Goal: Task Accomplishment & Management: Manage account settings

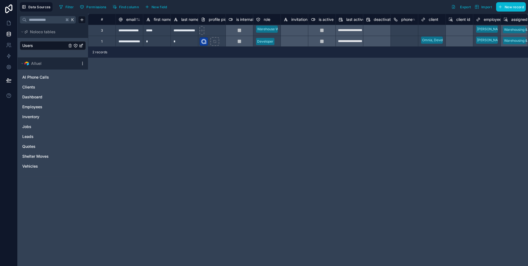
click at [97, 15] on div "#" at bounding box center [102, 19] width 28 height 11
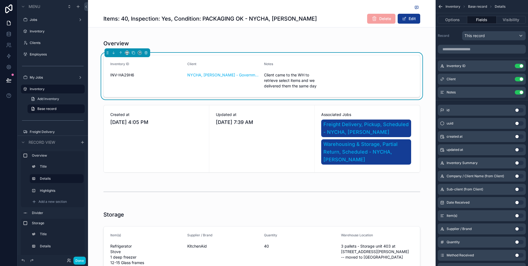
scroll to position [155, 0]
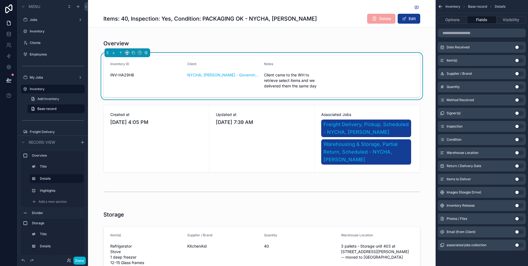
click at [279, 7] on div "scrollable content" at bounding box center [261, 7] width 317 height 7
click at [84, 259] on button "Done" at bounding box center [79, 261] width 12 height 8
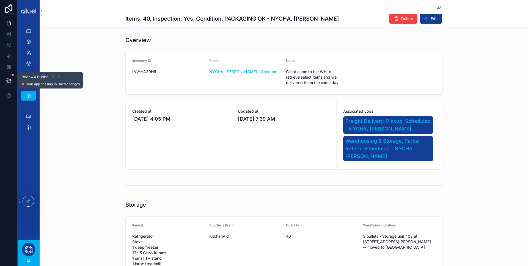
click at [8, 79] on icon at bounding box center [9, 81] width 6 height 6
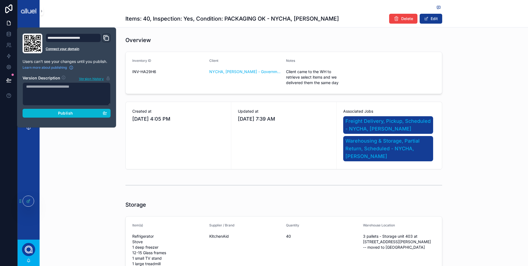
click at [106, 43] on div "**********" at bounding box center [78, 44] width 65 height 20
click at [118, 43] on div "Overview Inventory ID INV-HA29H6 Client NYCHA, Antoinette Brown - Government, A…" at bounding box center [284, 103] width 489 height 138
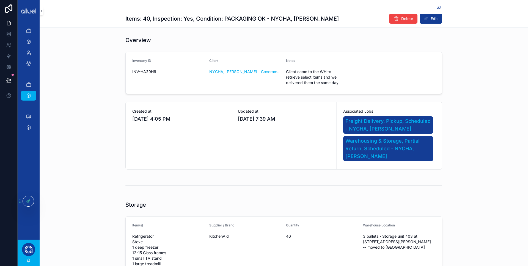
click at [186, 40] on div "Overview" at bounding box center [283, 40] width 317 height 8
click at [31, 199] on div at bounding box center [28, 201] width 11 height 10
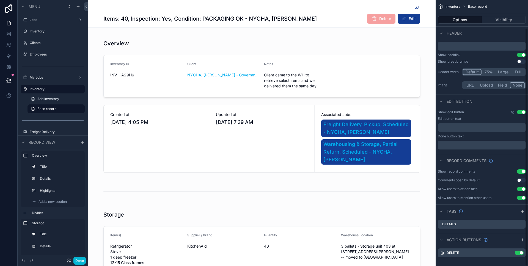
scroll to position [31, 0]
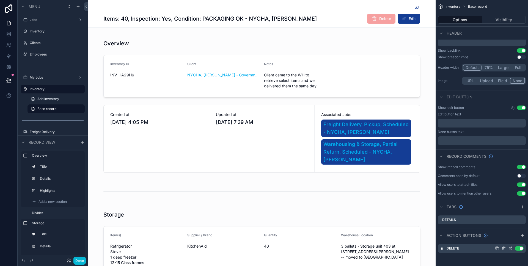
click at [517, 248] on button "Use setting" at bounding box center [519, 248] width 9 height 4
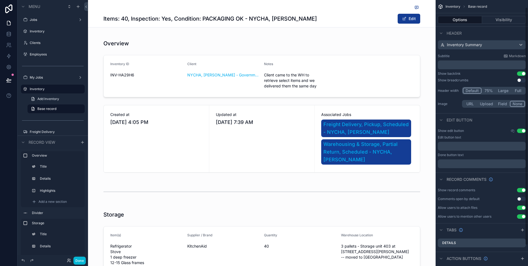
scroll to position [0, 0]
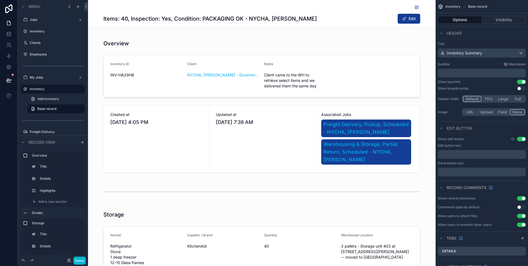
click at [520, 88] on button "Use setting" at bounding box center [521, 88] width 9 height 4
click at [505, 19] on button "Visibility" at bounding box center [504, 20] width 44 height 8
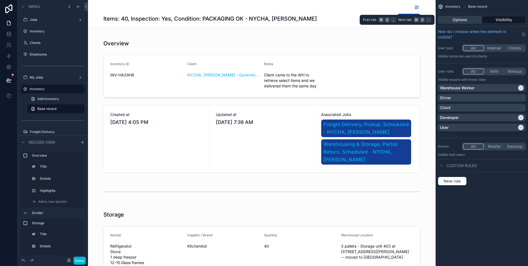
click at [459, 22] on button "Options" at bounding box center [460, 20] width 44 height 8
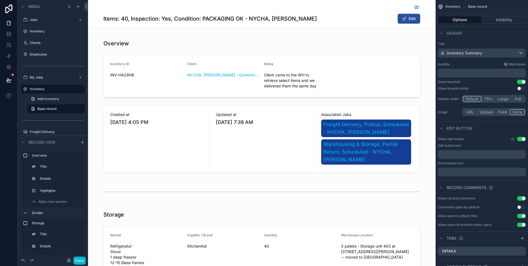
click at [407, 20] on button "Edit" at bounding box center [409, 19] width 23 height 10
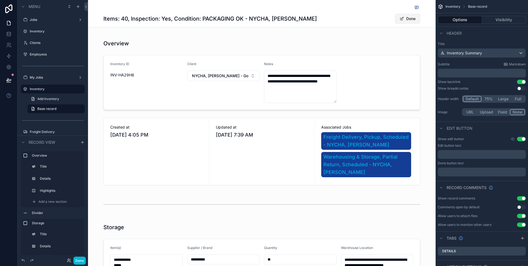
click at [407, 20] on button "Done" at bounding box center [407, 19] width 25 height 10
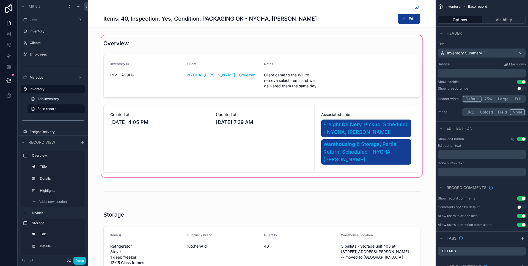
click at [217, 75] on div "scrollable content" at bounding box center [262, 106] width 348 height 144
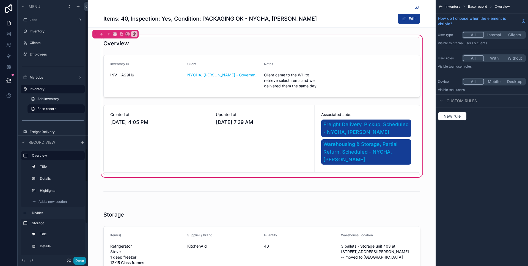
click at [78, 263] on button "Done" at bounding box center [79, 261] width 12 height 8
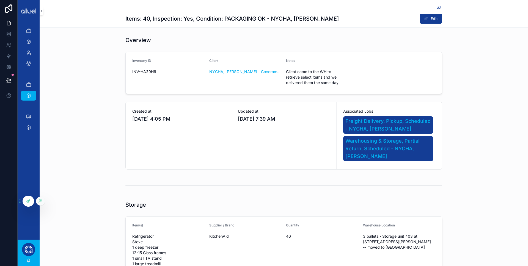
click at [28, 199] on icon at bounding box center [28, 201] width 4 height 4
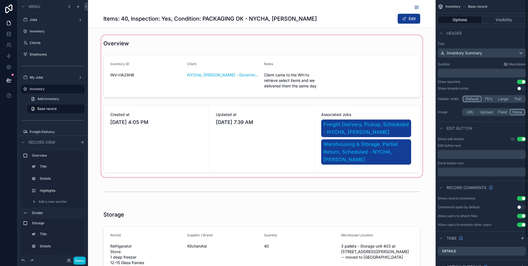
click at [335, 80] on div "scrollable content" at bounding box center [262, 106] width 348 height 144
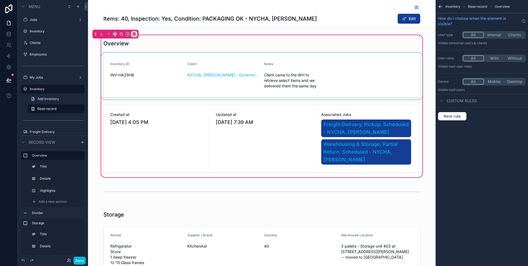
click at [352, 76] on div "scrollable content" at bounding box center [262, 76] width 324 height 47
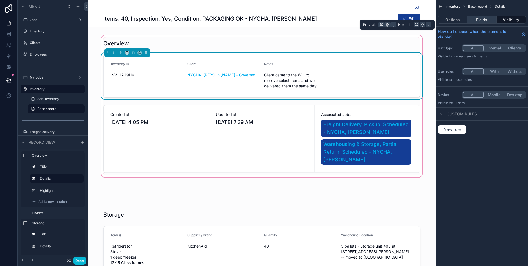
click at [486, 20] on button "Fields" at bounding box center [481, 20] width 29 height 8
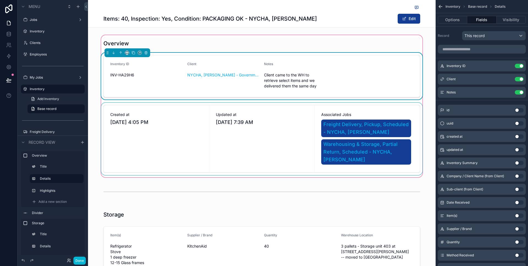
click at [316, 129] on div "scrollable content" at bounding box center [262, 139] width 324 height 72
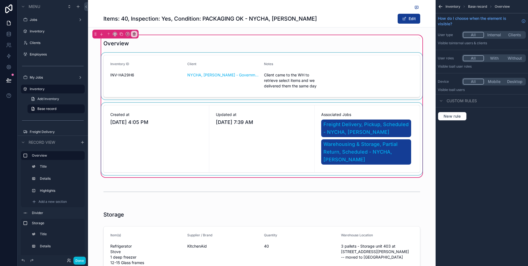
click at [308, 125] on div "scrollable content" at bounding box center [262, 139] width 324 height 72
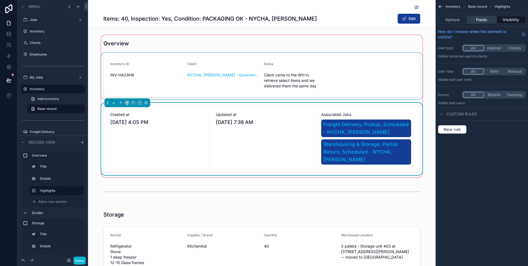
click at [481, 21] on button "Fields" at bounding box center [481, 20] width 29 height 8
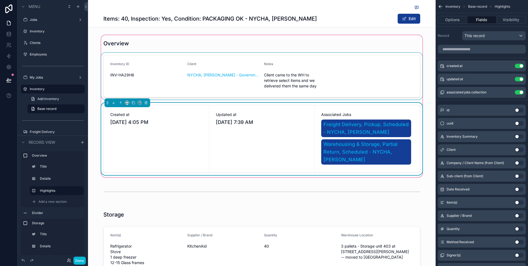
click at [371, 79] on div "scrollable content" at bounding box center [262, 76] width 324 height 47
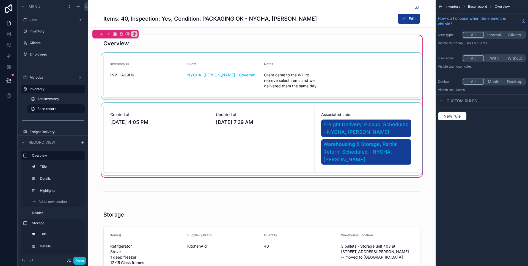
click at [367, 79] on div "scrollable content" at bounding box center [262, 76] width 324 height 47
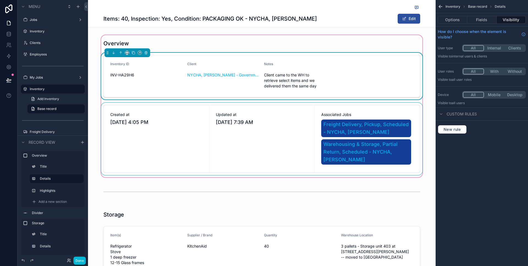
click at [412, 16] on button "Edit" at bounding box center [409, 19] width 23 height 10
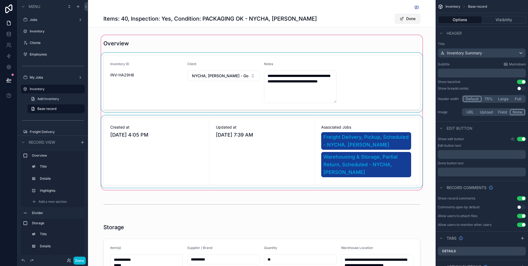
click at [412, 16] on button "Done" at bounding box center [407, 19] width 25 height 10
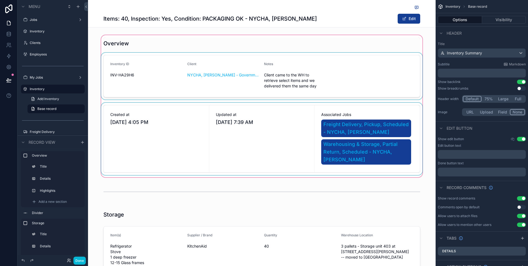
click at [264, 124] on div "scrollable content" at bounding box center [262, 106] width 348 height 144
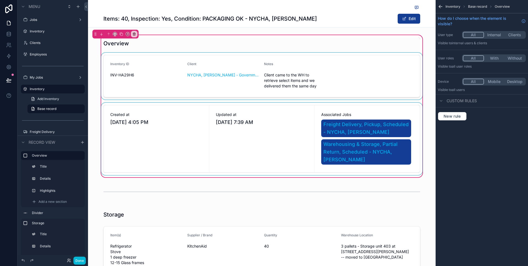
click at [273, 121] on div "scrollable content" at bounding box center [262, 139] width 324 height 72
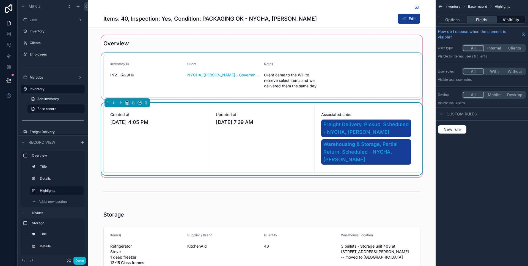
click at [476, 19] on button "Fields" at bounding box center [481, 20] width 29 height 8
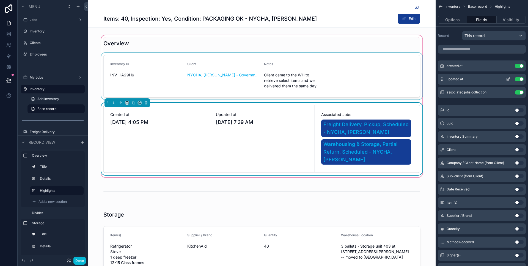
click at [518, 79] on button "Use setting" at bounding box center [519, 79] width 9 height 4
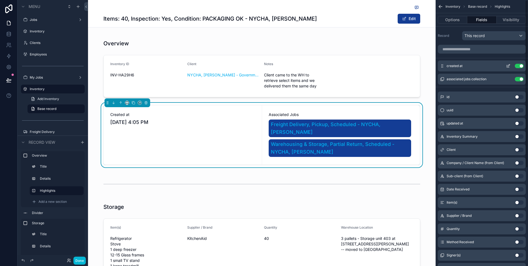
click at [520, 66] on button "Use setting" at bounding box center [519, 66] width 9 height 4
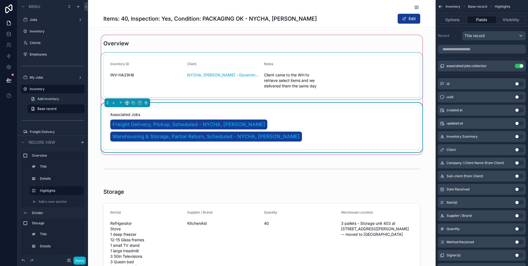
click at [160, 74] on div "scrollable content" at bounding box center [262, 76] width 324 height 47
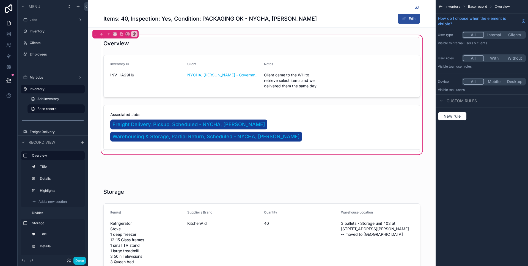
click at [410, 22] on button "Edit" at bounding box center [409, 19] width 23 height 10
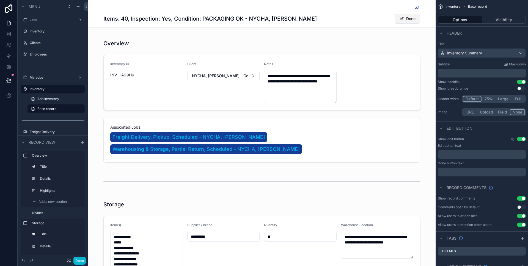
click at [410, 22] on button "Done" at bounding box center [407, 19] width 25 height 10
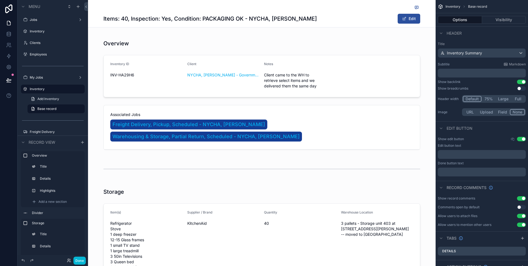
click at [410, 22] on button "Edit" at bounding box center [409, 19] width 23 height 10
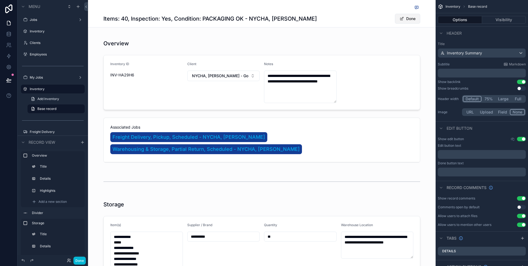
click at [410, 18] on button "Done" at bounding box center [407, 19] width 25 height 10
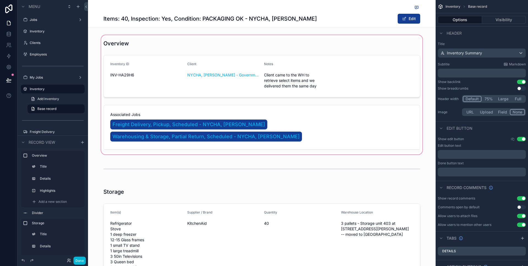
click at [434, 84] on div "scrollable content" at bounding box center [262, 95] width 348 height 122
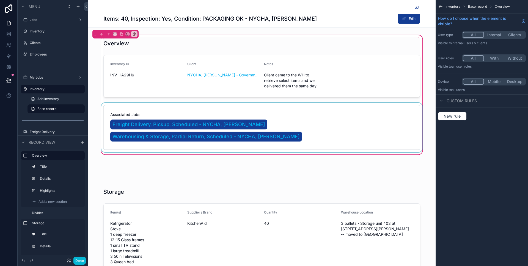
click at [423, 132] on div "scrollable content" at bounding box center [262, 128] width 324 height 50
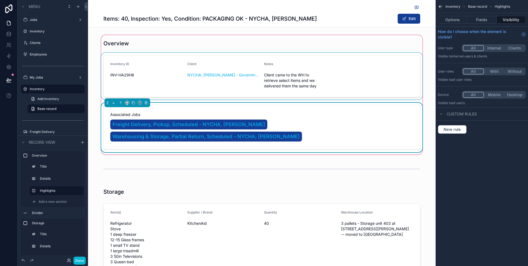
click at [297, 73] on div "scrollable content" at bounding box center [262, 76] width 324 height 47
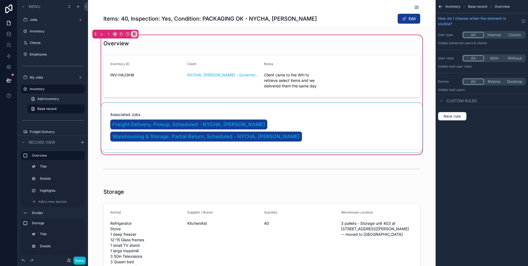
click at [440, 7] on icon "scrollable content" at bounding box center [439, 7] width 1 height 1
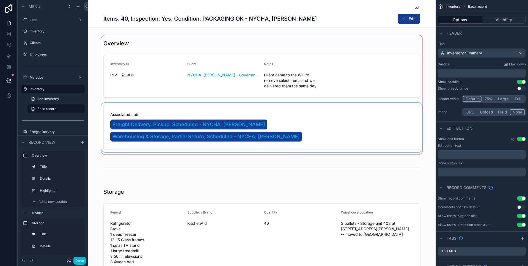
click at [389, 74] on div "scrollable content" at bounding box center [262, 95] width 348 height 122
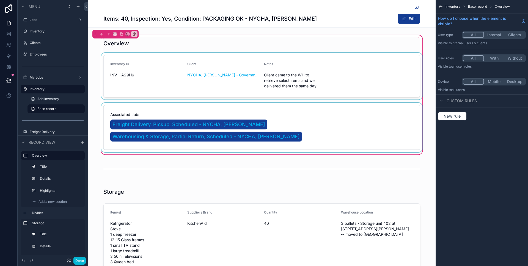
click at [388, 70] on div "scrollable content" at bounding box center [262, 76] width 324 height 47
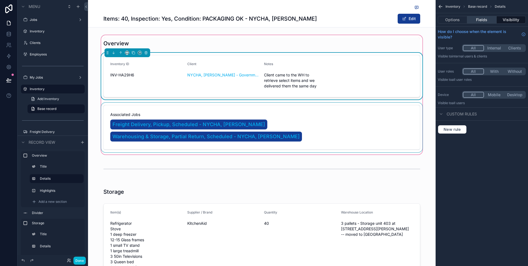
click at [482, 17] on button "Fields" at bounding box center [481, 20] width 29 height 8
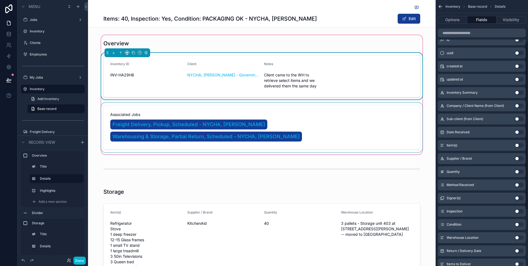
scroll to position [66, 0]
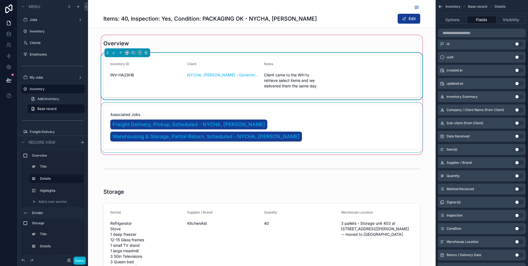
click at [519, 109] on button "Use setting" at bounding box center [519, 110] width 9 height 4
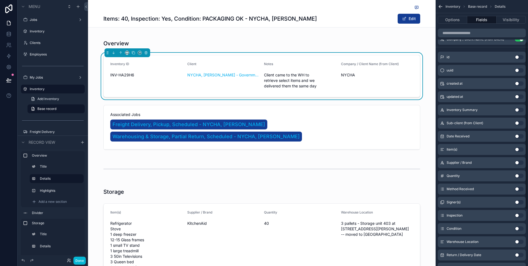
click at [520, 121] on button "Use setting" at bounding box center [519, 123] width 9 height 4
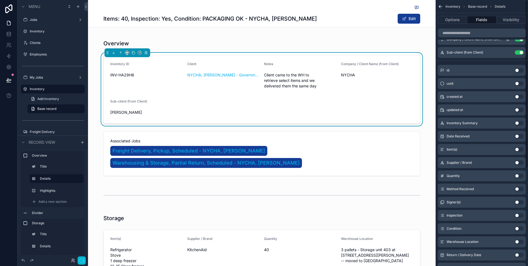
scroll to position [0, 0]
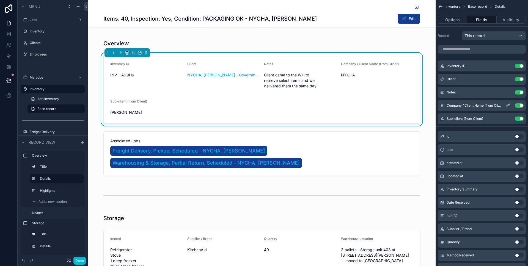
click at [508, 106] on icon "scrollable content" at bounding box center [508, 105] width 4 height 4
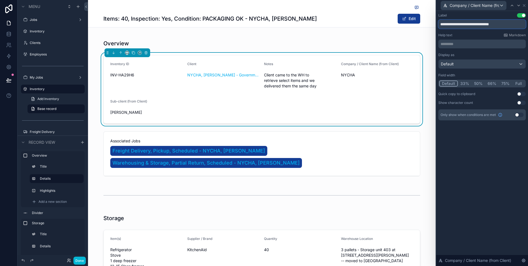
click at [514, 22] on input "**********" at bounding box center [481, 24] width 87 height 9
click at [514, 23] on input "**********" at bounding box center [481, 24] width 87 height 9
type input "**********"
click at [525, 7] on icon at bounding box center [524, 5] width 4 height 4
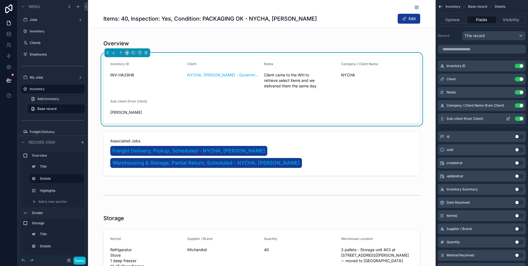
click at [508, 120] on icon "scrollable content" at bounding box center [508, 119] width 4 height 4
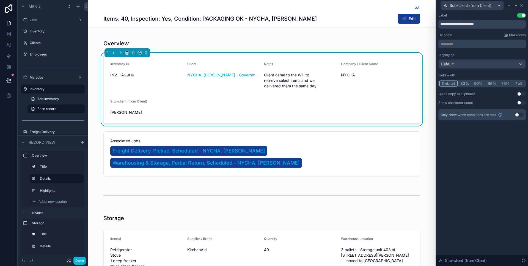
click at [497, 19] on div "**********" at bounding box center [481, 20] width 87 height 15
click at [497, 22] on input "**********" at bounding box center [481, 24] width 87 height 9
type input "**********"
click at [522, 6] on icon at bounding box center [521, 5] width 4 height 4
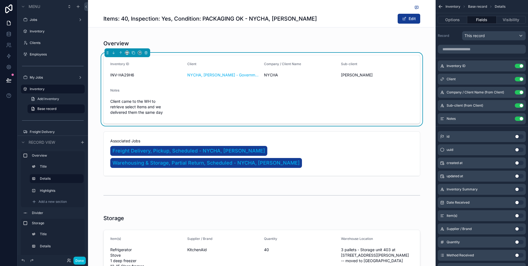
click at [429, 78] on div "Overview Inventory ID INV-HA29H6 Client NYCHA, Antoinette Brown - Government, A…" at bounding box center [262, 108] width 348 height 148
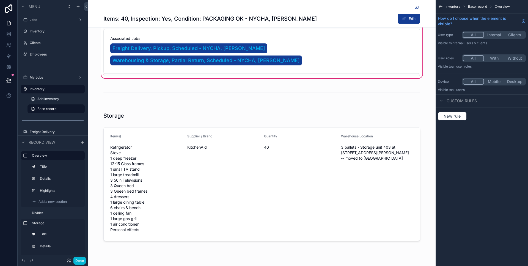
scroll to position [127, 0]
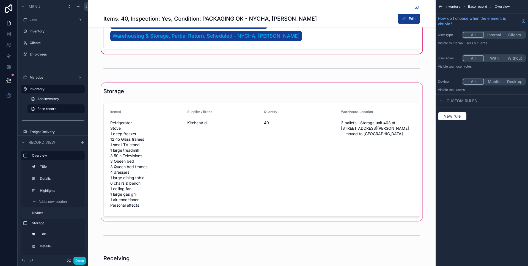
click at [382, 112] on div "scrollable content" at bounding box center [262, 152] width 348 height 140
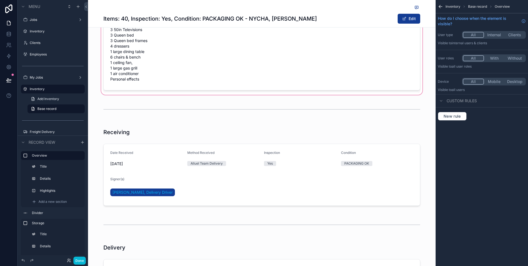
scroll to position [252, 0]
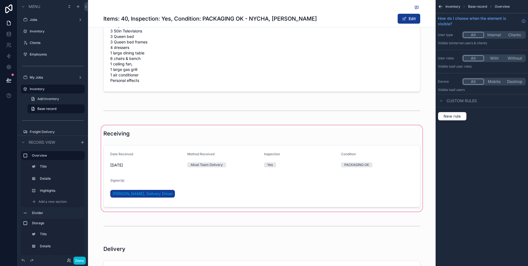
click at [373, 161] on div "scrollable content" at bounding box center [262, 168] width 348 height 89
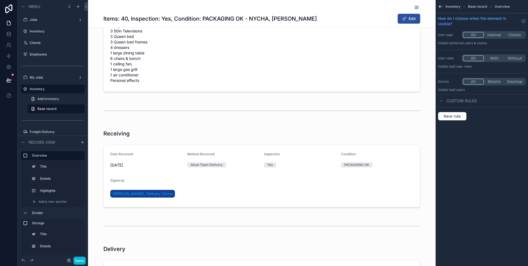
click at [403, 18] on span "scrollable content" at bounding box center [404, 19] width 4 height 4
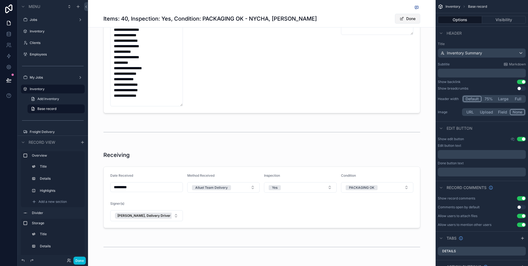
scroll to position [266, 0]
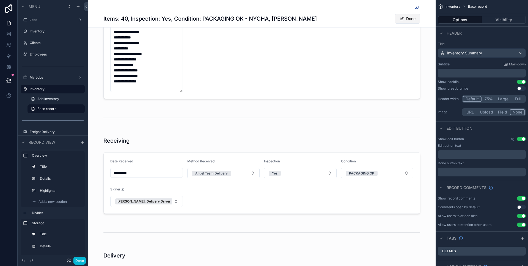
click at [412, 19] on button "Done" at bounding box center [407, 19] width 25 height 10
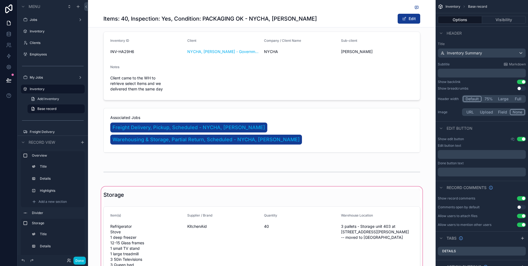
scroll to position [9, 0]
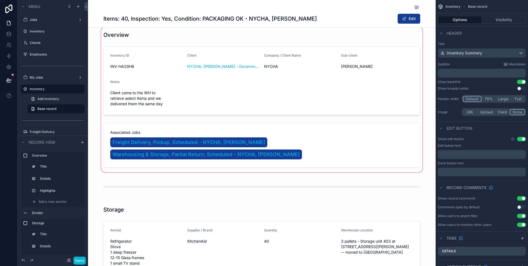
click at [363, 89] on div "scrollable content" at bounding box center [262, 100] width 348 height 148
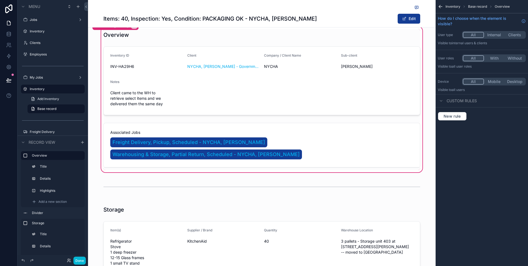
scroll to position [0, 0]
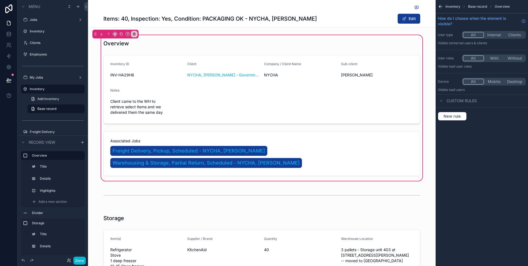
click at [441, 5] on icon "scrollable content" at bounding box center [441, 7] width 6 height 6
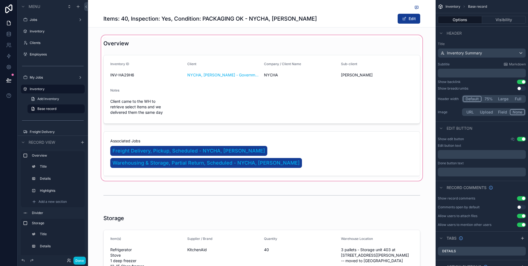
click at [375, 90] on div "scrollable content" at bounding box center [262, 108] width 348 height 148
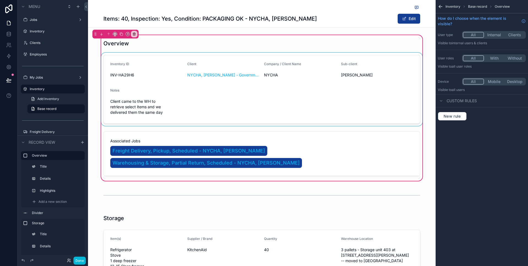
click at [386, 89] on div "scrollable content" at bounding box center [262, 89] width 324 height 73
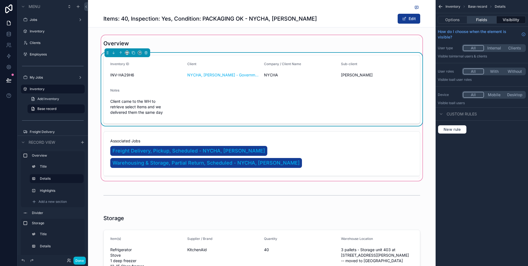
drag, startPoint x: 475, startPoint y: 16, endPoint x: 480, endPoint y: 19, distance: 5.9
click at [475, 16] on button "Fields" at bounding box center [481, 20] width 29 height 8
click at [477, 19] on button "Fields" at bounding box center [481, 20] width 29 height 8
click at [483, 20] on button "Fields" at bounding box center [481, 20] width 29 height 8
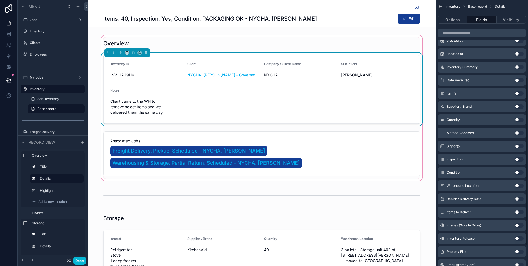
scroll to position [122, 0]
click at [429, 86] on div "Overview Inventory ID INV-HA29H6 Client NYCHA, Antoinette Brown - Government, A…" at bounding box center [262, 108] width 348 height 148
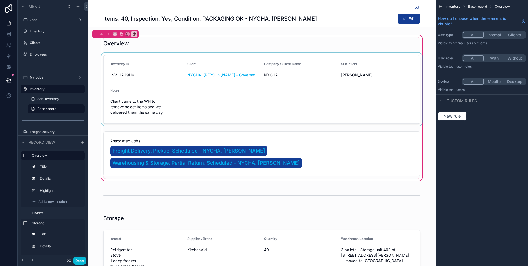
scroll to position [0, 0]
click at [80, 259] on button "Done" at bounding box center [79, 261] width 12 height 8
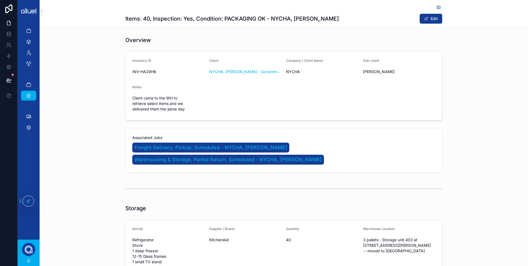
click at [464, 118] on div "Overview Inventory ID INV-HA29H6 Client NYCHA, Antoinette Brown - Government, A…" at bounding box center [284, 104] width 489 height 141
click at [364, 84] on form "Inventory ID INV-HA29H6 Client NYCHA, Antoinette Brown - Government, Active Com…" at bounding box center [284, 86] width 316 height 68
click at [96, 79] on div "Overview Inventory ID INV-HA29H6 Client NYCHA, Antoinette Brown - Government, A…" at bounding box center [284, 104] width 489 height 141
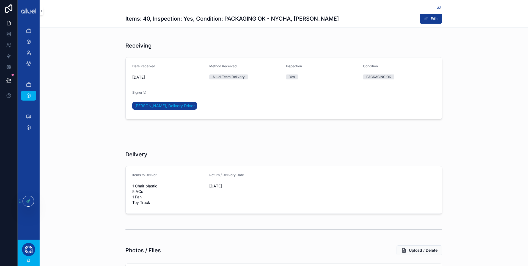
scroll to position [336, 0]
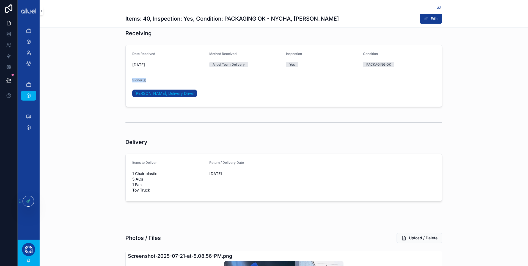
drag, startPoint x: 149, startPoint y: 80, endPoint x: 127, endPoint y: 80, distance: 21.5
click at [127, 80] on form "Date Received 7/18/2025 Method Received Alluel Team Delivery Inspection Yes Con…" at bounding box center [284, 76] width 316 height 62
click at [113, 82] on div "Receiving Date Received 7/18/2025 Method Received Alluel Team Delivery Inspecti…" at bounding box center [284, 68] width 489 height 82
click at [201, 79] on div "Signer(s)" at bounding box center [168, 81] width 73 height 7
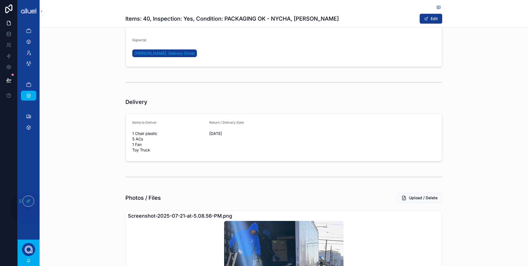
scroll to position [439, 0]
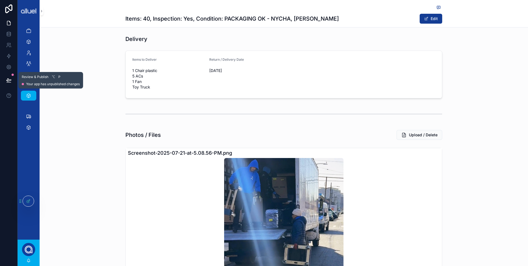
click at [11, 82] on icon at bounding box center [9, 81] width 6 height 6
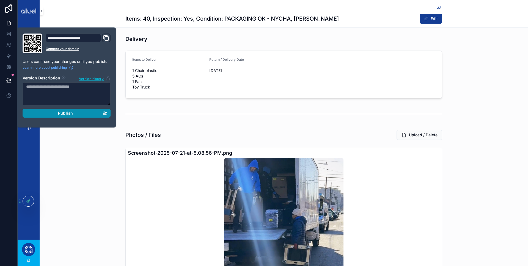
click at [81, 111] on div "Publish" at bounding box center [66, 113] width 81 height 5
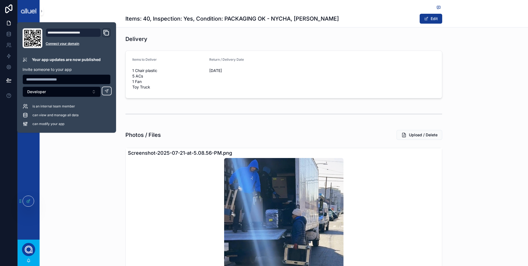
click at [97, 174] on div "Photos / Files Upload / Delete Screenshot-2025-07-21-at-5.08.56-PM.png" at bounding box center [284, 206] width 489 height 156
click at [105, 16] on div "Items: 40, Inspection: Yes, Condition: PACKAGING OK - NYCHA, Antoinette Brown E…" at bounding box center [284, 14] width 489 height 28
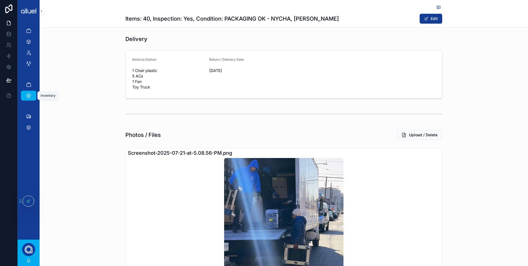
click at [29, 97] on icon "scrollable content" at bounding box center [29, 96] width 6 height 6
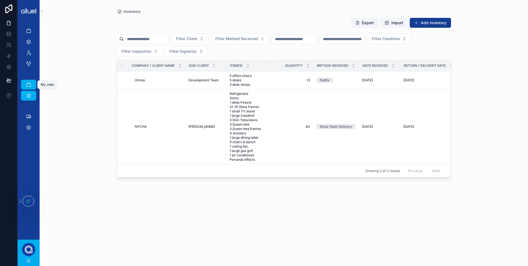
click at [28, 87] on icon "scrollable content" at bounding box center [29, 85] width 6 height 6
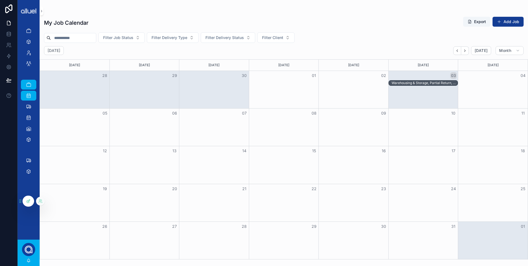
click at [424, 82] on div "Warehousing & Storage, Partial Return, Scheduled - NYCHA, [PERSON_NAME]" at bounding box center [425, 83] width 66 height 4
click at [28, 202] on icon at bounding box center [29, 201] width 2 height 2
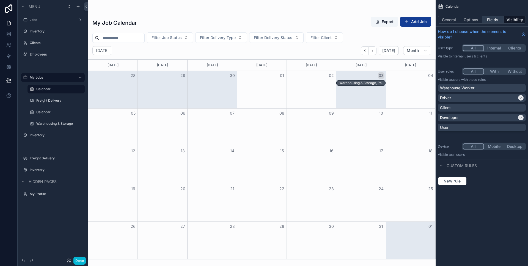
click at [493, 19] on button "Fields" at bounding box center [493, 20] width 22 height 8
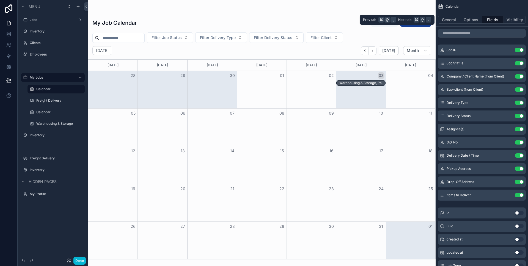
click at [493, 19] on button "Fields" at bounding box center [493, 20] width 22 height 8
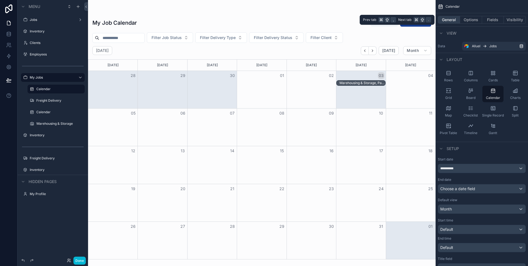
click at [456, 20] on button "General" at bounding box center [449, 20] width 22 height 8
click at [465, 18] on button "Options" at bounding box center [471, 20] width 22 height 8
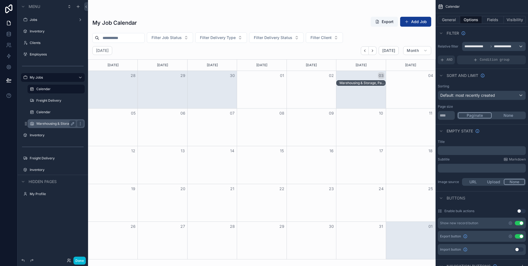
click at [54, 124] on label "Warehousing & Storage" at bounding box center [54, 124] width 37 height 4
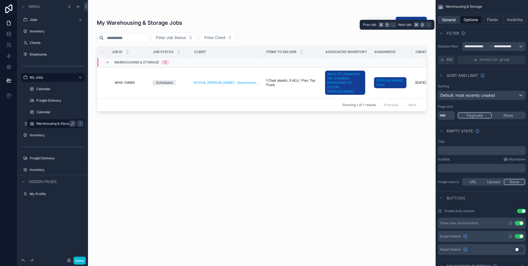
click at [454, 21] on button "General" at bounding box center [449, 20] width 22 height 8
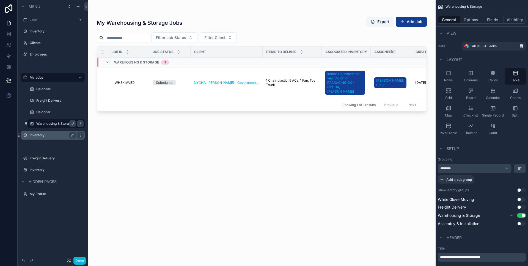
click at [43, 133] on div "Inventory" at bounding box center [53, 135] width 46 height 7
click at [31, 136] on label "Inventory" at bounding box center [52, 135] width 44 height 4
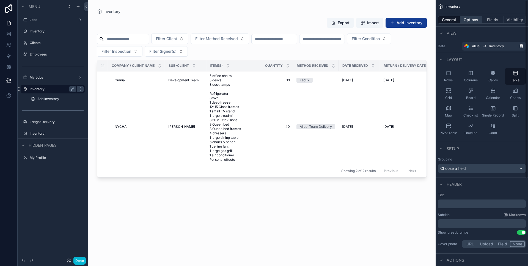
click at [470, 21] on button "Options" at bounding box center [471, 20] width 22 height 8
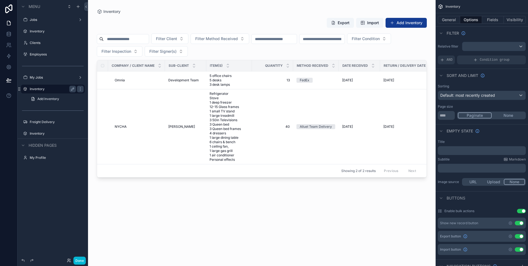
click at [478, 29] on div "Filter" at bounding box center [482, 32] width 92 height 13
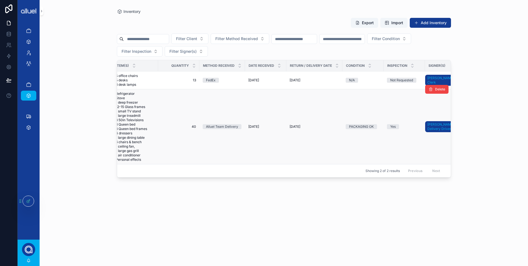
scroll to position [0, 130]
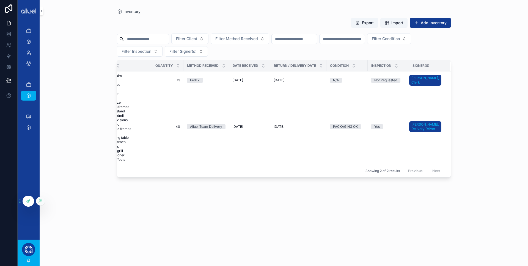
click at [28, 203] on icon at bounding box center [28, 202] width 2 height 2
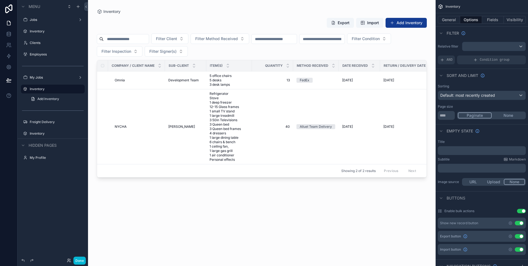
click at [342, 215] on div "scrollable content" at bounding box center [262, 130] width 348 height 260
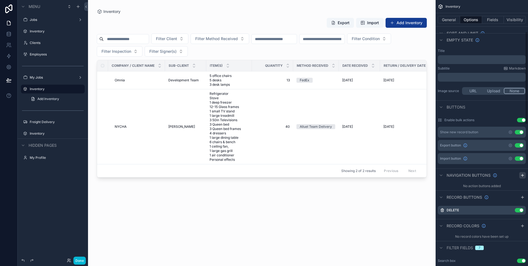
scroll to position [92, 0]
click at [519, 208] on button "Use setting" at bounding box center [519, 210] width 9 height 4
click at [521, 157] on button "Use setting" at bounding box center [519, 158] width 9 height 4
click at [10, 82] on icon at bounding box center [9, 81] width 6 height 6
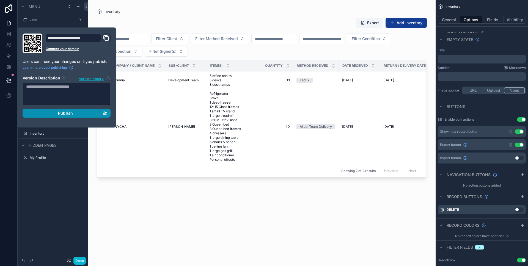
click at [70, 113] on span "Publish" at bounding box center [65, 113] width 15 height 5
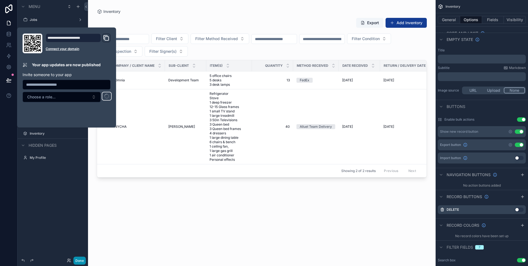
click at [176, 202] on div "Export Add Inventory Filter Client Filter Method Received Filter Condition Filt…" at bounding box center [262, 136] width 330 height 245
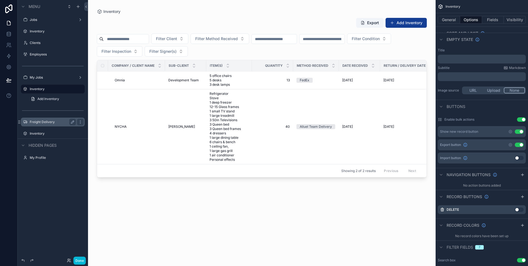
click at [52, 122] on label "Freight Delivery" at bounding box center [52, 122] width 44 height 4
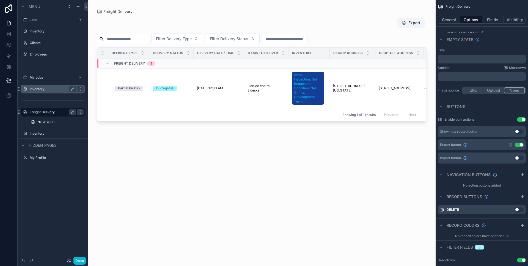
click at [34, 90] on label "Inventory" at bounding box center [52, 89] width 44 height 4
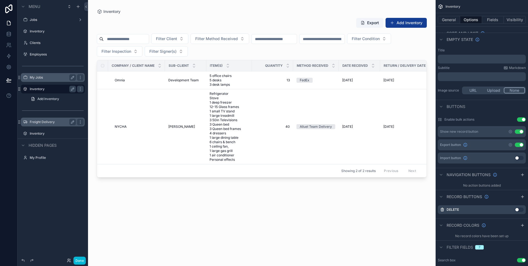
click at [41, 76] on label "My Jobs" at bounding box center [52, 77] width 44 height 4
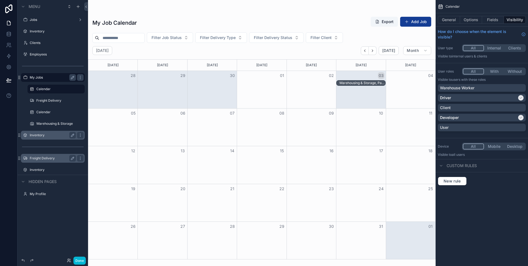
click at [409, 19] on div "scrollable content" at bounding box center [262, 133] width 348 height 266
click at [413, 20] on button "Add Job" at bounding box center [415, 22] width 31 height 10
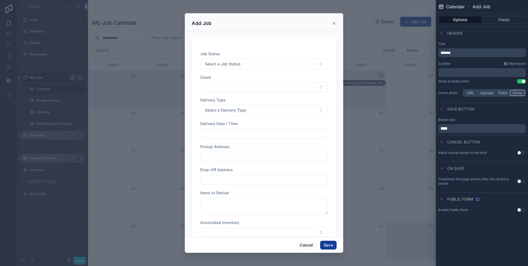
click at [395, 45] on div "scrollable content" at bounding box center [264, 133] width 528 height 266
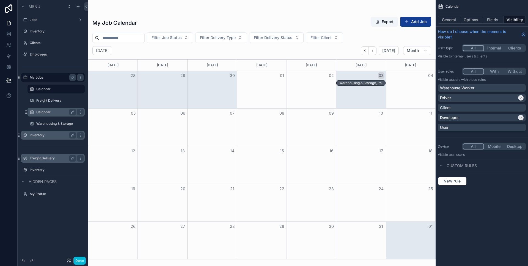
click at [48, 110] on label "Calendar" at bounding box center [54, 112] width 37 height 4
click at [414, 23] on div "scrollable content" at bounding box center [262, 133] width 348 height 266
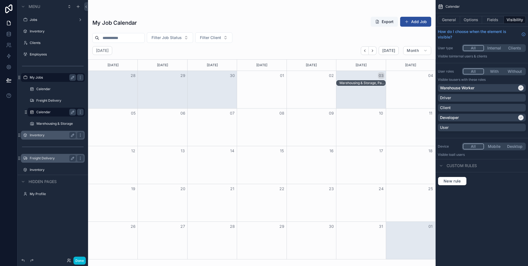
click at [409, 22] on span "scrollable content" at bounding box center [407, 22] width 4 height 4
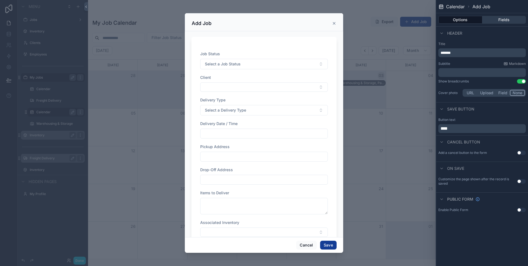
click at [507, 20] on button "Fields" at bounding box center [505, 20] width 44 height 8
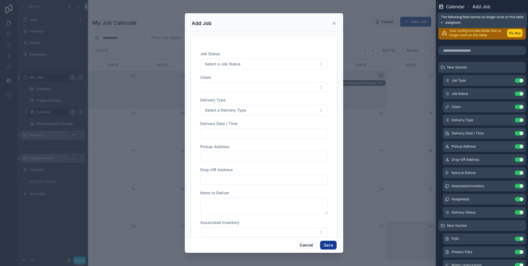
click at [514, 35] on button "Fix this" at bounding box center [514, 33] width 15 height 8
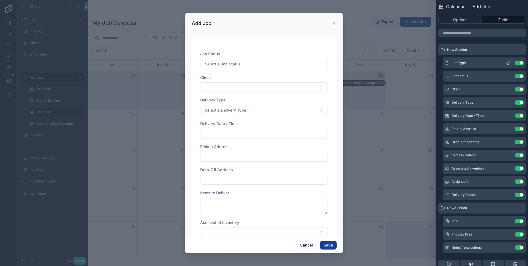
click at [508, 62] on icon at bounding box center [508, 63] width 4 height 4
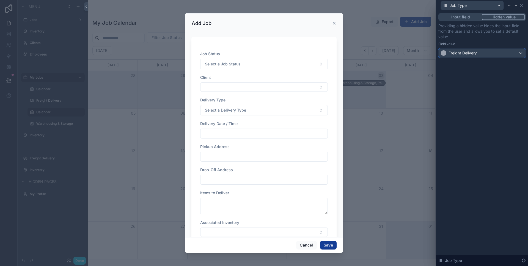
click at [502, 53] on div "Freight Delivery" at bounding box center [482, 53] width 87 height 9
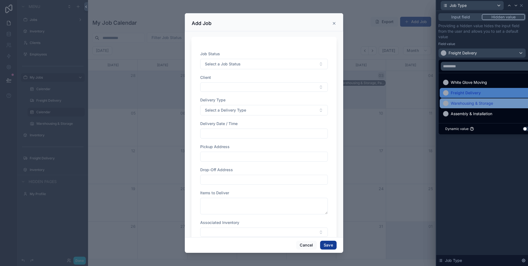
click at [483, 100] on span "Warehousing & Storage" at bounding box center [472, 103] width 42 height 7
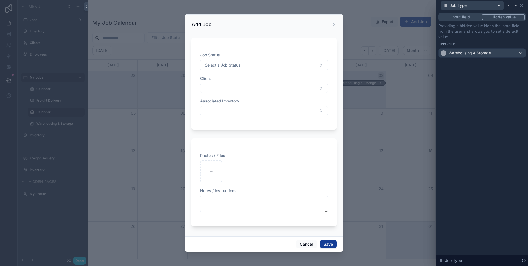
click at [481, 83] on div "Input field Hidden value Providing a hidden value hides the input field from th…" at bounding box center [482, 138] width 92 height 255
click at [523, 6] on icon at bounding box center [521, 5] width 4 height 4
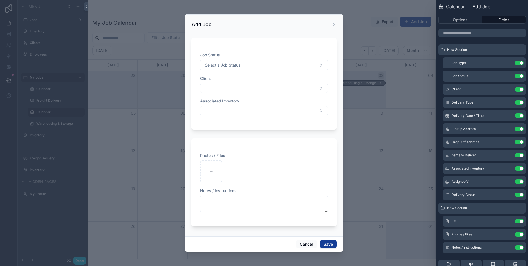
click at [369, 197] on div "scrollable content" at bounding box center [264, 133] width 528 height 266
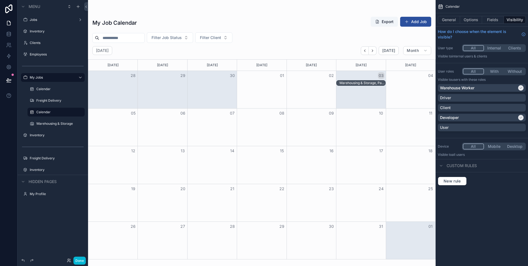
click at [419, 25] on button "Add Job" at bounding box center [415, 22] width 31 height 10
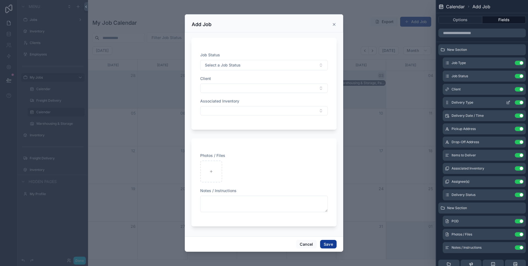
click at [520, 103] on button "Use setting" at bounding box center [519, 102] width 9 height 4
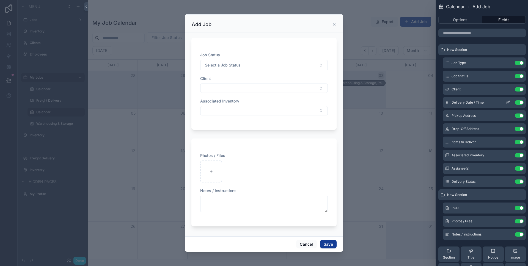
click at [520, 103] on button "Use setting" at bounding box center [519, 102] width 9 height 4
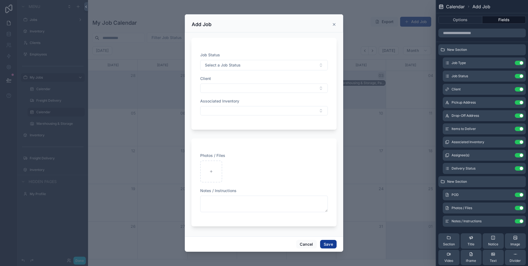
click at [520, 103] on button "Use setting" at bounding box center [519, 102] width 9 height 4
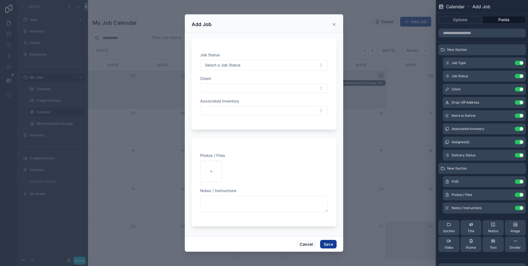
click at [520, 103] on button "Use setting" at bounding box center [519, 102] width 9 height 4
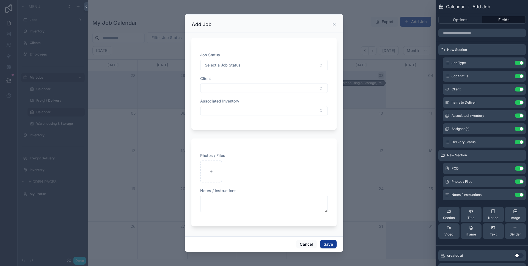
click at [520, 103] on button "Use setting" at bounding box center [519, 102] width 9 height 4
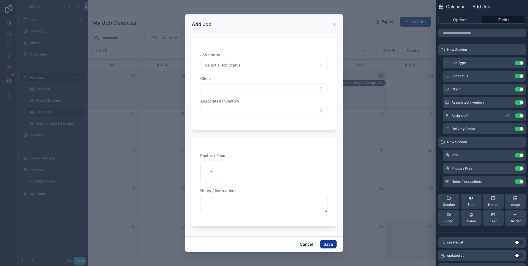
click at [520, 115] on button "Use setting" at bounding box center [519, 116] width 9 height 4
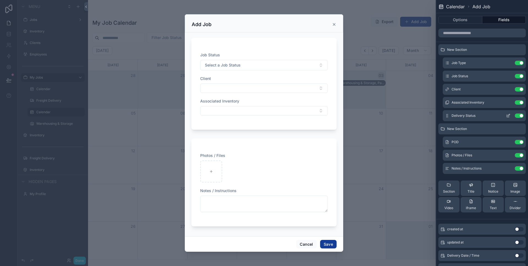
click at [520, 114] on button "Use setting" at bounding box center [519, 116] width 9 height 4
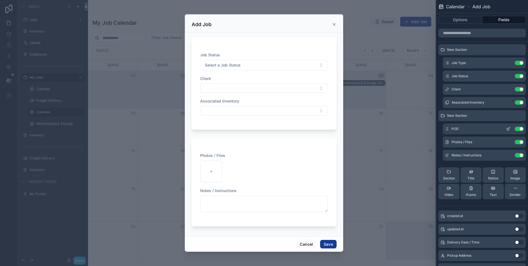
click at [518, 127] on button "Use setting" at bounding box center [519, 129] width 9 height 4
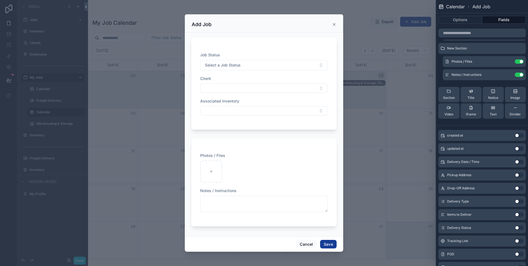
scroll to position [94, 0]
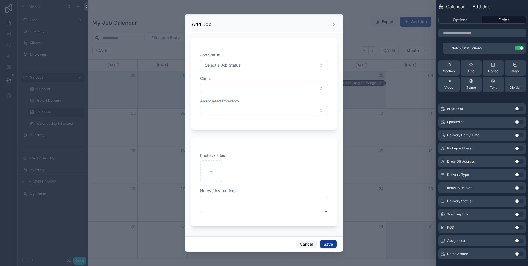
click at [308, 242] on button "Cancel" at bounding box center [306, 244] width 20 height 9
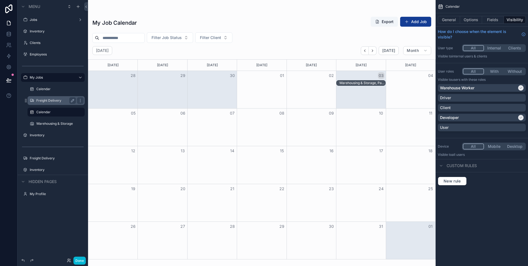
click at [46, 97] on div "Freight Delivery" at bounding box center [56, 100] width 40 height 7
click at [48, 100] on label "Freight Delivery" at bounding box center [54, 100] width 37 height 4
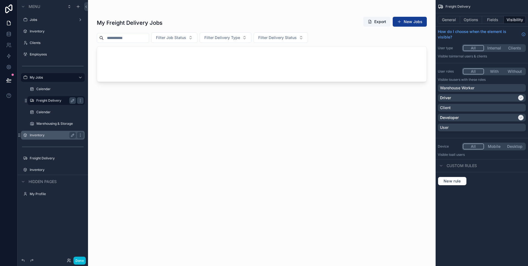
click at [42, 135] on label "Inventory" at bounding box center [52, 135] width 44 height 4
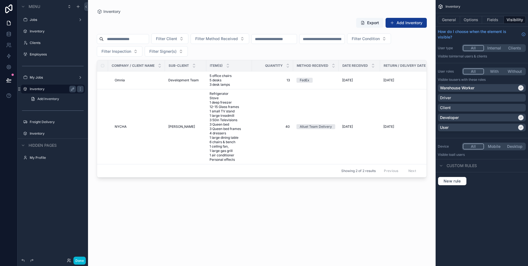
click at [135, 205] on div "scrollable content" at bounding box center [262, 130] width 348 height 260
click at [39, 81] on div "My Jobs" at bounding box center [53, 77] width 46 height 7
click at [44, 76] on label "My Jobs" at bounding box center [52, 77] width 44 height 4
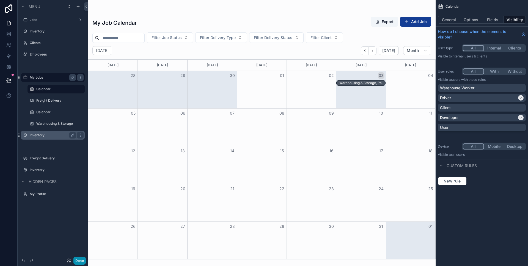
click at [78, 259] on button "Done" at bounding box center [79, 261] width 12 height 8
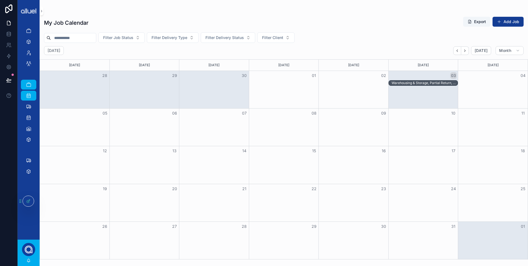
click at [394, 74] on div "03" at bounding box center [423, 75] width 70 height 9
click at [30, 202] on icon at bounding box center [28, 201] width 4 height 4
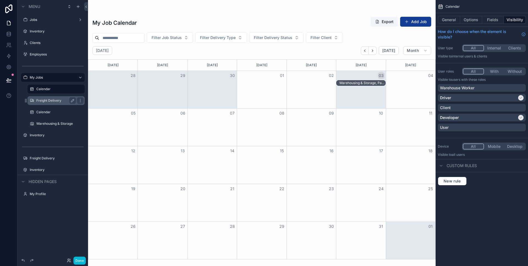
click at [50, 98] on label "Freight Delivery" at bounding box center [54, 100] width 37 height 4
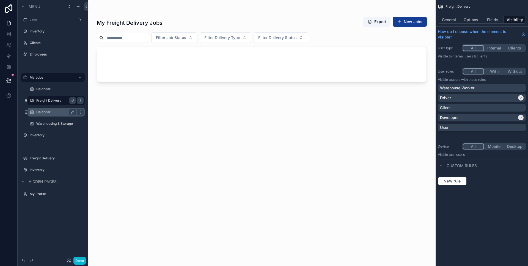
click at [45, 113] on label "Calendar" at bounding box center [54, 112] width 37 height 4
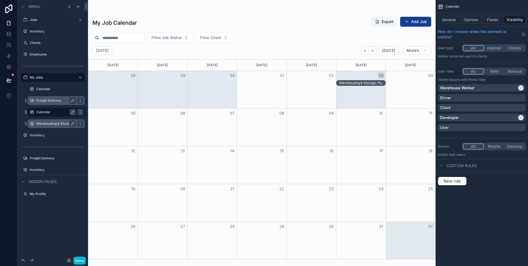
click at [47, 126] on div "Warehousing & Storage" at bounding box center [56, 123] width 40 height 7
click at [47, 124] on label "Warehousing & Storage" at bounding box center [54, 124] width 37 height 4
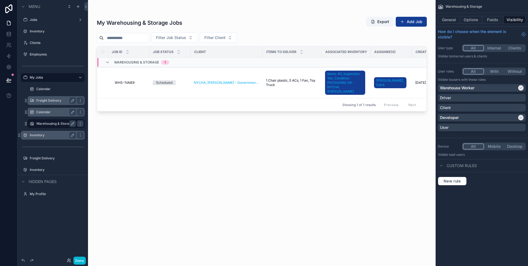
click at [46, 138] on div "Inventory" at bounding box center [53, 135] width 46 height 7
click at [40, 137] on label "Inventory" at bounding box center [52, 135] width 44 height 4
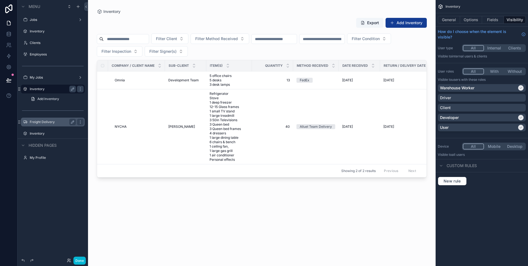
click at [48, 120] on label "Freight Delivery" at bounding box center [52, 122] width 44 height 4
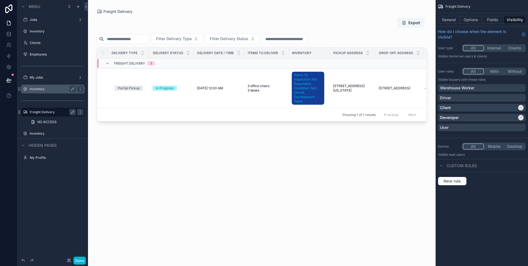
click at [48, 120] on span "NO ACCESS" at bounding box center [46, 122] width 19 height 4
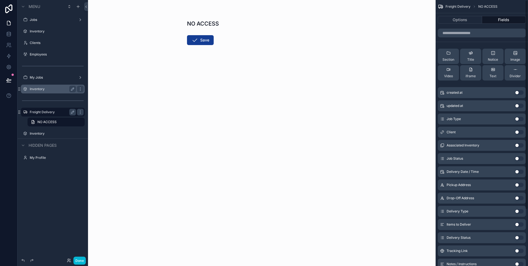
click at [466, 24] on div "Options Fields" at bounding box center [482, 19] width 92 height 13
click at [462, 21] on button "Options" at bounding box center [460, 20] width 44 height 8
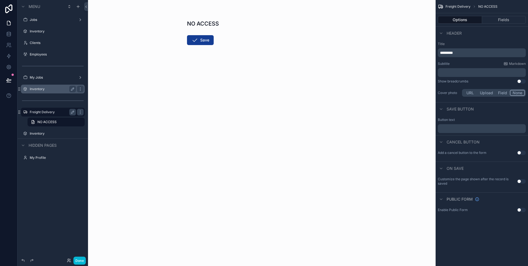
click at [518, 152] on button "Use setting" at bounding box center [521, 153] width 9 height 4
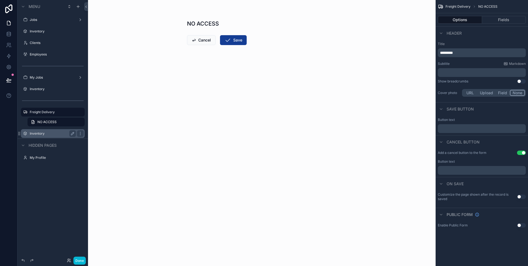
click at [43, 134] on label "Inventory" at bounding box center [52, 133] width 44 height 4
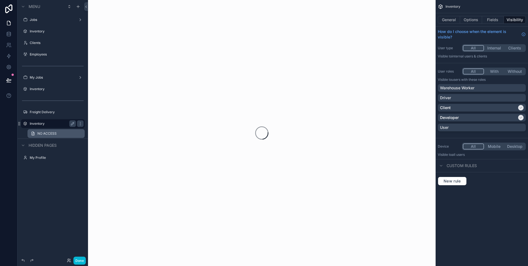
click at [50, 135] on span "NO ACCESS" at bounding box center [46, 133] width 19 height 4
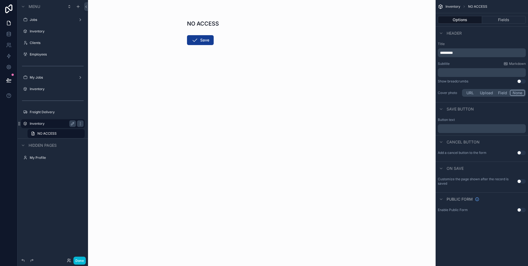
click at [523, 152] on button "Use setting" at bounding box center [521, 153] width 9 height 4
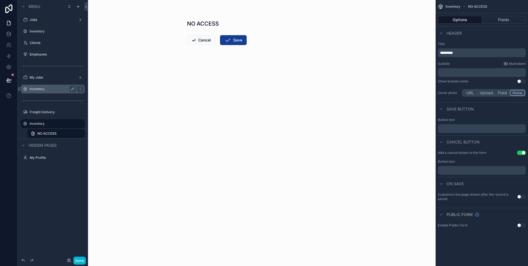
click at [43, 89] on label "Inventory" at bounding box center [52, 89] width 44 height 4
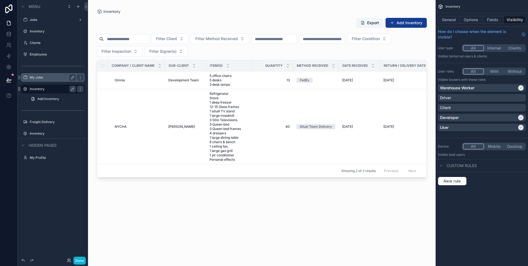
click at [47, 78] on label "My Jobs" at bounding box center [52, 77] width 44 height 4
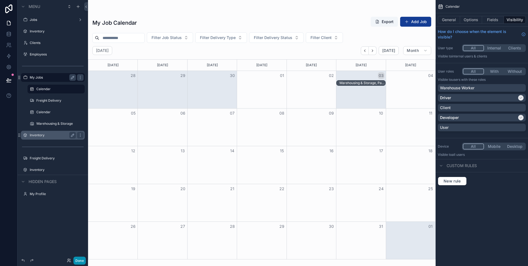
click at [77, 258] on button "Done" at bounding box center [79, 261] width 12 height 8
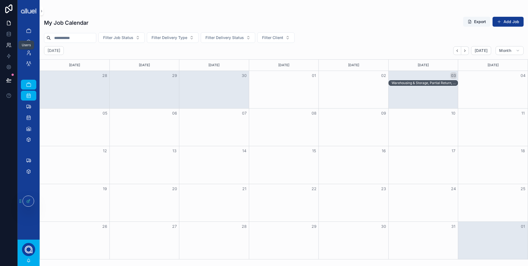
click at [9, 45] on icon at bounding box center [9, 45] width 6 height 6
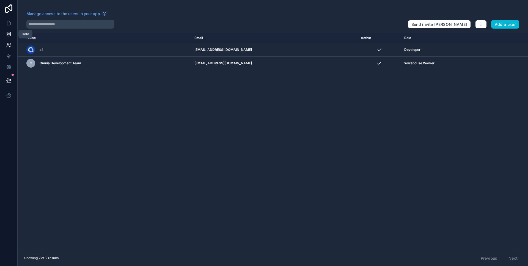
click at [16, 33] on link at bounding box center [8, 34] width 17 height 11
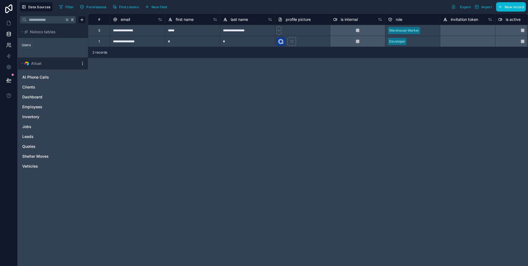
click at [9, 48] on icon at bounding box center [9, 45] width 6 height 6
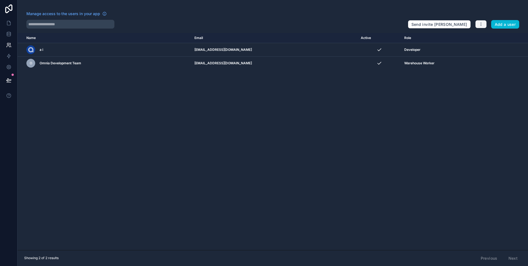
click at [478, 24] on button "button" at bounding box center [481, 24] width 12 height 8
click at [492, 39] on link "Manage roles" at bounding box center [494, 37] width 39 height 9
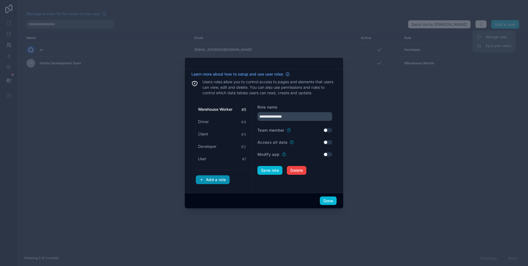
click at [217, 182] on button "Add a role" at bounding box center [213, 180] width 34 height 9
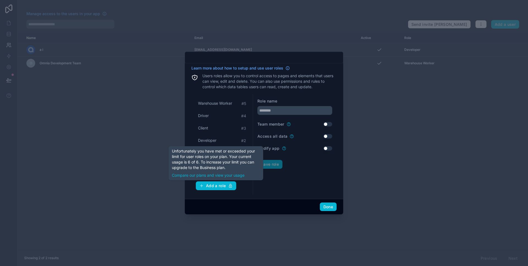
click at [258, 185] on form "Role name Team member Use setting Access all data Use setting Modify app Use se…" at bounding box center [294, 144] width 75 height 92
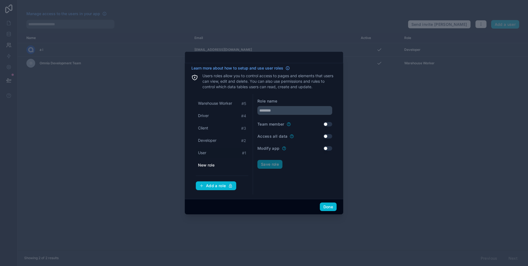
click at [218, 149] on div "User # 1" at bounding box center [222, 153] width 53 height 10
type input "****"
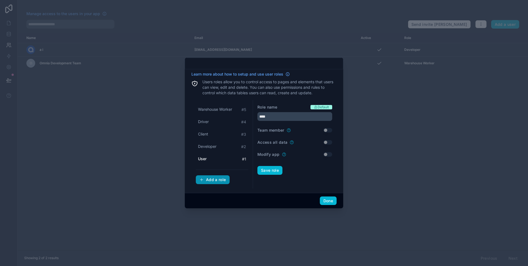
click at [220, 183] on button "Add a role" at bounding box center [213, 180] width 34 height 9
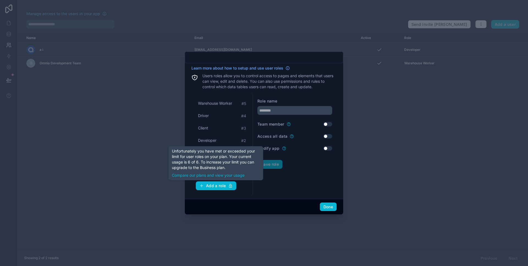
click at [284, 193] on div "Role name Team member Use setting Access all data Use setting Modify app Use se…" at bounding box center [295, 144] width 84 height 101
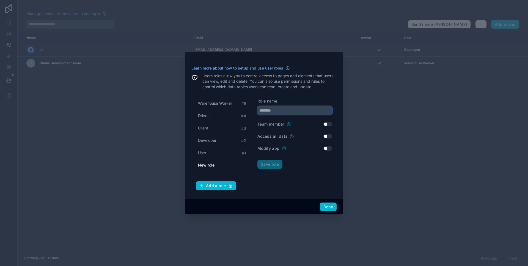
click at [275, 110] on input "text" at bounding box center [294, 110] width 75 height 9
type input "*******"
click at [274, 184] on form "Role name ******* Team member Use setting Access all data Use setting Modify ap…" at bounding box center [294, 144] width 75 height 92
click at [327, 123] on button "Use setting" at bounding box center [328, 124] width 9 height 4
click at [328, 136] on button "Use setting" at bounding box center [328, 136] width 9 height 4
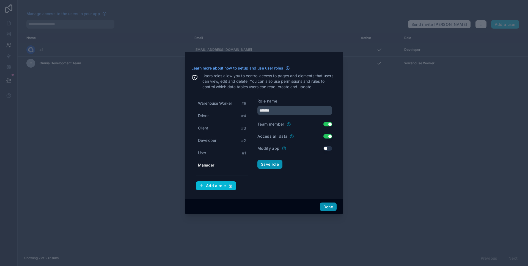
drag, startPoint x: 328, startPoint y: 207, endPoint x: 277, endPoint y: 164, distance: 66.4
click at [277, 164] on div "Learn more about how to setup and use user roles Users roles allow you to contr…" at bounding box center [264, 133] width 158 height 163
click at [277, 164] on button "Save role" at bounding box center [269, 164] width 25 height 9
click at [326, 204] on button "Done" at bounding box center [328, 207] width 17 height 9
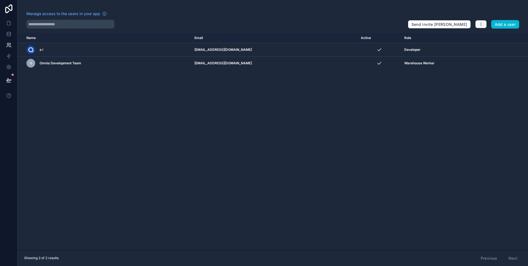
click at [483, 26] on button "button" at bounding box center [481, 24] width 12 height 8
click at [488, 37] on link "Manage roles" at bounding box center [494, 37] width 39 height 9
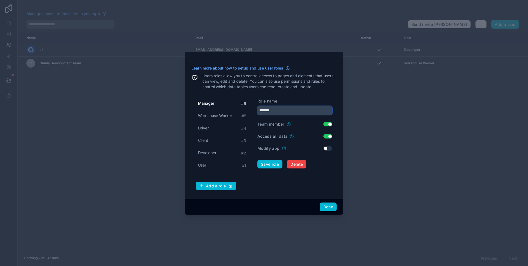
click at [285, 112] on input "*******" at bounding box center [294, 110] width 75 height 9
type input "*****"
click at [310, 100] on div "Role name" at bounding box center [294, 101] width 75 height 6
click at [295, 115] on form "Role name ***** Team member Use setting Access all data Use setting Modify app …" at bounding box center [294, 144] width 75 height 92
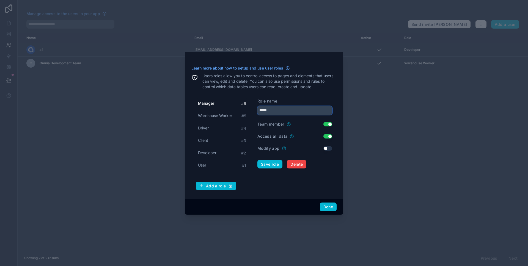
click at [297, 112] on input "*****" at bounding box center [294, 110] width 75 height 9
click at [308, 101] on div "Role name" at bounding box center [294, 101] width 75 height 6
click at [278, 111] on input "*****" at bounding box center [294, 110] width 75 height 9
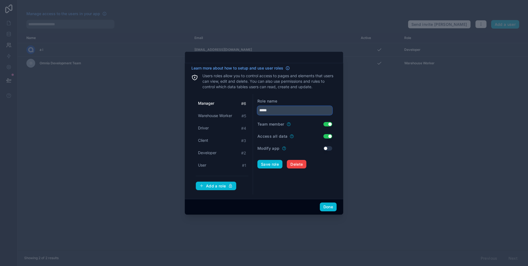
click at [278, 111] on input "*****" at bounding box center [294, 110] width 75 height 9
type input "*"
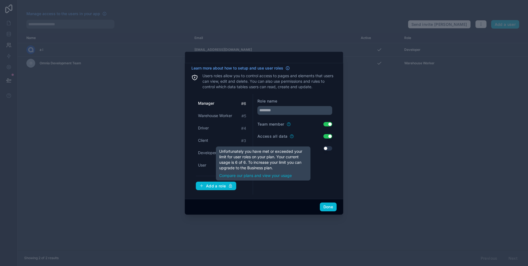
click at [265, 189] on form "Role name Team member Use setting Access all data Use setting Modify app Use se…" at bounding box center [294, 144] width 75 height 92
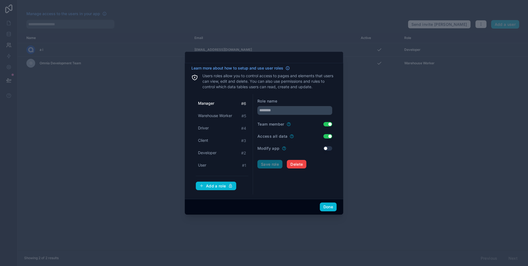
click at [207, 163] on div "User # 1" at bounding box center [222, 165] width 53 height 10
click at [212, 154] on span "Developer" at bounding box center [207, 153] width 18 height 6
click at [215, 144] on div "Client # 3" at bounding box center [222, 141] width 53 height 10
click at [226, 131] on div "Driver # 4" at bounding box center [222, 128] width 53 height 10
click at [217, 164] on div "User # 1" at bounding box center [222, 165] width 53 height 10
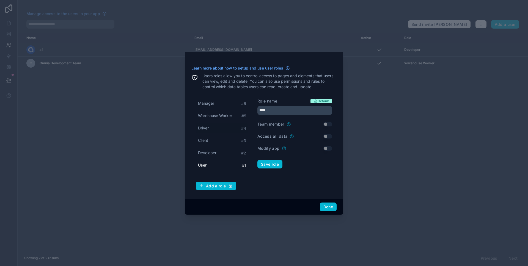
click at [213, 127] on div "Driver # 4" at bounding box center [222, 128] width 53 height 10
click at [225, 114] on span "Warehouse Worker" at bounding box center [215, 116] width 34 height 6
click at [217, 140] on div "Client # 3" at bounding box center [222, 141] width 53 height 10
click at [213, 161] on div "User # 1" at bounding box center [222, 165] width 53 height 10
click at [283, 109] on input "****" at bounding box center [294, 110] width 75 height 9
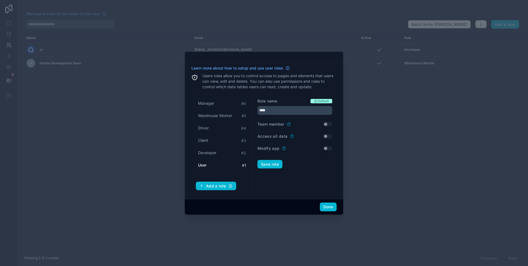
click at [286, 105] on div "Role name Default ****" at bounding box center [294, 106] width 75 height 17
click at [214, 141] on div "Client # 3" at bounding box center [222, 141] width 53 height 10
type input "******"
click at [324, 124] on button "Use setting" at bounding box center [328, 124] width 9 height 4
click at [337, 122] on div "Learn more about how to setup and use user roles Users roles allow you to contr…" at bounding box center [264, 131] width 158 height 136
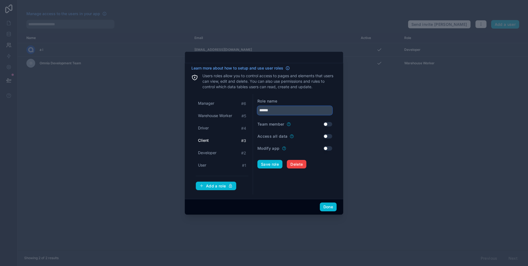
click at [274, 113] on input "******" at bounding box center [294, 110] width 75 height 9
click at [295, 165] on span "Delete" at bounding box center [296, 164] width 12 height 5
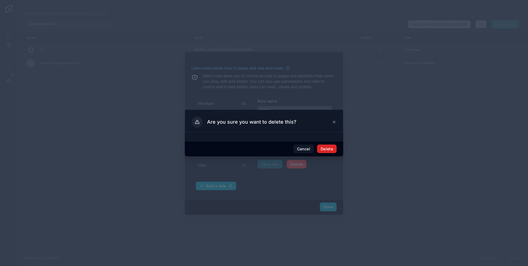
click at [326, 148] on button "Delete" at bounding box center [327, 149] width 20 height 9
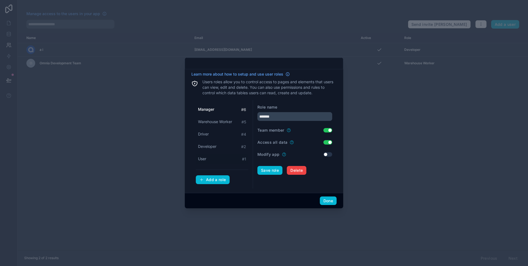
click at [213, 158] on div "User # 1" at bounding box center [222, 159] width 53 height 10
click at [278, 117] on input "****" at bounding box center [294, 116] width 75 height 9
click at [295, 111] on div "Role name Default ******" at bounding box center [294, 113] width 75 height 17
click at [275, 173] on button "Save role" at bounding box center [269, 170] width 25 height 9
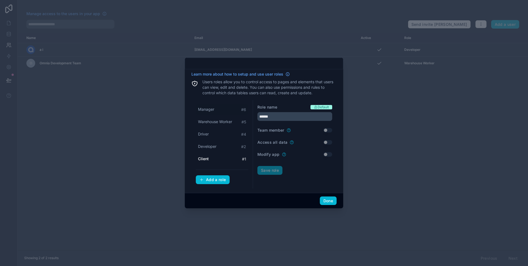
click at [209, 111] on span "Manager" at bounding box center [206, 110] width 16 height 6
click at [275, 118] on input "*******" at bounding box center [294, 116] width 75 height 9
click at [290, 115] on input "*******" at bounding box center [294, 116] width 75 height 9
click at [292, 99] on div "Learn more about how to setup and use user roles Users roles allow you to contr…" at bounding box center [263, 130] width 145 height 117
click at [284, 115] on input "*******" at bounding box center [294, 116] width 75 height 9
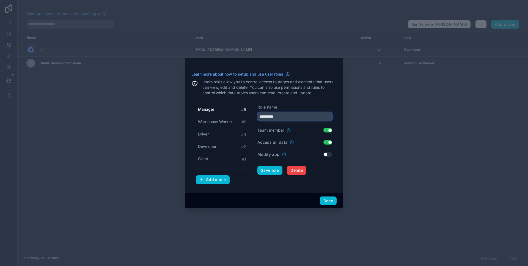
type input "**********"
click at [274, 166] on form "**********" at bounding box center [294, 145] width 75 height 80
click at [274, 170] on button "Save role" at bounding box center [269, 170] width 25 height 9
click at [327, 199] on button "Done" at bounding box center [328, 201] width 17 height 9
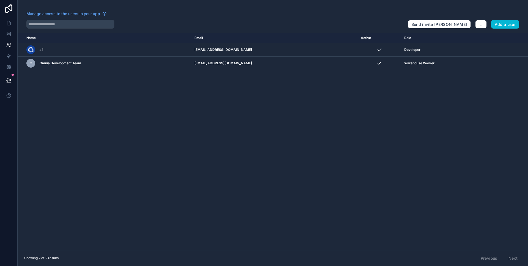
click at [490, 24] on div "Send invite reminders Add a user" at bounding box center [463, 23] width 111 height 11
click at [487, 24] on div "Send invite reminders Add a user" at bounding box center [463, 23] width 111 height 11
click at [484, 24] on button "button" at bounding box center [481, 24] width 12 height 8
click at [406, 183] on div "Name Email Active Role userTable.email a i forms@alluel.com Developer O Omnia D…" at bounding box center [273, 141] width 511 height 217
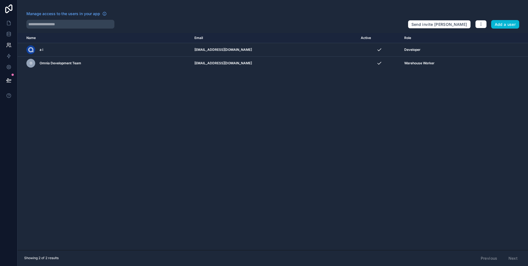
click at [166, 12] on div "Manage access to the users in your app" at bounding box center [214, 15] width 377 height 9
click at [485, 23] on button "button" at bounding box center [481, 24] width 12 height 8
click at [483, 22] on icon "button" at bounding box center [481, 24] width 4 height 4
click at [501, 16] on div "Manage access to the users in your app Send invite reminders Add a user" at bounding box center [273, 20] width 511 height 18
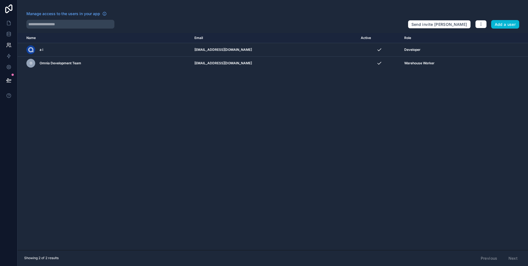
click at [378, 136] on div "Name Email Active Role userTable.email a i forms@alluel.com Developer O Omnia D…" at bounding box center [273, 141] width 511 height 217
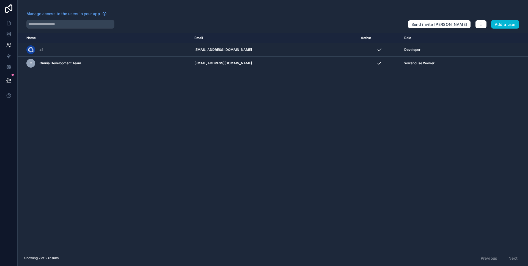
click at [378, 136] on div "Name Email Active Role userTable.email a i forms@alluel.com Developer O Omnia D…" at bounding box center [273, 141] width 511 height 217
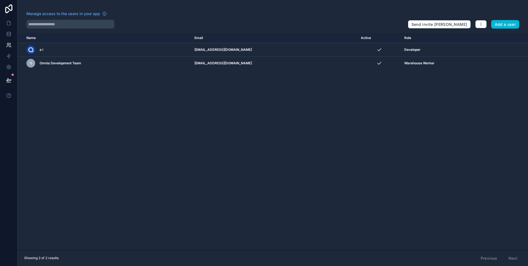
click at [407, 159] on div "Name Email Active Role userTable.email a i forms@alluel.com Developer O Omnia D…" at bounding box center [273, 141] width 511 height 217
click at [479, 23] on icon "button" at bounding box center [481, 24] width 4 height 4
click at [487, 37] on link "Manage roles" at bounding box center [494, 37] width 39 height 9
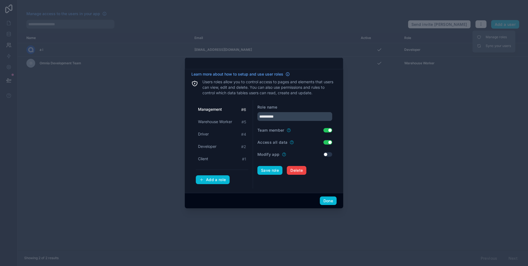
click at [414, 123] on div at bounding box center [264, 133] width 528 height 266
click at [333, 199] on button "Done" at bounding box center [328, 201] width 17 height 9
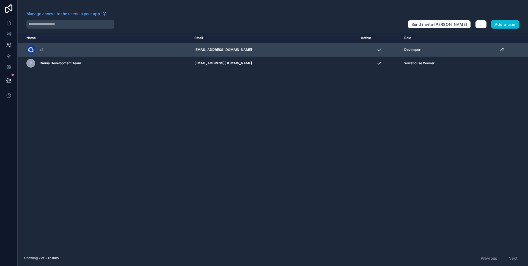
click at [500, 51] on icon "scrollable content" at bounding box center [502, 50] width 4 height 4
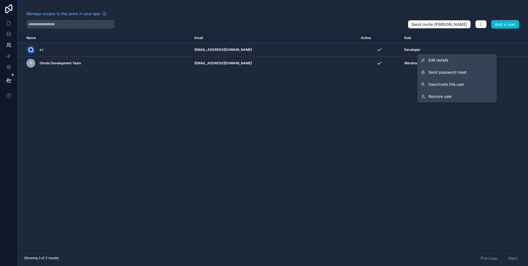
click at [362, 121] on div "Name Email Active Role userTable.email a i forms@alluel.com Developer O Omnia D…" at bounding box center [273, 141] width 511 height 217
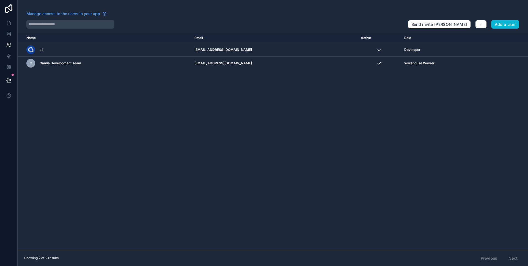
click at [354, 167] on div "Name Email Active Role userTable.email a i forms@alluel.com Developer O Omnia D…" at bounding box center [273, 141] width 511 height 217
click at [484, 25] on button "button" at bounding box center [481, 24] width 12 height 8
click at [491, 37] on link "Manage roles" at bounding box center [494, 37] width 39 height 9
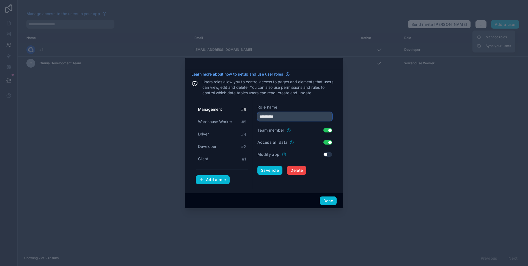
click at [308, 116] on input "**********" at bounding box center [294, 116] width 75 height 9
click at [319, 99] on div "**********" at bounding box center [263, 130] width 145 height 117
click at [324, 201] on button "Done" at bounding box center [328, 201] width 17 height 9
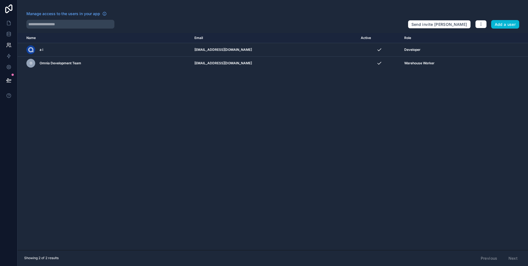
click at [165, 86] on div "Name Email Active Role userTable.email a i forms@alluel.com Developer O Omnia D…" at bounding box center [273, 141] width 511 height 217
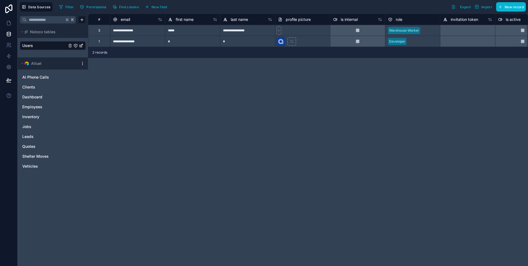
click at [328, 165] on div "**********" at bounding box center [308, 140] width 440 height 253
click at [328, 167] on div "**********" at bounding box center [308, 140] width 440 height 253
click at [328, 166] on div "**********" at bounding box center [308, 140] width 440 height 253
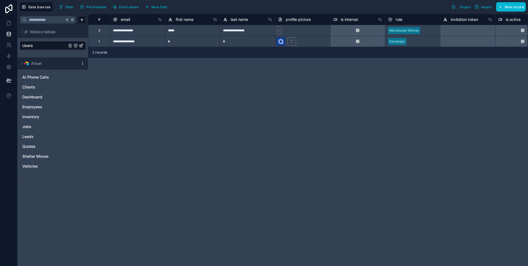
click at [328, 166] on div "**********" at bounding box center [308, 140] width 440 height 253
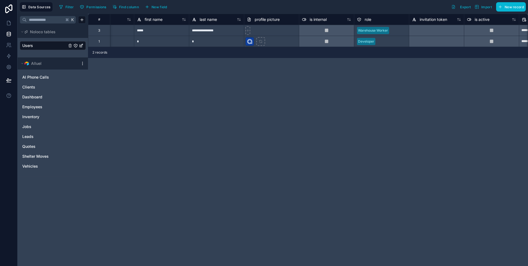
scroll to position [0, 32]
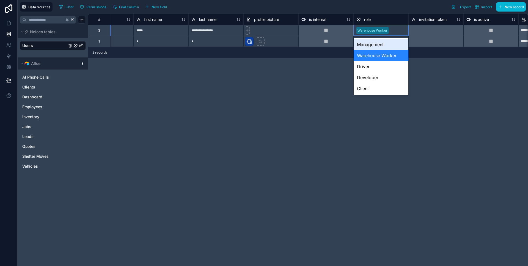
click at [380, 44] on div "Management" at bounding box center [381, 44] width 55 height 11
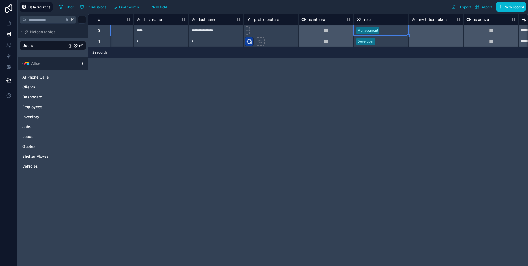
click at [380, 98] on div "**********" at bounding box center [308, 140] width 440 height 253
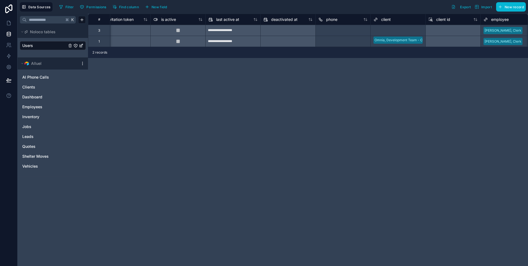
scroll to position [0, 188]
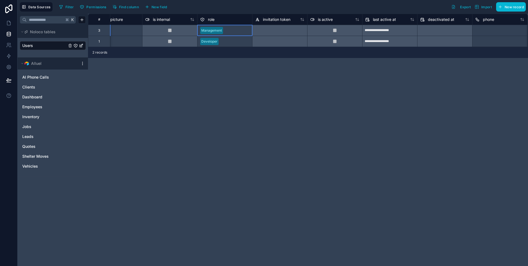
click at [232, 30] on div at bounding box center [237, 31] width 24 height 6
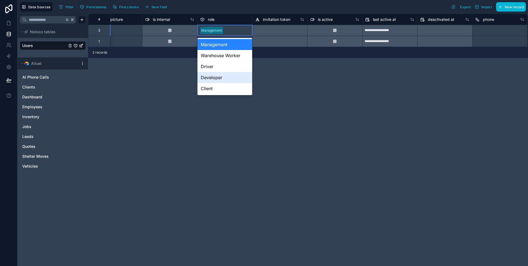
click at [354, 89] on div "**********" at bounding box center [308, 140] width 440 height 253
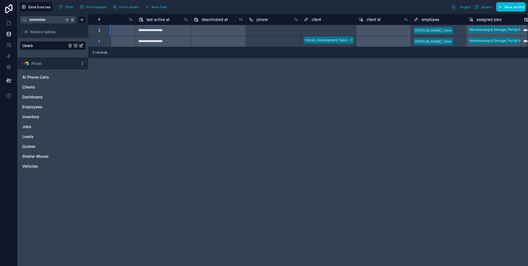
scroll to position [0, 480]
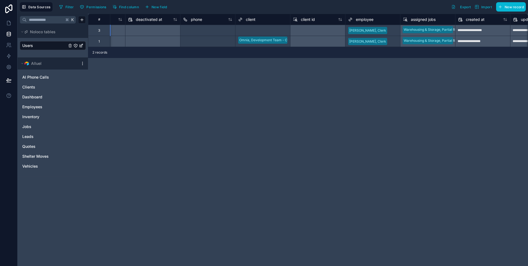
click at [390, 32] on div at bounding box center [394, 31] width 8 height 6
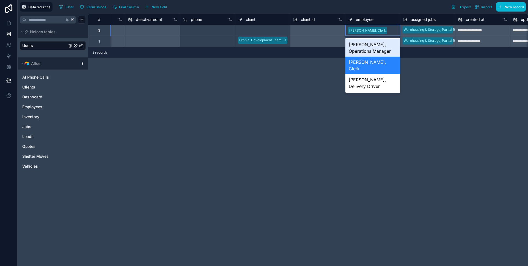
click at [370, 54] on div "[PERSON_NAME], Operations Manager" at bounding box center [373, 48] width 55 height 18
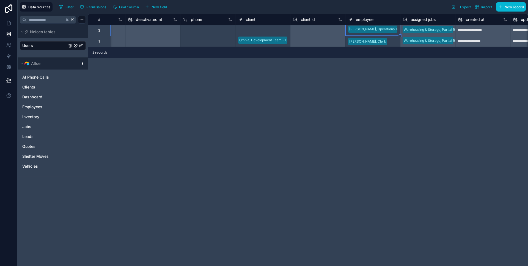
click at [403, 82] on div "**********" at bounding box center [308, 140] width 440 height 253
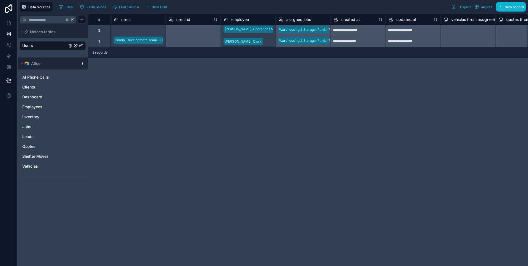
scroll to position [0, 615]
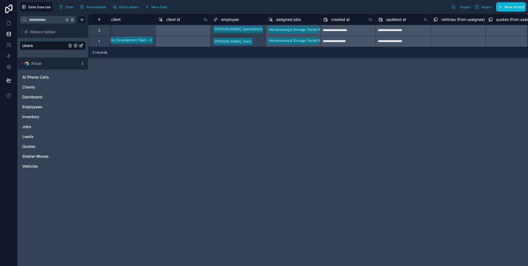
click at [295, 27] on div "Warehousing & Storage, Partial Return, Scheduled - NYCHA, [PERSON_NAME]" at bounding box center [292, 30] width 55 height 11
click at [297, 28] on div "Warehousing & Storage, Partial Return, Scheduled - NYCHA, [PERSON_NAME]" at bounding box center [292, 30] width 55 height 11
click at [302, 91] on div "**********" at bounding box center [308, 140] width 440 height 253
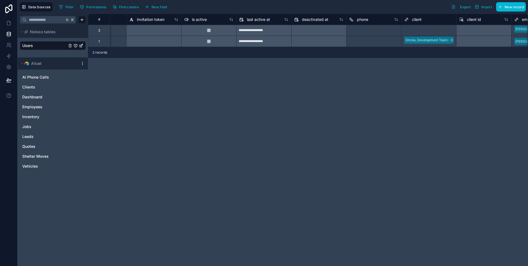
scroll to position [0, 344]
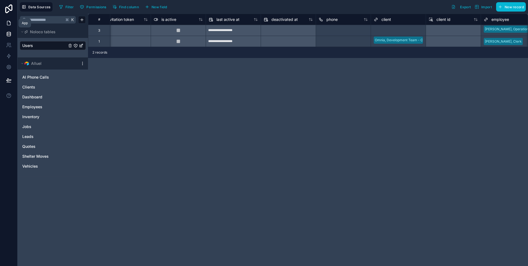
click at [6, 21] on icon at bounding box center [9, 23] width 6 height 6
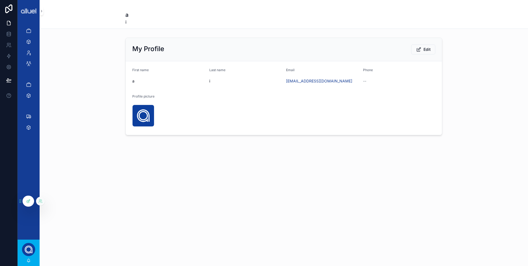
click at [28, 202] on icon at bounding box center [29, 201] width 2 height 2
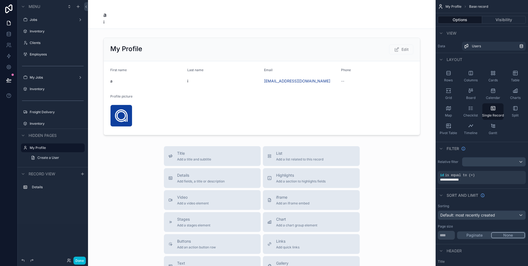
click at [334, 77] on div "scrollable content" at bounding box center [262, 193] width 348 height 386
click at [372, 101] on div "scrollable content" at bounding box center [262, 86] width 348 height 102
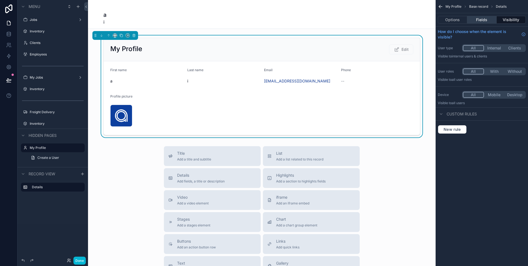
click at [487, 18] on button "Fields" at bounding box center [481, 20] width 29 height 8
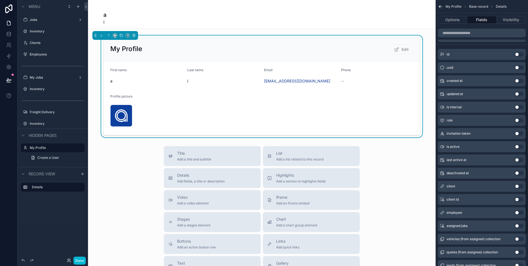
scroll to position [51, 0]
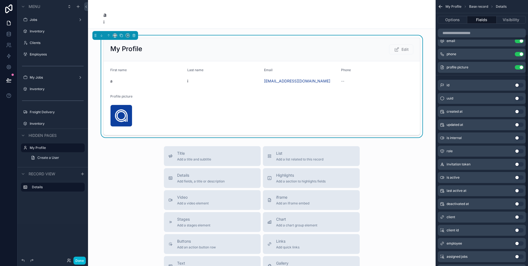
click at [519, 151] on button "Use setting" at bounding box center [519, 151] width 9 height 4
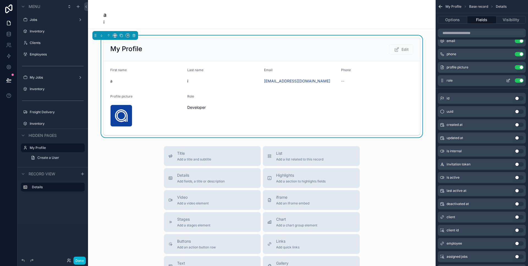
click at [520, 82] on button "Use setting" at bounding box center [519, 80] width 9 height 4
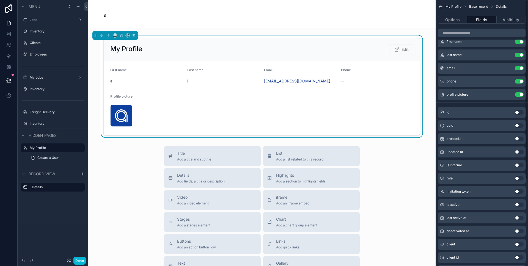
scroll to position [0, 0]
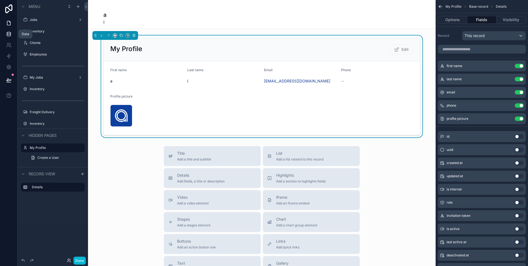
click at [7, 32] on icon at bounding box center [9, 34] width 6 height 6
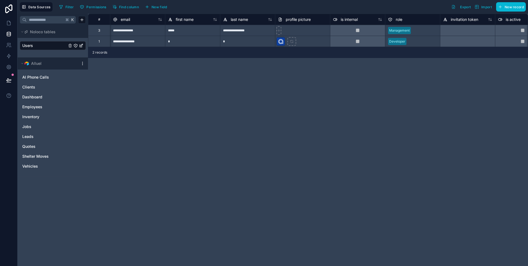
scroll to position [0, 6]
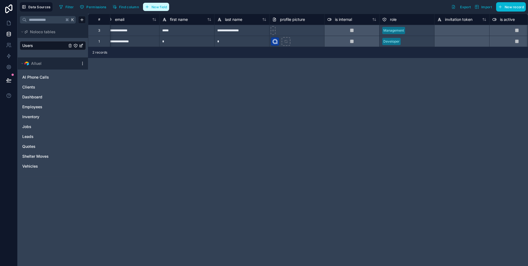
click at [156, 10] on button "New field" at bounding box center [156, 7] width 26 height 8
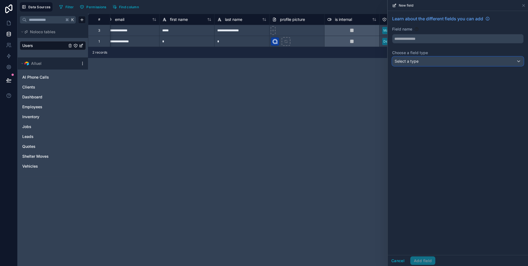
click at [404, 59] on span "Select a type" at bounding box center [407, 61] width 24 height 5
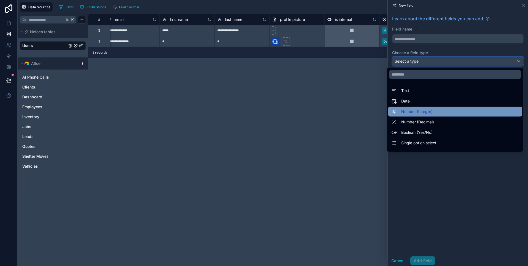
scroll to position [160, 0]
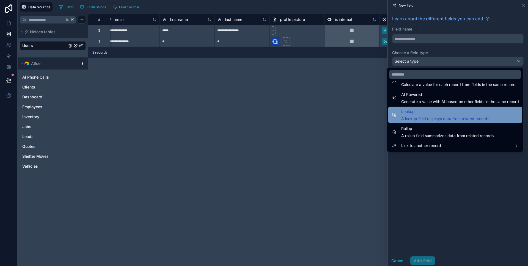
click at [436, 111] on span "Lookup" at bounding box center [445, 111] width 88 height 7
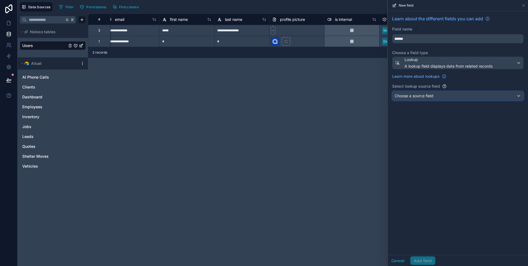
click at [446, 100] on div "Choose a source field" at bounding box center [458, 96] width 131 height 9
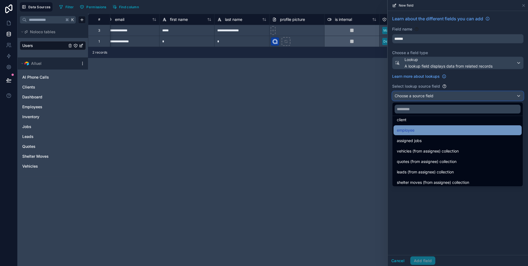
scroll to position [0, 0]
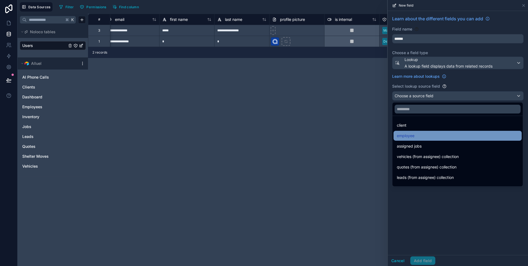
click at [436, 136] on div "employee" at bounding box center [458, 136] width 122 height 7
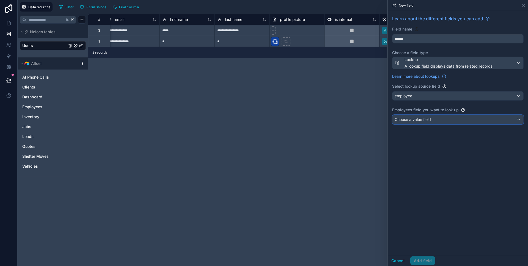
click at [455, 123] on div "Choose a value field" at bounding box center [458, 119] width 131 height 9
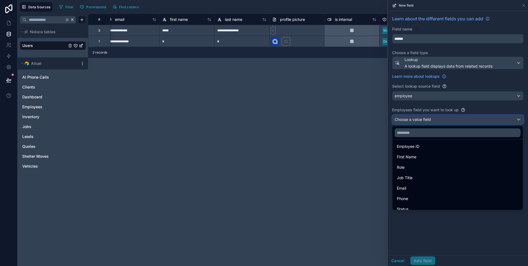
scroll to position [13, 0]
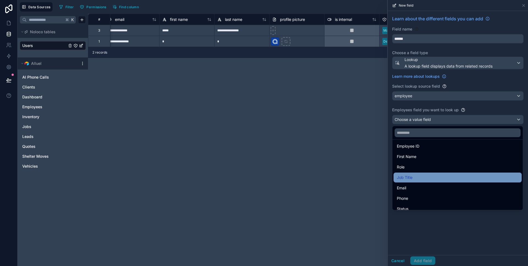
click at [425, 177] on div "Job Title" at bounding box center [458, 177] width 122 height 7
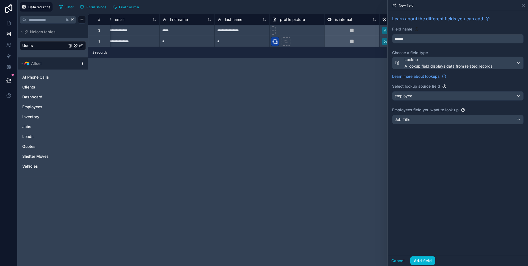
click at [451, 152] on div "Learn about the different fields you can add Field name ****** Choose a field t…" at bounding box center [458, 133] width 140 height 244
click at [422, 42] on input "******" at bounding box center [458, 38] width 131 height 9
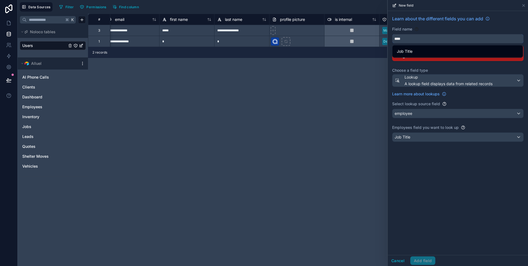
click at [392, 34] on button "***" at bounding box center [457, 38] width 131 height 9
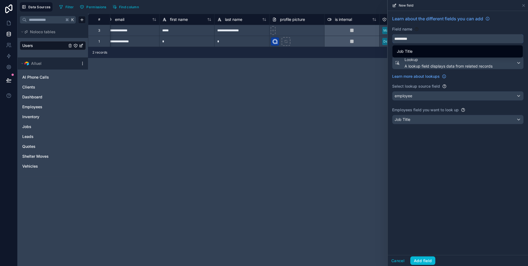
type input "*********"
click at [442, 209] on div "Learn about the different fields you can add Field name ********* Choose a fiel…" at bounding box center [458, 133] width 140 height 244
click at [418, 257] on button "Add field" at bounding box center [422, 261] width 25 height 9
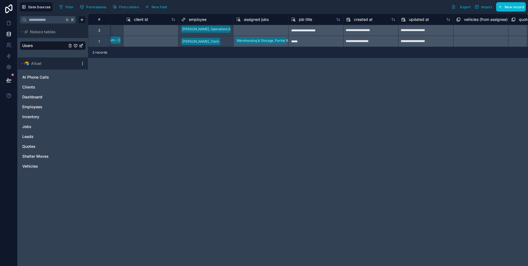
scroll to position [0, 665]
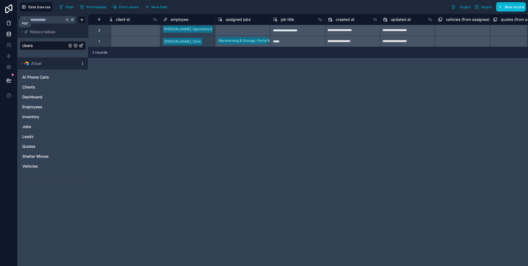
click at [12, 25] on link at bounding box center [8, 23] width 17 height 11
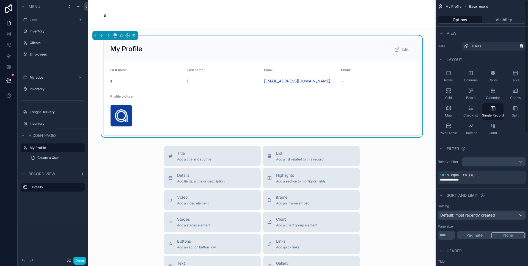
click at [409, 123] on form "First name a Last name i Email [EMAIL_ADDRESS][DOMAIN_NAME] Phone -- Profile pi…" at bounding box center [262, 98] width 316 height 74
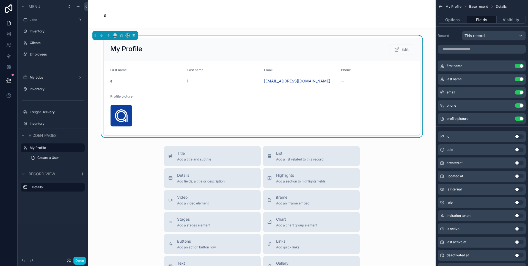
click at [403, 117] on form "First name a Last name i Email [EMAIL_ADDRESS][DOMAIN_NAME] Phone -- Profile pi…" at bounding box center [262, 98] width 316 height 74
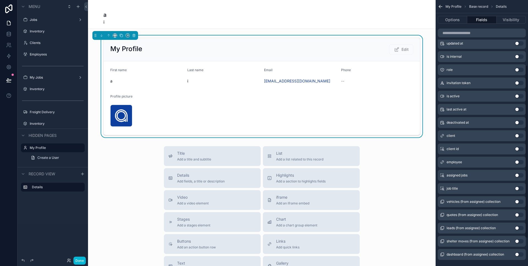
scroll to position [142, 0]
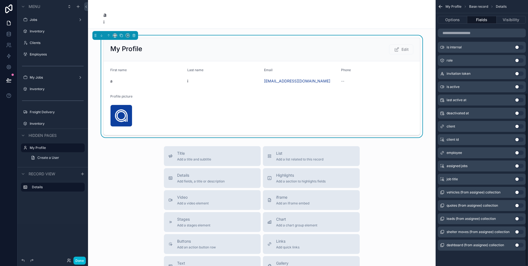
click at [520, 181] on button "Use setting" at bounding box center [519, 179] width 9 height 4
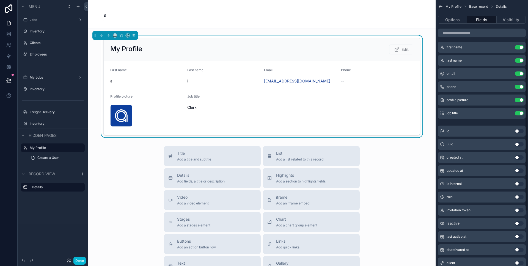
scroll to position [0, 0]
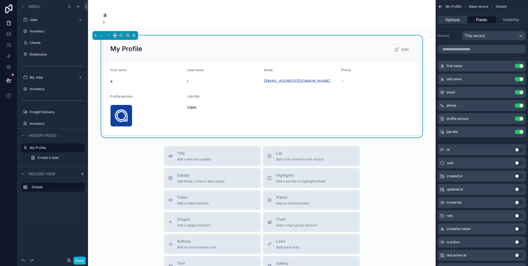
click at [455, 21] on button "Options" at bounding box center [452, 20] width 29 height 8
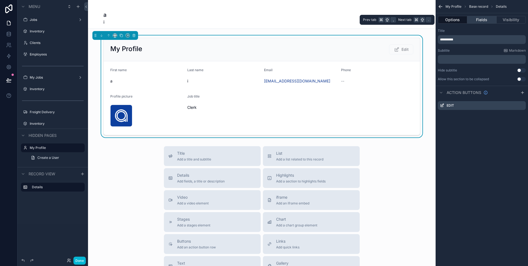
click at [476, 18] on button "Fields" at bounding box center [481, 20] width 29 height 8
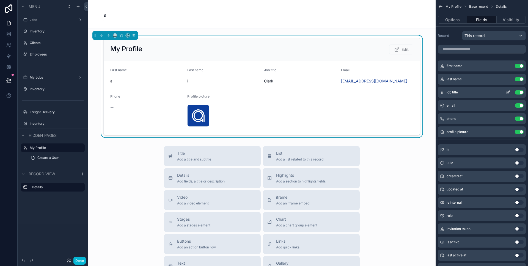
click at [509, 92] on icon "scrollable content" at bounding box center [509, 92] width 2 height 2
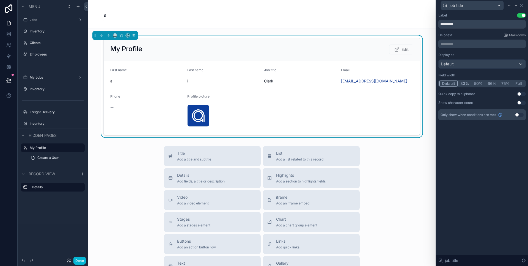
click at [517, 114] on button "Use setting" at bounding box center [519, 115] width 9 height 4
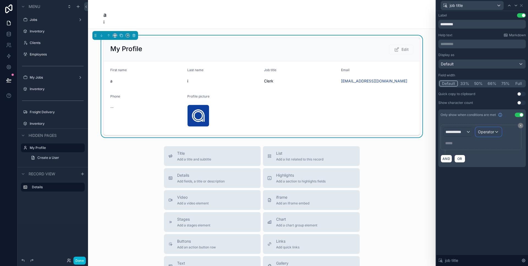
click at [487, 131] on span "Operator" at bounding box center [486, 132] width 16 height 5
click at [487, 131] on div at bounding box center [482, 133] width 92 height 266
click at [457, 131] on span "**********" at bounding box center [456, 132] width 20 height 6
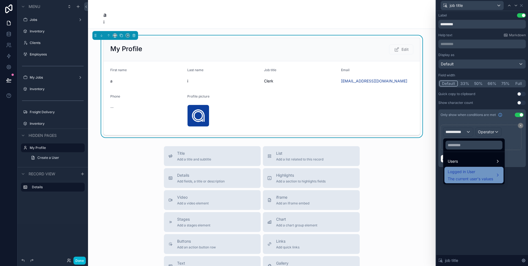
click at [461, 168] on div "Logged in User The current user's values" at bounding box center [474, 175] width 59 height 17
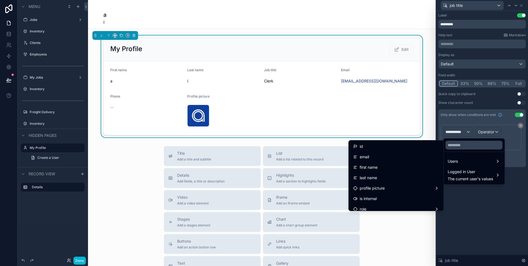
click at [471, 151] on div at bounding box center [473, 145] width 61 height 13
click at [467, 159] on div "Users" at bounding box center [474, 161] width 53 height 7
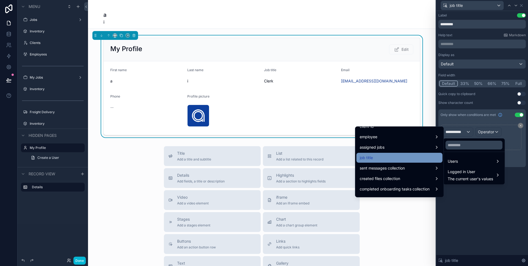
scroll to position [185, 0]
click at [391, 154] on div "job title" at bounding box center [400, 157] width 80 height 7
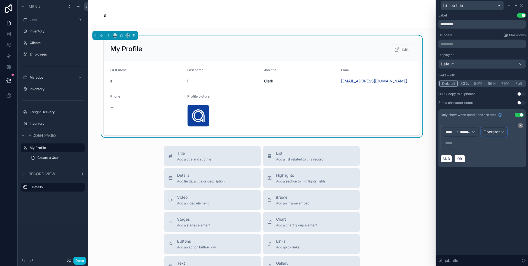
click at [498, 133] on span "Operator" at bounding box center [492, 132] width 16 height 5
click at [505, 131] on div "Operator" at bounding box center [494, 132] width 26 height 9
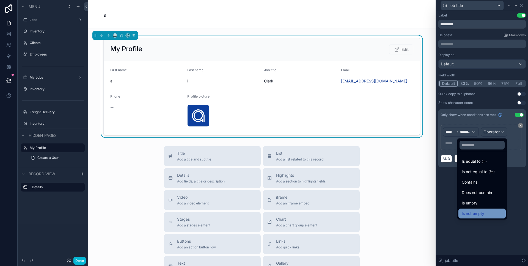
click at [475, 211] on span "Is not empty" at bounding box center [473, 213] width 23 height 7
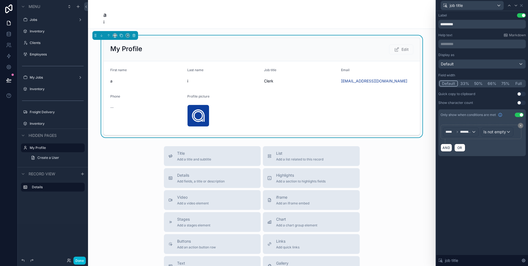
click at [475, 211] on div "Label Use setting ********* Help text Markdown ********* ﻿ Display as Default F…" at bounding box center [482, 138] width 92 height 255
click at [507, 160] on div "Label Use setting ********* Help text Markdown ********* ﻿ Display as Default F…" at bounding box center [482, 90] width 92 height 158
click at [42, 111] on label "Freight Delivery" at bounding box center [52, 112] width 44 height 4
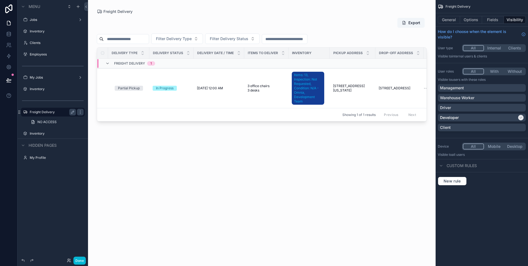
click at [251, 81] on div "scrollable content" at bounding box center [262, 130] width 348 height 260
click at [250, 84] on span "3 office chairs 3 desks" at bounding box center [265, 88] width 35 height 9
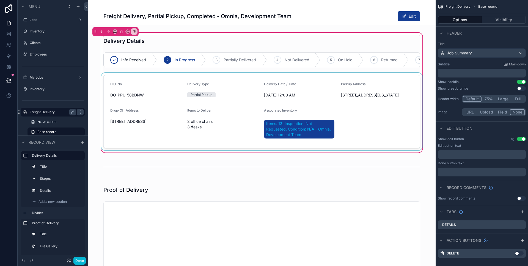
click at [224, 106] on div "scrollable content" at bounding box center [262, 112] width 324 height 78
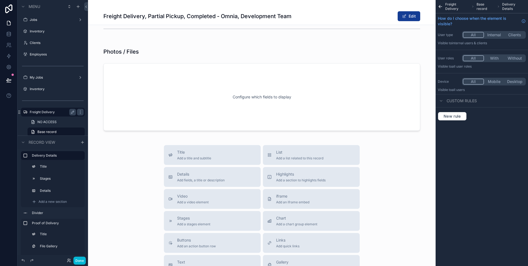
scroll to position [392, 0]
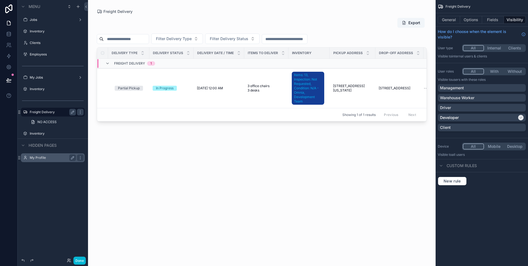
click at [40, 159] on label "My Profile" at bounding box center [52, 158] width 44 height 4
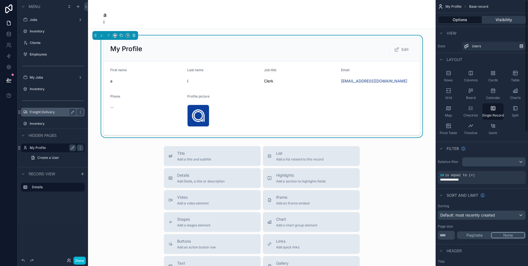
click at [494, 19] on button "Visibility" at bounding box center [504, 20] width 44 height 8
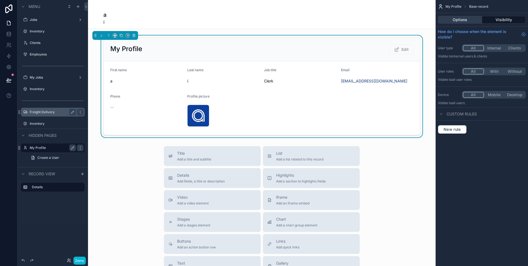
click at [464, 20] on button "Options" at bounding box center [460, 20] width 44 height 8
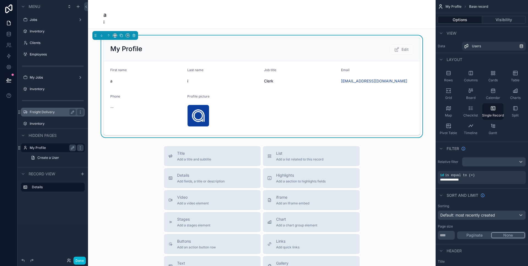
click at [358, 97] on div "scrollable content" at bounding box center [262, 193] width 348 height 386
click at [366, 83] on link "[EMAIL_ADDRESS][DOMAIN_NAME]" at bounding box center [374, 81] width 66 height 6
click at [375, 96] on form "First name a Last name i Job title Clerk Email [EMAIL_ADDRESS][DOMAIN_NAME] Pho…" at bounding box center [262, 98] width 316 height 74
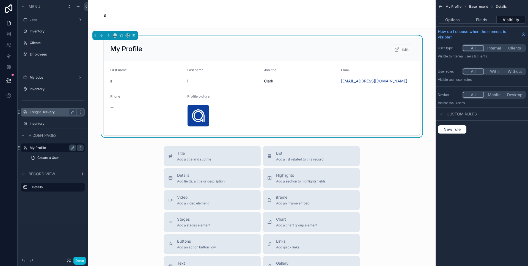
click at [375, 96] on form "First name a Last name i Job title Clerk Email [EMAIL_ADDRESS][DOMAIN_NAME] Pho…" at bounding box center [262, 98] width 316 height 74
click at [456, 21] on button "Options" at bounding box center [452, 20] width 29 height 8
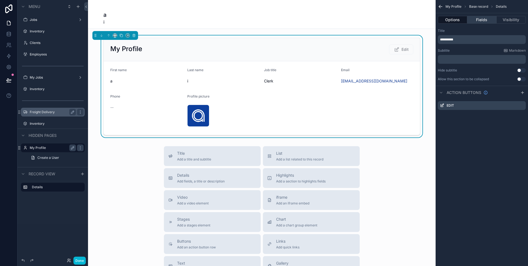
click at [481, 21] on button "Fields" at bounding box center [481, 20] width 29 height 8
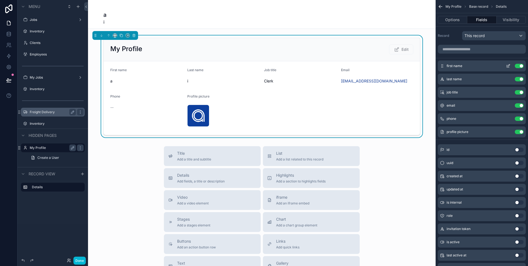
click at [508, 68] on icon "scrollable content" at bounding box center [508, 66] width 4 height 4
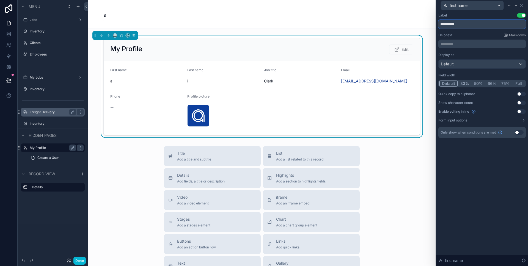
click at [452, 27] on input "**********" at bounding box center [481, 24] width 87 height 9
type input "**********"
click at [475, 18] on div "**********" at bounding box center [481, 20] width 87 height 15
click at [524, 5] on div "first name" at bounding box center [481, 5] width 87 height 11
click at [520, 5] on icon at bounding box center [521, 5] width 4 height 4
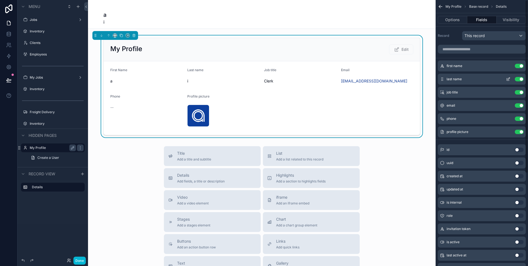
click at [507, 80] on icon "scrollable content" at bounding box center [508, 79] width 2 height 2
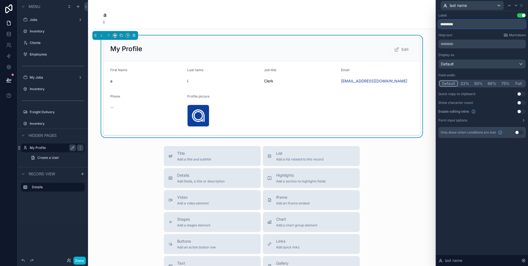
click at [451, 24] on input "*********" at bounding box center [481, 24] width 87 height 9
type input "*********"
click at [523, 5] on icon at bounding box center [521, 5] width 4 height 4
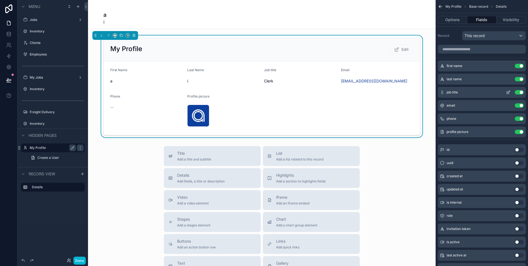
click at [509, 92] on icon "scrollable content" at bounding box center [509, 92] width 2 height 2
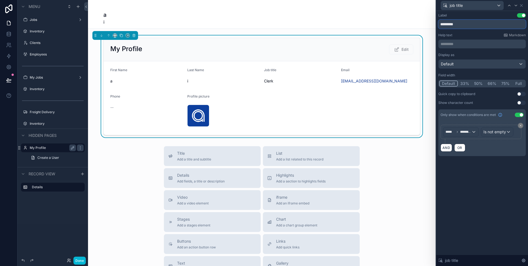
click at [449, 23] on input "*********" at bounding box center [481, 24] width 87 height 9
type input "*********"
click at [521, 4] on icon at bounding box center [521, 5] width 4 height 4
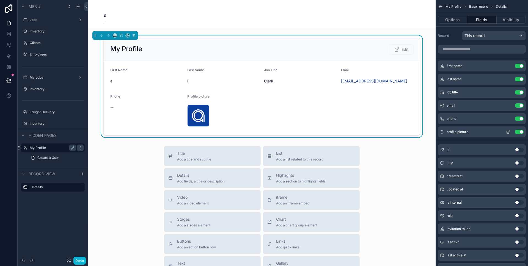
click at [507, 131] on icon "scrollable content" at bounding box center [508, 132] width 2 height 2
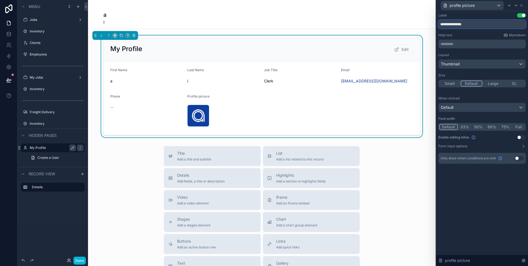
click at [455, 24] on input "**********" at bounding box center [481, 24] width 87 height 9
type input "**********"
click at [465, 19] on div "**********" at bounding box center [481, 20] width 87 height 15
click at [521, 4] on icon at bounding box center [521, 5] width 4 height 4
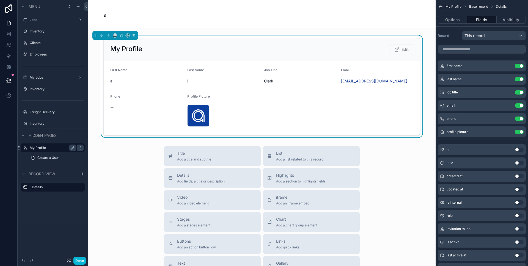
click at [122, 194] on div "Title Add a title and subtitle List Add a list related to this record Details A…" at bounding box center [262, 244] width 348 height 196
click at [4, 35] on link at bounding box center [8, 34] width 17 height 11
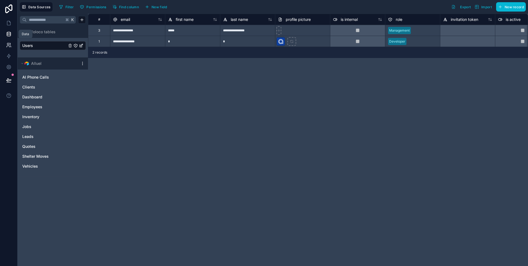
click at [10, 44] on icon at bounding box center [9, 45] width 6 height 6
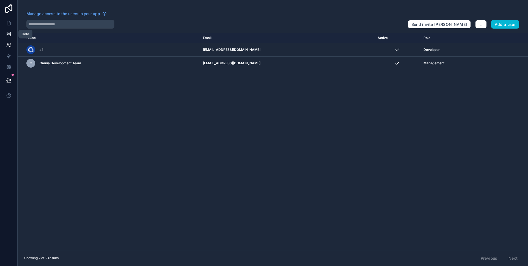
click at [8, 35] on icon at bounding box center [9, 34] width 6 height 6
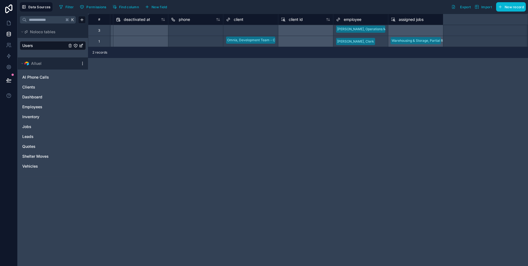
scroll to position [0, 50]
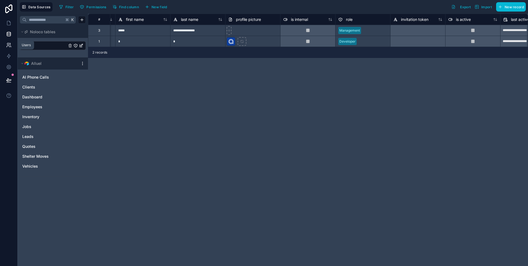
click at [9, 48] on icon at bounding box center [9, 45] width 6 height 6
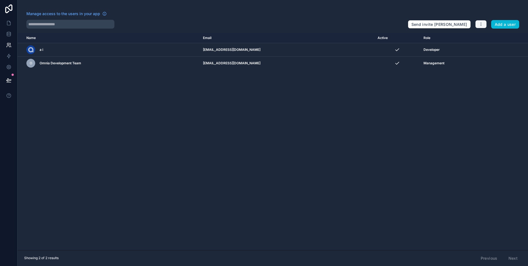
click at [483, 23] on icon "button" at bounding box center [481, 24] width 4 height 4
click at [364, 26] on div at bounding box center [214, 24] width 377 height 9
click at [8, 32] on icon at bounding box center [9, 32] width 4 height 1
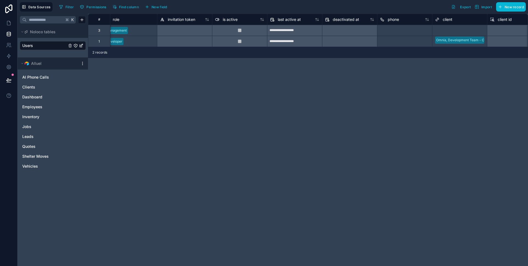
scroll to position [0, 327]
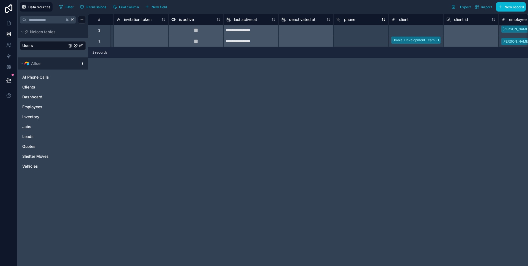
click at [367, 20] on div "phone" at bounding box center [360, 19] width 49 height 7
click at [346, 17] on span "phone" at bounding box center [349, 20] width 11 height 6
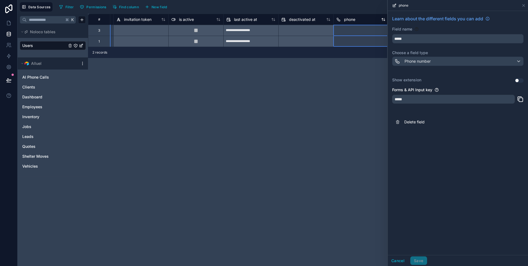
click at [346, 17] on span "phone" at bounding box center [349, 20] width 11 height 6
click at [418, 65] on div "Phone number" at bounding box center [458, 61] width 131 height 9
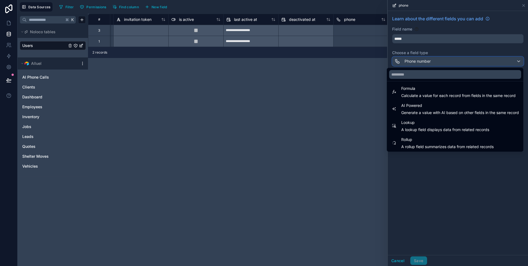
scroll to position [160, 0]
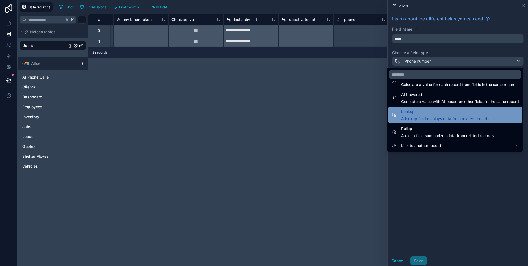
click at [418, 113] on span "Lookup" at bounding box center [445, 111] width 88 height 7
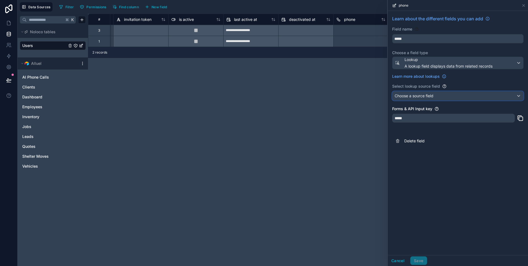
click at [423, 98] on span "Choose a source field" at bounding box center [414, 96] width 39 height 5
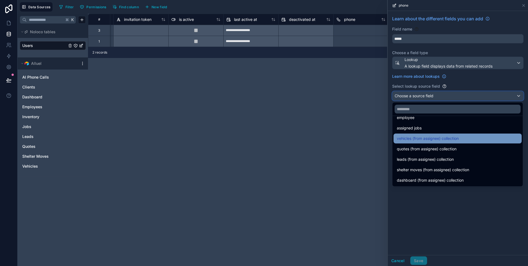
scroll to position [5, 0]
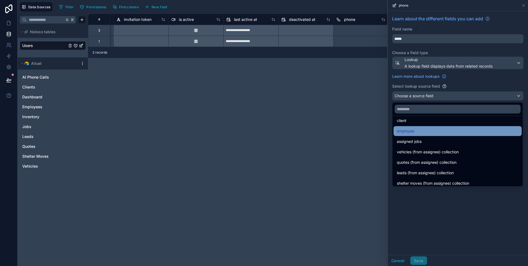
drag, startPoint x: 426, startPoint y: 125, endPoint x: 427, endPoint y: 129, distance: 3.6
click at [427, 129] on ul "client employee assigned jobs vehicles (from assignee) collection quotes (from …" at bounding box center [458, 151] width 130 height 70
click at [427, 129] on div "employee" at bounding box center [458, 131] width 122 height 7
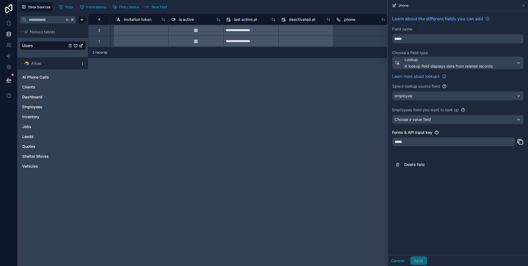
click at [428, 128] on div "Learn about the different fields you can add Field name ***** Choose a field ty…" at bounding box center [458, 93] width 140 height 164
click at [441, 122] on div "Choose a value field" at bounding box center [458, 119] width 131 height 9
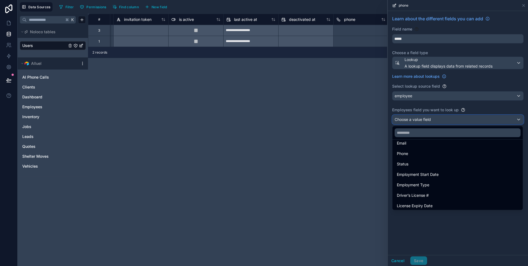
scroll to position [58, 0]
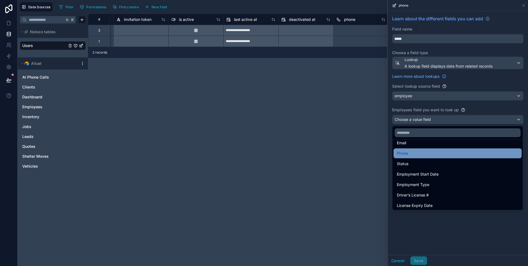
click at [434, 151] on div "Phone" at bounding box center [458, 153] width 122 height 7
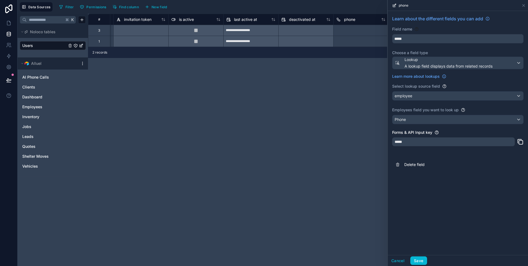
click at [430, 141] on div "*****" at bounding box center [453, 142] width 123 height 9
click at [417, 258] on button "Save" at bounding box center [418, 261] width 17 height 9
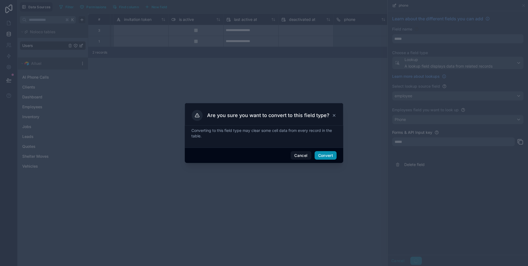
click at [325, 155] on button "Convert" at bounding box center [326, 155] width 22 height 9
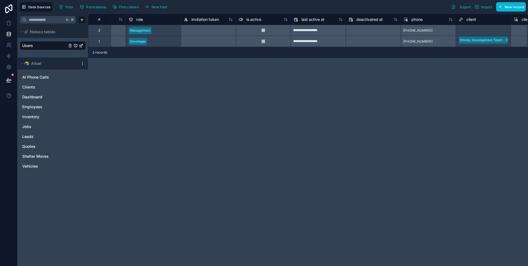
scroll to position [0, 302]
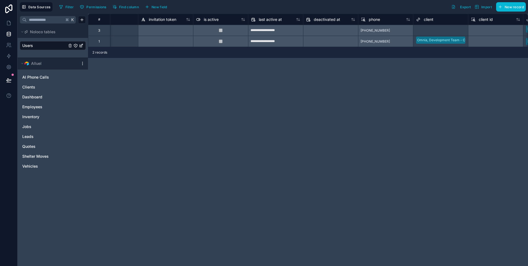
click at [408, 84] on div "**********" at bounding box center [308, 140] width 440 height 253
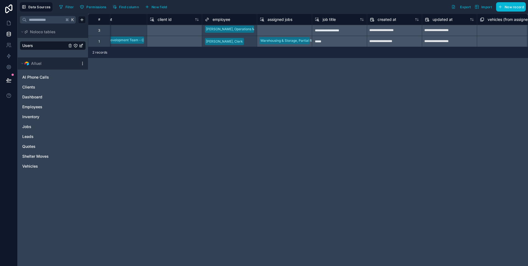
scroll to position [0, 626]
click at [314, 216] on div "**********" at bounding box center [308, 140] width 440 height 253
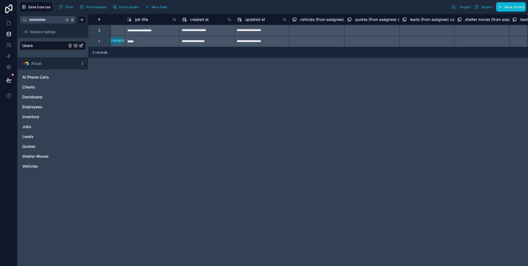
scroll to position [0, 903]
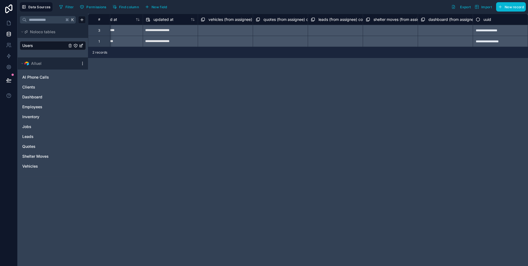
click at [263, 118] on div "**********" at bounding box center [308, 140] width 440 height 253
click at [268, 85] on div "**********" at bounding box center [308, 140] width 440 height 253
click at [338, 137] on div "**********" at bounding box center [308, 140] width 440 height 253
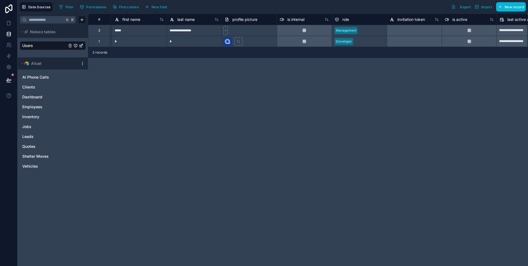
scroll to position [0, 48]
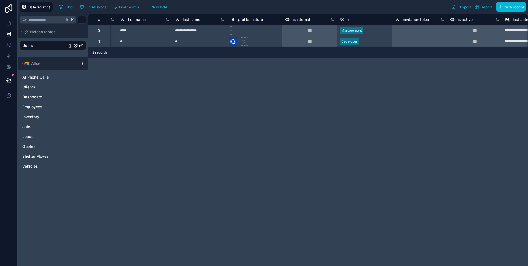
click at [196, 105] on div "**********" at bounding box center [308, 140] width 440 height 253
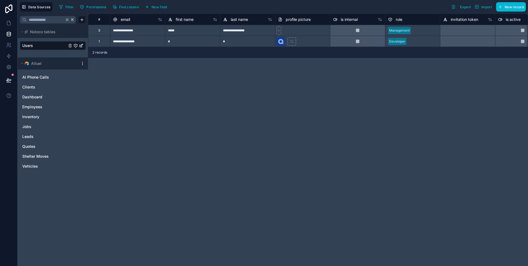
click at [194, 97] on div "**********" at bounding box center [308, 140] width 440 height 253
click at [11, 46] on icon at bounding box center [9, 45] width 6 height 6
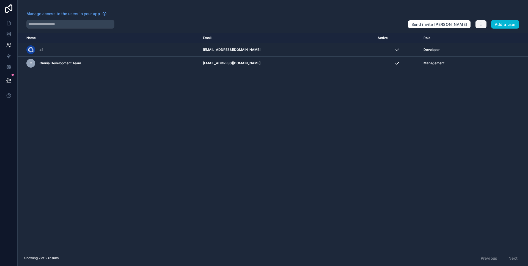
click at [477, 23] on button "button" at bounding box center [481, 24] width 12 height 8
click at [481, 23] on icon "button" at bounding box center [481, 23] width 0 height 0
click at [486, 37] on link "Manage roles" at bounding box center [494, 37] width 39 height 9
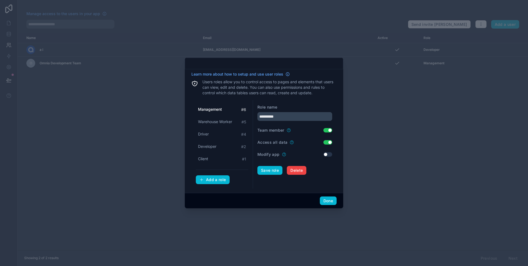
click at [221, 109] on span "Management" at bounding box center [210, 110] width 24 height 6
click at [215, 157] on div "Client # 1" at bounding box center [222, 159] width 53 height 10
click at [212, 147] on span "Developer" at bounding box center [207, 147] width 18 height 6
click at [218, 135] on div "Driver # 4" at bounding box center [222, 134] width 53 height 10
click at [331, 129] on button "Use setting" at bounding box center [328, 130] width 9 height 4
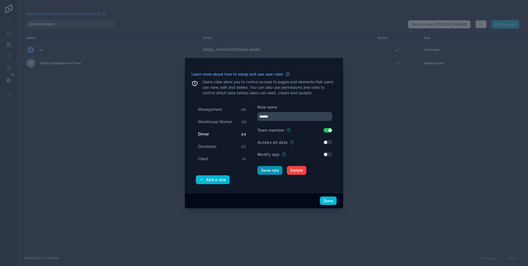
click at [273, 172] on button "Save role" at bounding box center [269, 170] width 25 height 9
click at [213, 122] on span "Warehouse Worker" at bounding box center [215, 122] width 34 height 6
click at [326, 130] on button "Use setting" at bounding box center [328, 130] width 9 height 4
click at [274, 170] on button "Save role" at bounding box center [269, 170] width 25 height 9
click at [217, 109] on span "Management" at bounding box center [210, 110] width 24 height 6
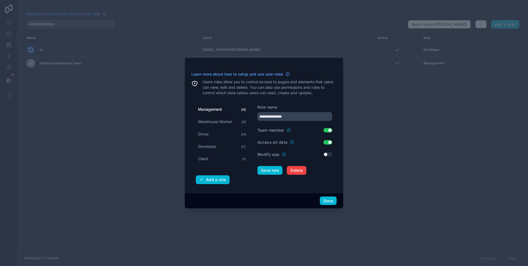
type input "**********"
click at [270, 169] on button "Save role" at bounding box center [269, 170] width 25 height 9
click at [329, 200] on button "Done" at bounding box center [328, 201] width 17 height 9
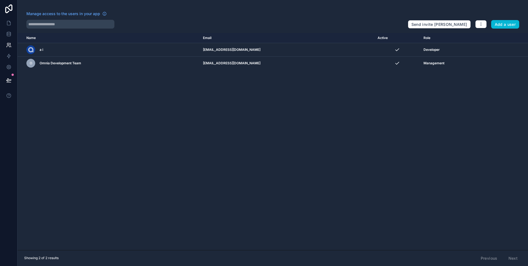
click at [329, 200] on div "Name Email Active Role [DOMAIN_NAME] a i [EMAIL_ADDRESS][DOMAIN_NAME] Developer…" at bounding box center [273, 141] width 511 height 217
click at [7, 19] on link at bounding box center [8, 23] width 17 height 11
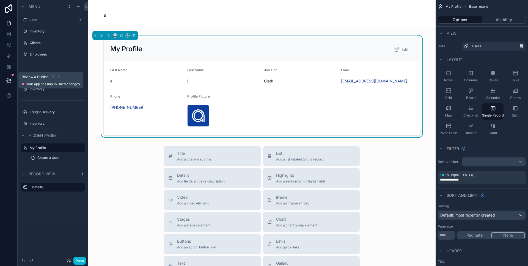
click at [10, 80] on icon at bounding box center [9, 81] width 6 height 6
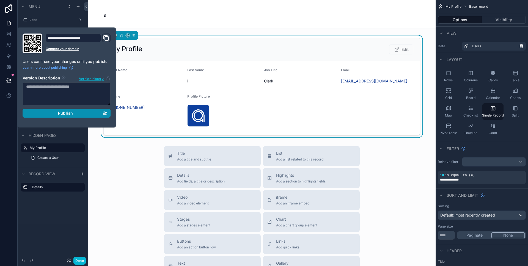
click at [60, 114] on span "Publish" at bounding box center [65, 113] width 15 height 5
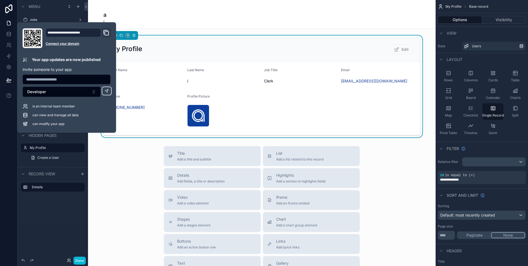
click at [239, 12] on div "a i" at bounding box center [261, 18] width 317 height 14
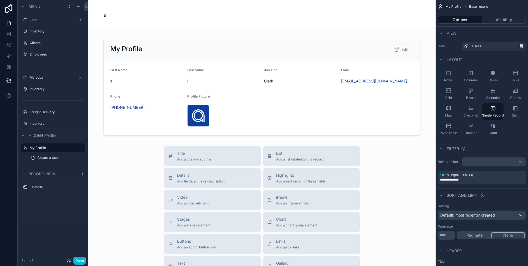
click at [239, 12] on div "a i" at bounding box center [261, 18] width 317 height 14
click at [94, 72] on div "scrollable content" at bounding box center [262, 86] width 348 height 102
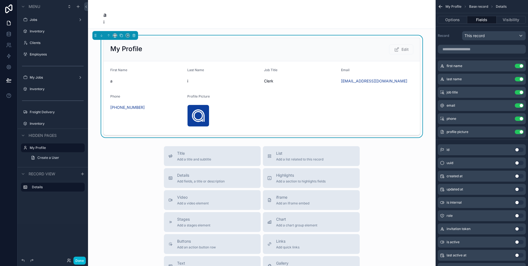
click at [119, 148] on div "Title Add a title and subtitle List Add a list related to this record Details A…" at bounding box center [262, 244] width 348 height 196
click at [444, 114] on div "phone Use setting" at bounding box center [482, 118] width 88 height 11
click at [509, 117] on icon "scrollable content" at bounding box center [509, 118] width 2 height 2
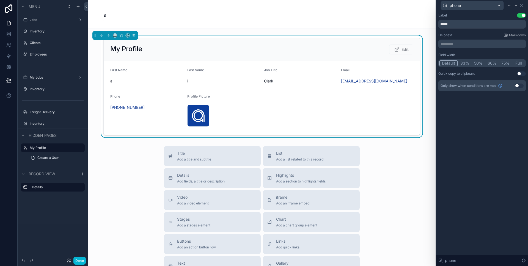
click at [518, 85] on button "Use setting" at bounding box center [519, 86] width 9 height 4
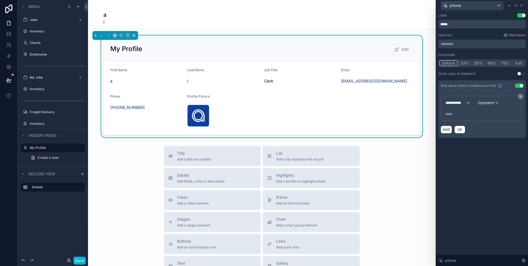
drag, startPoint x: 518, startPoint y: 84, endPoint x: 485, endPoint y: 86, distance: 33.1
click at [485, 86] on div "Only show when conditions are met Use setting" at bounding box center [481, 85] width 87 height 11
click at [466, 98] on div "**********" at bounding box center [458, 102] width 30 height 9
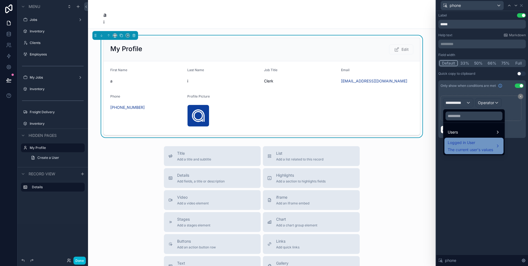
click at [457, 146] on div "Logged in User The current user's values" at bounding box center [470, 145] width 45 height 13
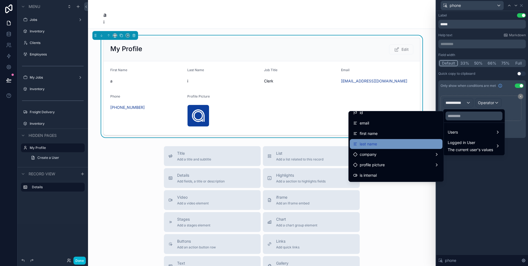
scroll to position [5, 0]
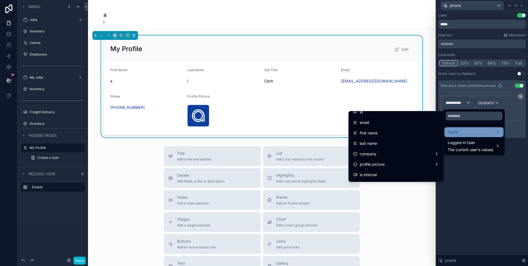
click at [459, 129] on div "Users" at bounding box center [474, 132] width 53 height 7
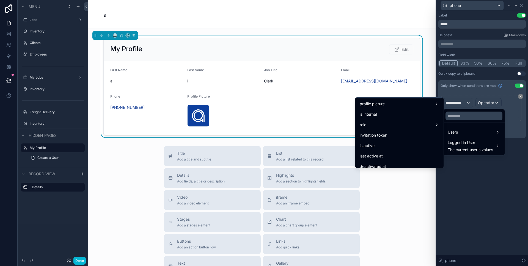
scroll to position [86, 0]
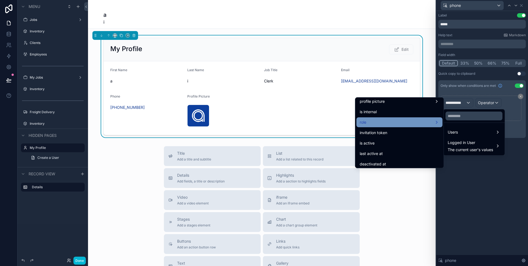
click at [424, 123] on div "role" at bounding box center [400, 122] width 80 height 7
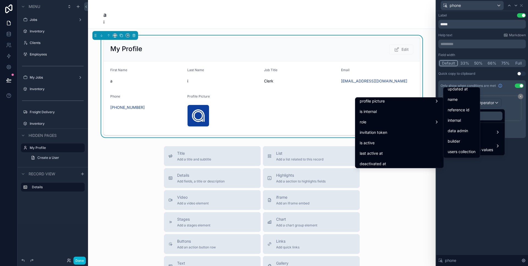
scroll to position [0, 0]
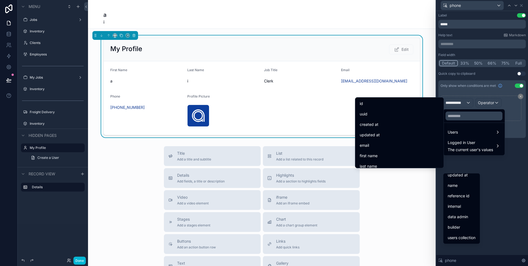
click at [482, 108] on div "Users Logged in User The current user's values" at bounding box center [474, 132] width 62 height 48
click at [453, 104] on div at bounding box center [482, 133] width 92 height 266
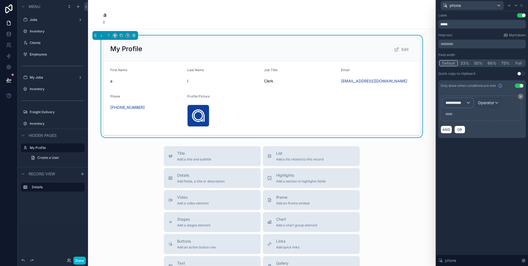
click at [454, 104] on span "**********" at bounding box center [456, 103] width 20 height 6
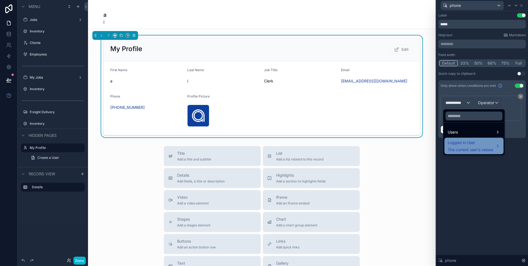
click at [471, 142] on span "Logged in User" at bounding box center [470, 142] width 45 height 7
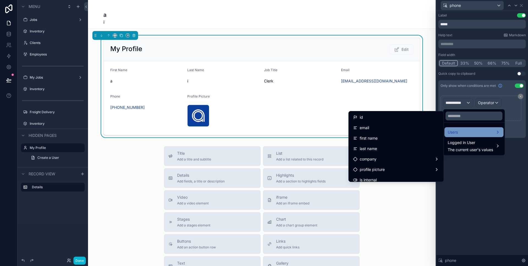
click at [472, 133] on div "Users" at bounding box center [474, 132] width 53 height 7
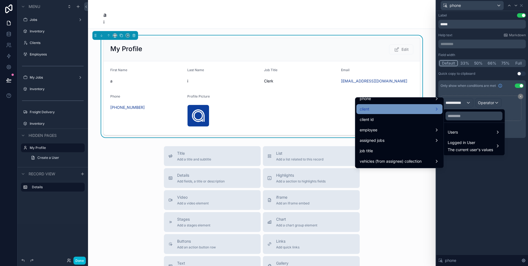
scroll to position [162, 0]
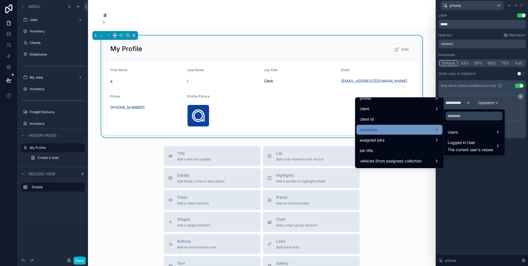
click at [401, 126] on div "employee" at bounding box center [400, 130] width 86 height 10
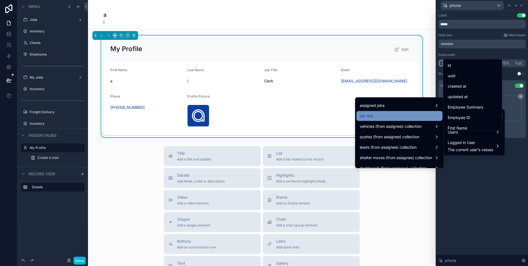
scroll to position [198, 0]
click at [457, 158] on div at bounding box center [482, 133] width 92 height 266
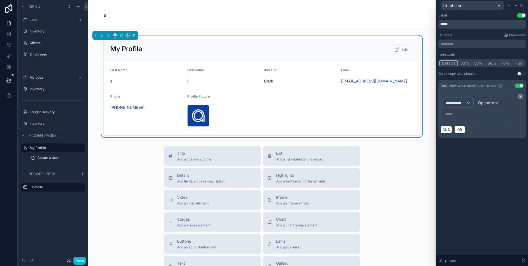
click at [467, 100] on div "**********" at bounding box center [458, 102] width 30 height 9
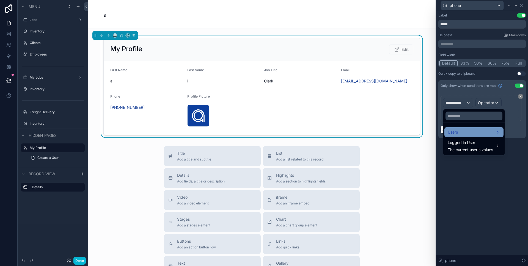
click at [471, 128] on div "Users" at bounding box center [474, 132] width 59 height 10
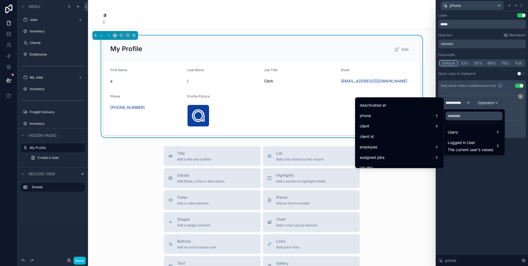
scroll to position [148, 0]
click at [418, 144] on div "employee" at bounding box center [400, 144] width 80 height 7
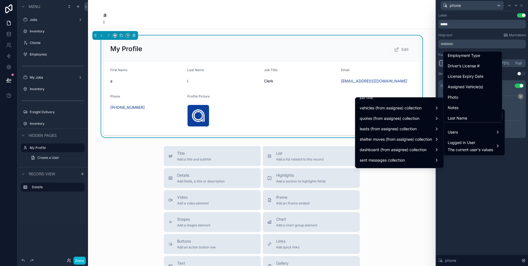
scroll to position [202, 0]
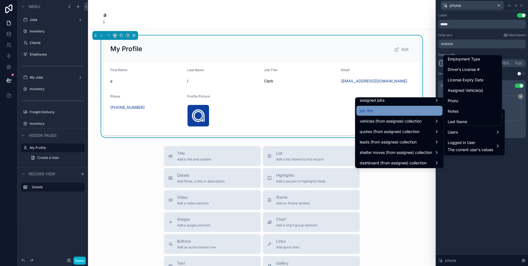
click at [388, 115] on div "job title" at bounding box center [400, 111] width 86 height 10
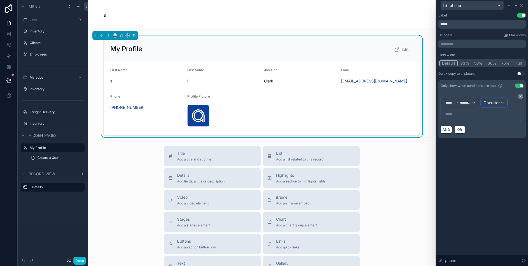
click at [490, 104] on span "Operator" at bounding box center [492, 102] width 16 height 5
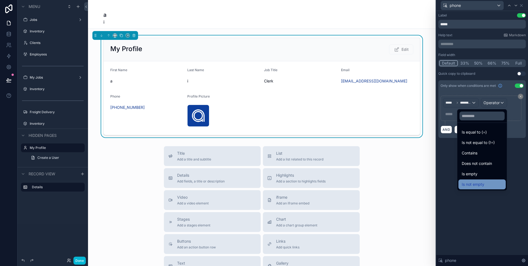
click at [466, 181] on div "Is not empty" at bounding box center [482, 185] width 47 height 10
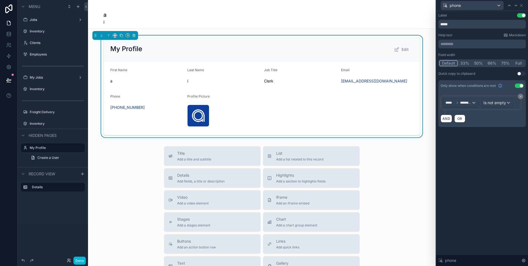
click at [466, 181] on div "Label Use setting ***** Help text Markdown ********* ﻿ Field width Default 33% …" at bounding box center [482, 138] width 92 height 255
click at [11, 28] on link at bounding box center [8, 23] width 17 height 11
click at [10, 37] on link at bounding box center [8, 34] width 17 height 11
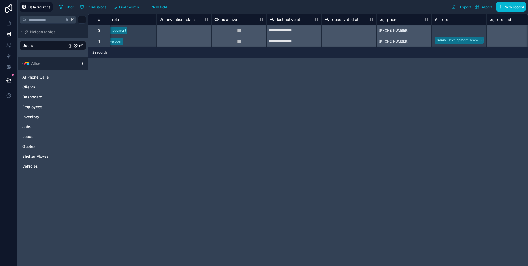
scroll to position [0, 285]
click at [402, 21] on div "phone" at bounding box center [402, 19] width 49 height 7
click at [399, 21] on div "phone" at bounding box center [402, 19] width 49 height 7
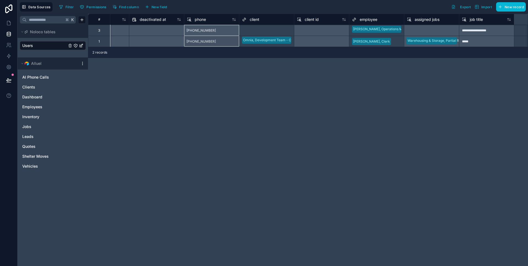
scroll to position [0, 406]
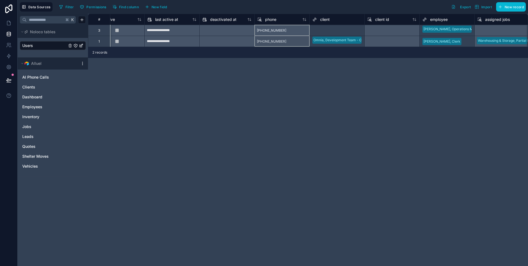
click at [278, 25] on div "[PHONE_NUMBER]" at bounding box center [281, 30] width 55 height 11
click at [280, 23] on div "phone" at bounding box center [281, 19] width 55 height 11
click at [277, 19] on div "phone" at bounding box center [281, 19] width 49 height 7
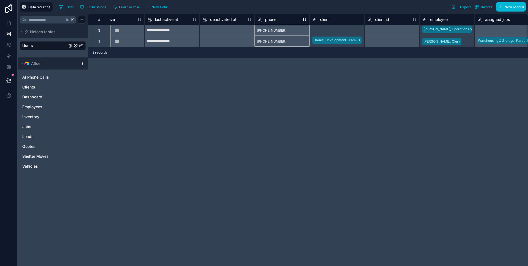
click at [277, 19] on div "phone" at bounding box center [281, 19] width 49 height 7
click at [270, 20] on span "phone" at bounding box center [270, 20] width 11 height 6
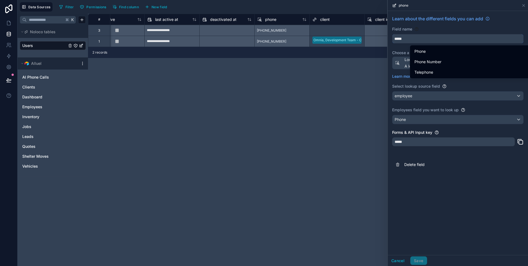
click at [408, 38] on input "*****" at bounding box center [458, 38] width 131 height 9
click at [392, 34] on button "*****" at bounding box center [457, 38] width 131 height 9
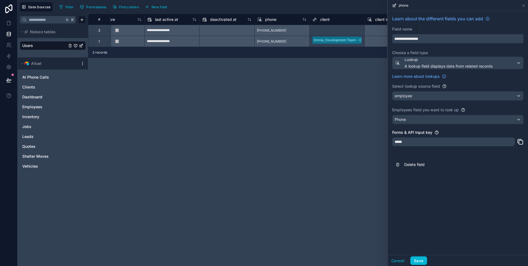
click at [392, 34] on button "**********" at bounding box center [457, 38] width 131 height 9
type input "**********"
click at [422, 257] on button "Save" at bounding box center [418, 261] width 17 height 9
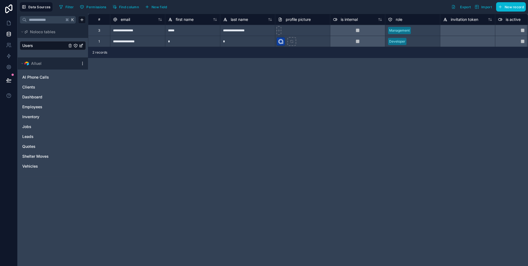
click at [365, 154] on div "**********" at bounding box center [308, 140] width 440 height 253
click at [7, 20] on link at bounding box center [8, 23] width 17 height 11
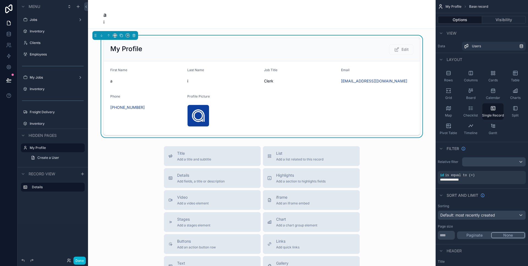
click at [147, 159] on div "Title Add a title and subtitle List Add a list related to this record Details A…" at bounding box center [262, 244] width 348 height 196
click at [305, 29] on div "a i My Profile Edit First Name a Last Name i Job Title Clerk Email [EMAIL_ADDRE…" at bounding box center [262, 193] width 348 height 386
click at [77, 262] on button "Done" at bounding box center [79, 261] width 12 height 8
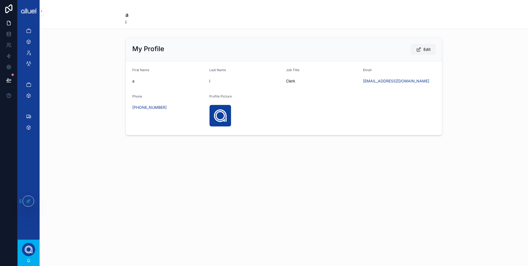
click at [427, 45] on button "Edit" at bounding box center [423, 50] width 24 height 10
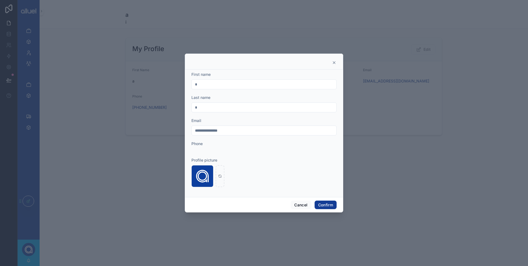
click at [249, 131] on input "**********" at bounding box center [264, 131] width 145 height 8
click at [270, 120] on div "Email" at bounding box center [263, 121] width 145 height 6
click at [302, 205] on button "Cancel" at bounding box center [301, 205] width 20 height 9
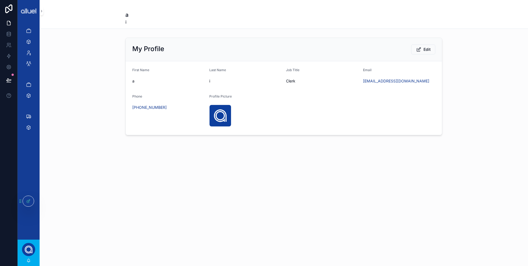
click at [352, 174] on div "a i My Profile Edit First Name a Last Name i Job Title Clerk Email [EMAIL_ADDRE…" at bounding box center [284, 133] width 489 height 266
click at [83, 67] on div "My Profile Edit First Name a Last Name i Job Title Clerk Email [EMAIL_ADDRESS][…" at bounding box center [284, 86] width 489 height 102
click at [27, 202] on icon at bounding box center [28, 202] width 2 height 2
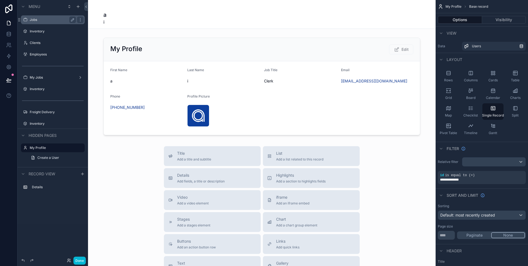
click at [38, 21] on label "Jobs" at bounding box center [52, 20] width 44 height 4
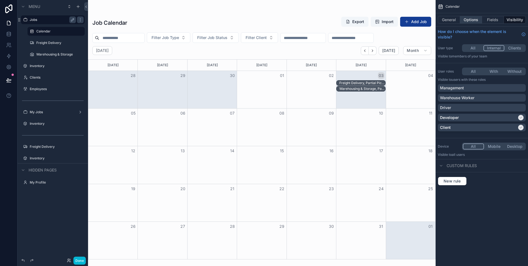
click at [473, 21] on button "Options" at bounding box center [471, 20] width 22 height 8
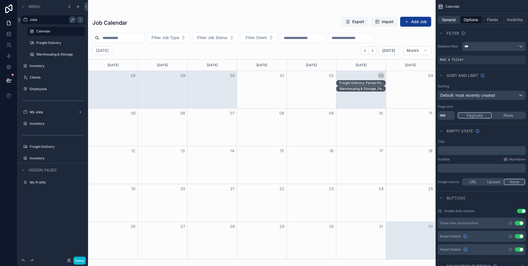
click at [456, 19] on button "General" at bounding box center [449, 20] width 22 height 8
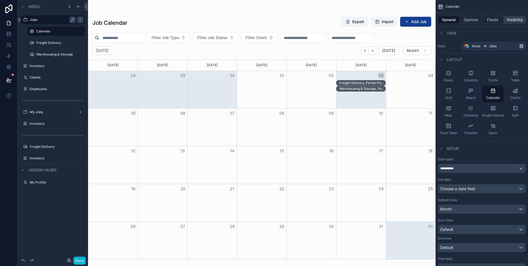
click at [517, 21] on button "Visibility" at bounding box center [515, 20] width 22 height 8
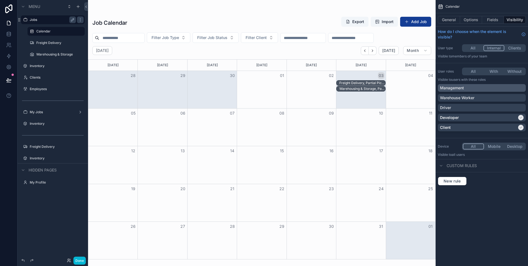
click at [503, 89] on div "Management" at bounding box center [482, 88] width 84 height 6
click at [43, 18] on label "Jobs" at bounding box center [52, 20] width 44 height 4
click at [81, 20] on icon "scrollable content" at bounding box center [80, 20] width 4 height 4
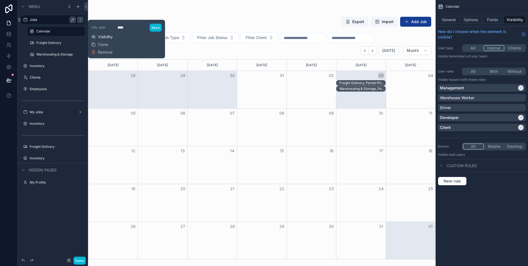
click at [111, 36] on span "Visibility" at bounding box center [105, 37] width 15 height 6
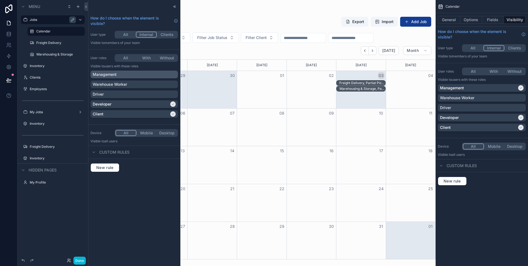
click at [124, 76] on div "Management" at bounding box center [134, 75] width 83 height 6
click at [51, 31] on label "Calendar" at bounding box center [54, 31] width 37 height 4
click at [78, 31] on icon "scrollable content" at bounding box center [80, 31] width 4 height 4
click at [51, 42] on label "Freight Delivery" at bounding box center [54, 43] width 37 height 4
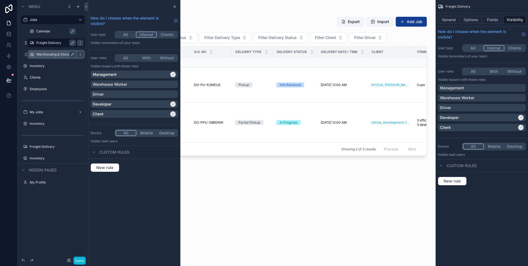
click at [54, 54] on label "Warehousing & Storage" at bounding box center [54, 54] width 37 height 4
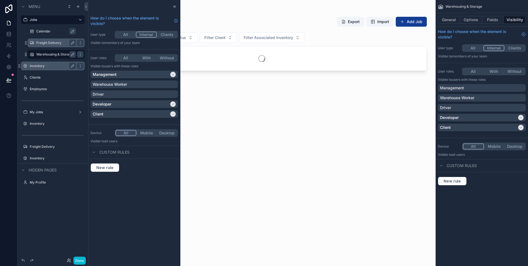
click at [51, 64] on label "Inventory" at bounding box center [52, 66] width 44 height 4
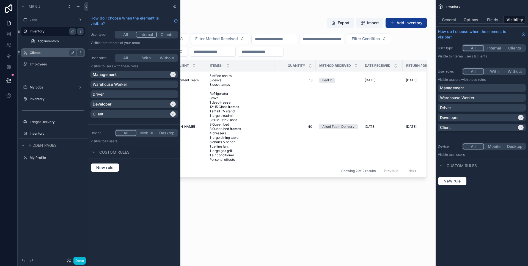
click at [41, 51] on label "Clients" at bounding box center [52, 53] width 44 height 4
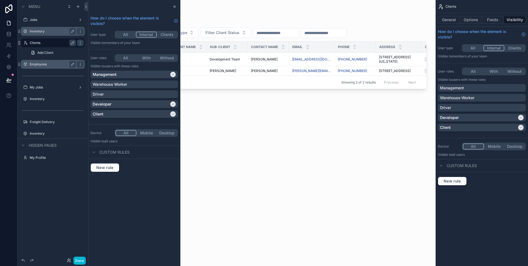
click at [42, 64] on label "Employees" at bounding box center [52, 64] width 44 height 4
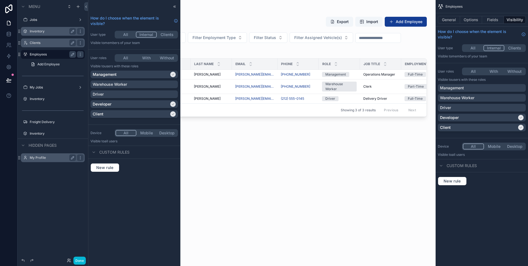
click at [40, 158] on label "My Profile" at bounding box center [52, 158] width 44 height 4
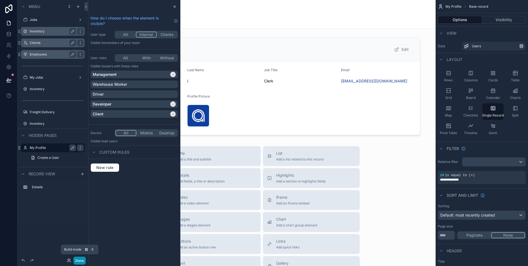
click at [76, 260] on button "Done" at bounding box center [79, 261] width 12 height 8
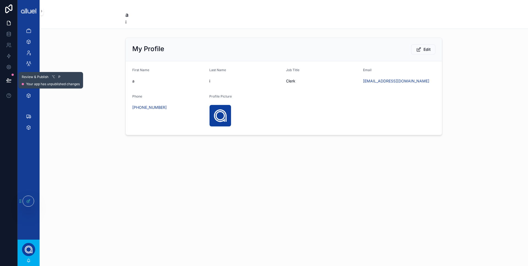
click at [9, 77] on button at bounding box center [9, 80] width 12 height 15
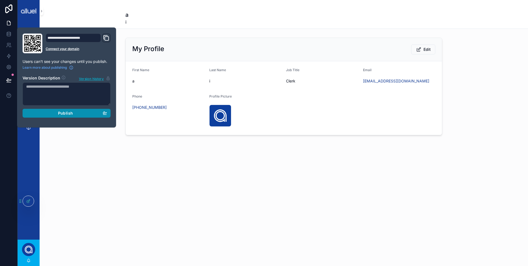
click at [68, 113] on span "Publish" at bounding box center [65, 113] width 15 height 5
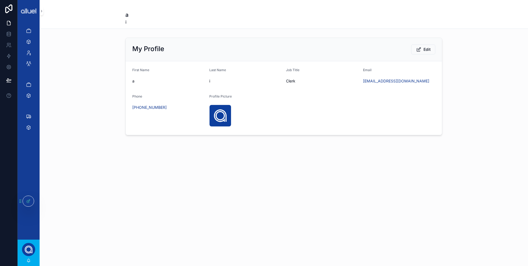
click at [117, 200] on div "a i My Profile Edit First Name a Last Name i Job Title Clerk Email [EMAIL_ADDRE…" at bounding box center [284, 133] width 489 height 266
click at [31, 207] on div "Jobs Inventory Clients Employees My Jobs Inventory Freight Delivery Inventory" at bounding box center [29, 131] width 22 height 218
click at [31, 203] on div at bounding box center [28, 201] width 11 height 10
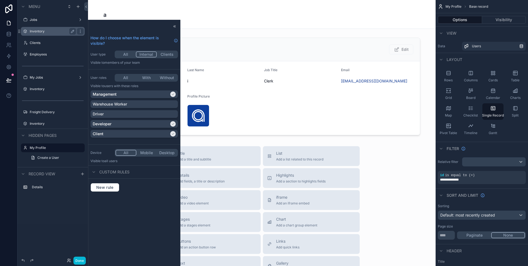
click at [41, 32] on label "Inventory" at bounding box center [52, 31] width 44 height 4
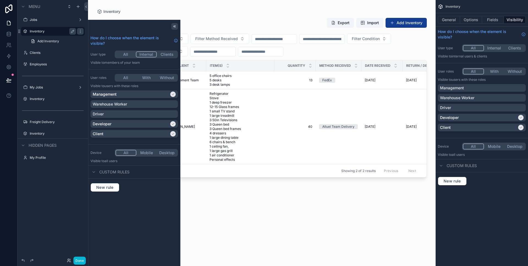
click at [175, 28] on icon at bounding box center [174, 26] width 4 height 4
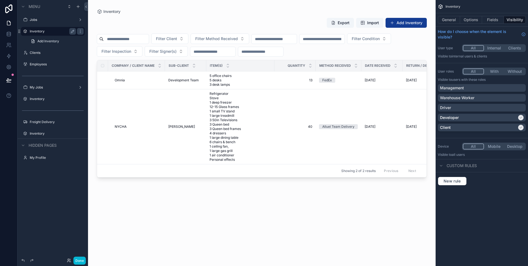
click at [49, 34] on div "Inventory" at bounding box center [53, 31] width 46 height 7
click at [82, 32] on icon "scrollable content" at bounding box center [80, 31] width 4 height 4
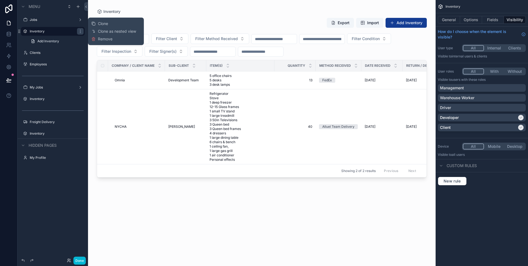
click at [512, 24] on div "General Options Fields Visibility" at bounding box center [482, 19] width 92 height 13
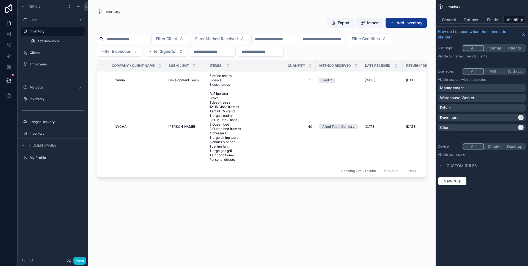
click at [512, 22] on button "Visibility" at bounding box center [515, 20] width 22 height 8
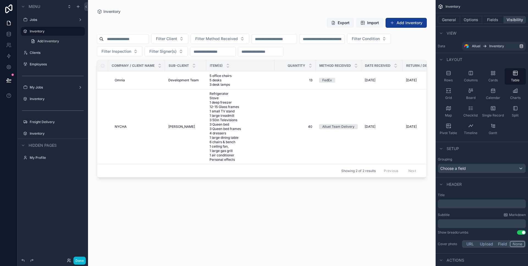
click at [511, 23] on button "Visibility" at bounding box center [515, 20] width 22 height 8
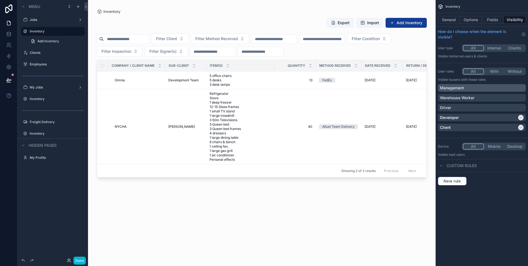
click at [487, 87] on div "Management" at bounding box center [482, 88] width 84 height 6
click at [154, 108] on div "scrollable content" at bounding box center [262, 130] width 348 height 260
click at [178, 108] on td "[PERSON_NAME] [PERSON_NAME]" at bounding box center [185, 126] width 41 height 75
click at [195, 129] on td "[PERSON_NAME] [PERSON_NAME]" at bounding box center [185, 126] width 41 height 75
click at [220, 124] on span "Refrigerator Stove 1 deep freezer 12-15 Glass frames 1 small TV stand 1 large t…" at bounding box center [241, 127] width 62 height 70
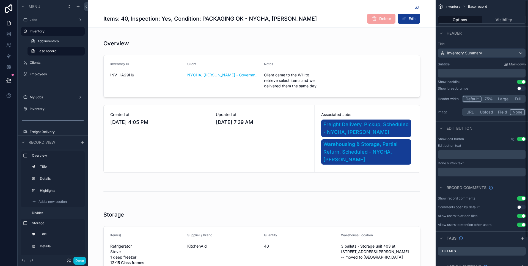
click at [500, 15] on div "Options Visibility" at bounding box center [482, 19] width 92 height 13
click at [500, 19] on button "Visibility" at bounding box center [504, 20] width 44 height 8
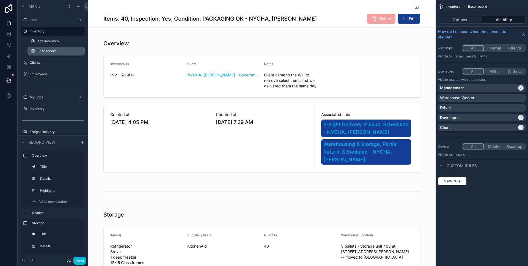
click at [45, 50] on span "Base record" at bounding box center [46, 51] width 19 height 4
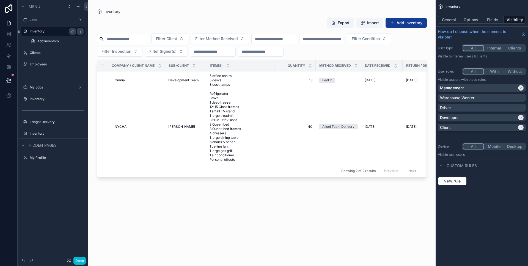
click at [43, 31] on label "Inventory" at bounding box center [52, 31] width 44 height 4
click at [44, 51] on label "Clients" at bounding box center [52, 53] width 44 height 4
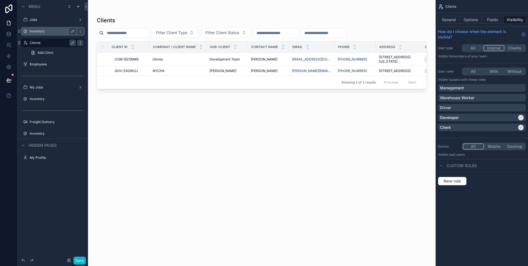
click at [79, 41] on icon "scrollable content" at bounding box center [80, 43] width 4 height 4
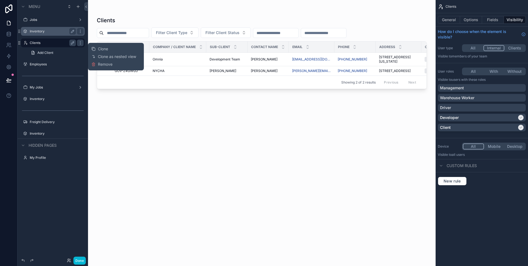
click at [511, 17] on button "Visibility" at bounding box center [515, 20] width 22 height 8
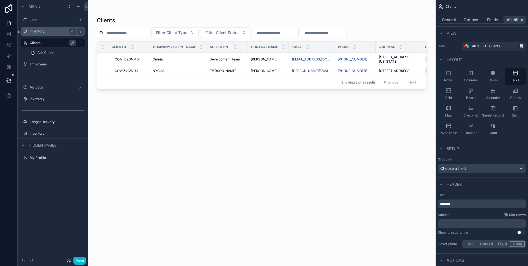
click at [511, 18] on button "Visibility" at bounding box center [515, 20] width 22 height 8
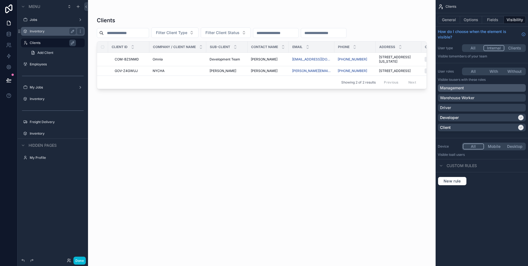
click at [462, 89] on p "Management" at bounding box center [452, 88] width 24 height 6
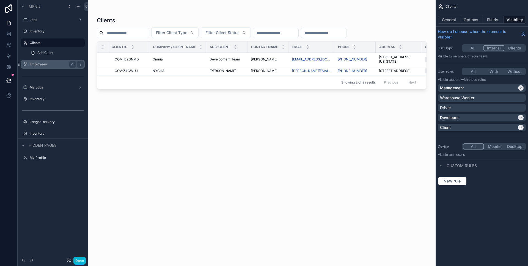
click at [48, 66] on label "Employees" at bounding box center [52, 64] width 44 height 4
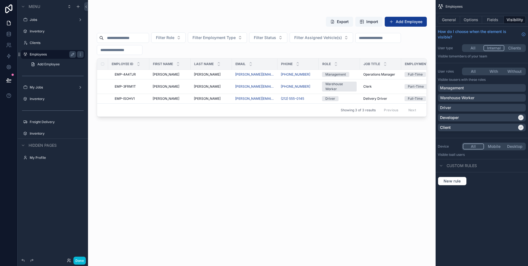
click at [517, 17] on button "Visibility" at bounding box center [515, 20] width 22 height 8
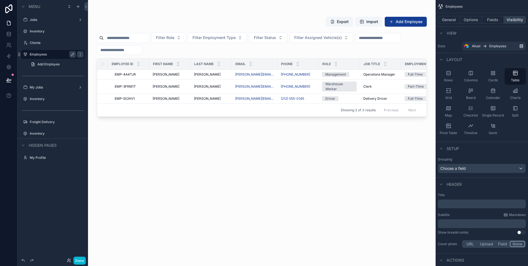
click at [517, 17] on button "Visibility" at bounding box center [515, 20] width 22 height 8
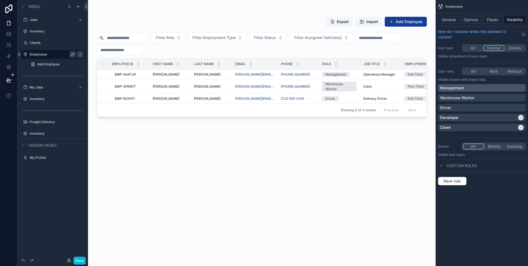
click at [501, 86] on div "Management" at bounding box center [482, 88] width 84 height 6
click at [355, 157] on div "scrollable content" at bounding box center [262, 130] width 348 height 260
click at [105, 134] on div "Export Import Add Employee Filter Role Filter Employment Type Filter Status Fil…" at bounding box center [262, 136] width 330 height 246
click at [45, 156] on label "My Profile" at bounding box center [52, 158] width 44 height 4
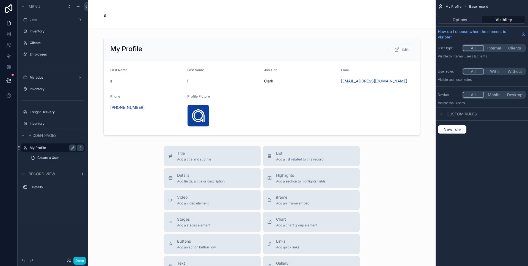
click at [494, 93] on button "Mobile" at bounding box center [494, 95] width 21 height 6
click at [473, 95] on button "All" at bounding box center [473, 95] width 21 height 6
click at [494, 70] on button "With" at bounding box center [494, 71] width 21 height 6
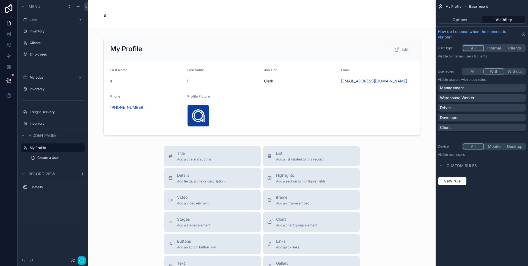
click at [475, 70] on button "All" at bounding box center [473, 71] width 21 height 6
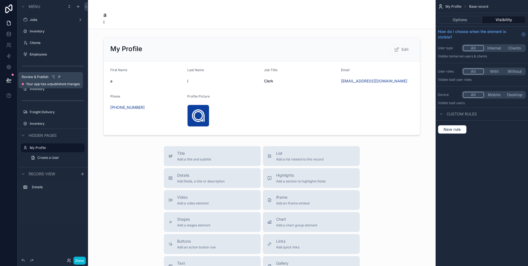
click at [11, 80] on button at bounding box center [9, 80] width 12 height 15
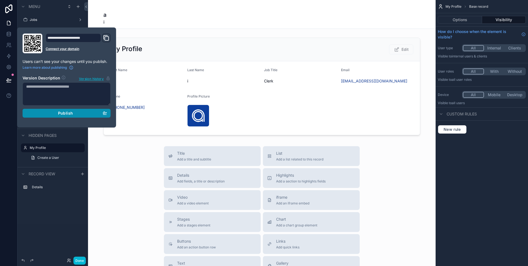
click at [68, 113] on span "Publish" at bounding box center [65, 113] width 15 height 5
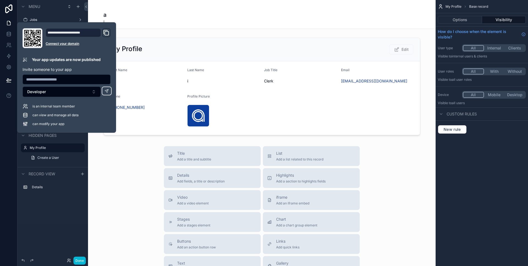
click at [219, 49] on div "scrollable content" at bounding box center [262, 193] width 348 height 386
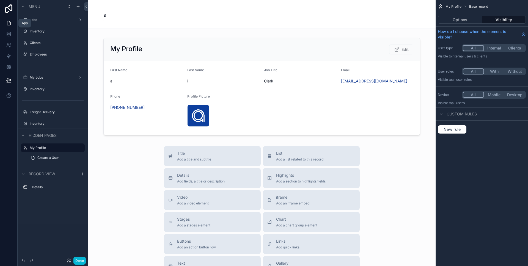
click at [8, 23] on icon at bounding box center [9, 23] width 6 height 6
click at [10, 46] on icon at bounding box center [9, 45] width 6 height 6
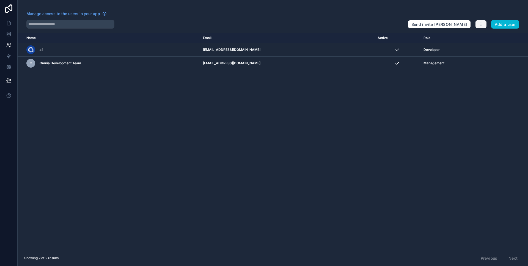
click at [478, 24] on button "button" at bounding box center [481, 24] width 12 height 8
click at [487, 38] on link "Manage roles" at bounding box center [494, 37] width 39 height 9
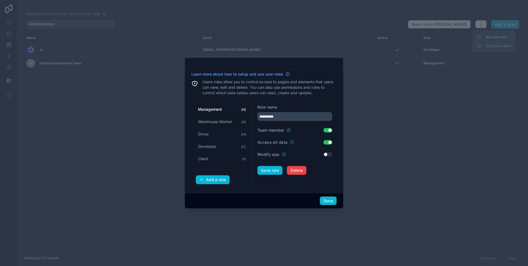
click at [221, 122] on span "Warehouse Worker" at bounding box center [215, 122] width 34 height 6
type input "**********"
click at [426, 197] on div at bounding box center [264, 133] width 528 height 266
click at [326, 202] on button "Done" at bounding box center [328, 201] width 17 height 9
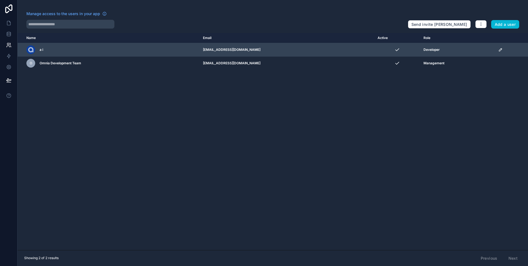
click at [495, 51] on td "scrollable content" at bounding box center [511, 49] width 33 height 13
click at [498, 51] on icon "scrollable content" at bounding box center [500, 50] width 4 height 4
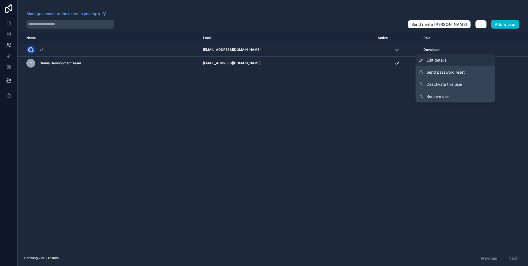
click at [445, 60] on span "Edit details" at bounding box center [437, 60] width 20 height 6
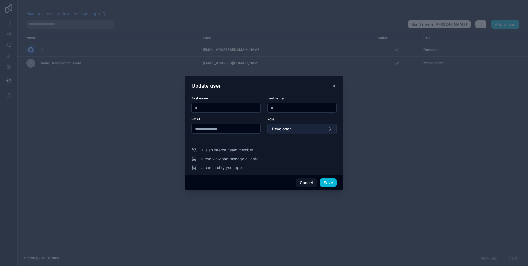
click at [284, 128] on span "Developer" at bounding box center [281, 129] width 19 height 6
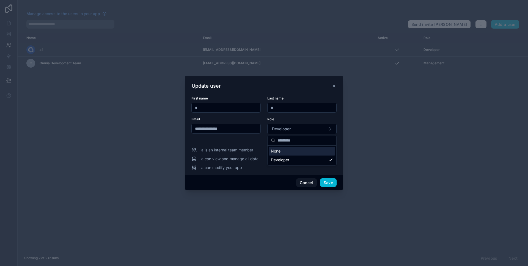
click at [297, 118] on div "Role" at bounding box center [301, 119] width 69 height 4
click at [368, 136] on div at bounding box center [264, 133] width 528 height 266
click at [311, 185] on button "Cancel" at bounding box center [306, 183] width 20 height 9
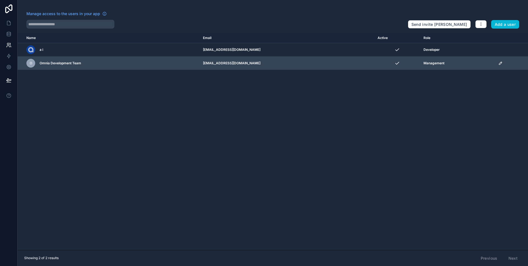
click at [499, 64] on icon "scrollable content" at bounding box center [500, 63] width 3 height 3
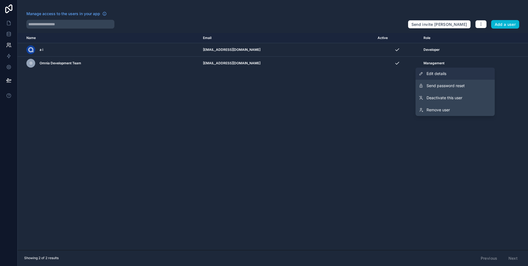
click at [461, 76] on link "Edit details" at bounding box center [455, 74] width 79 height 12
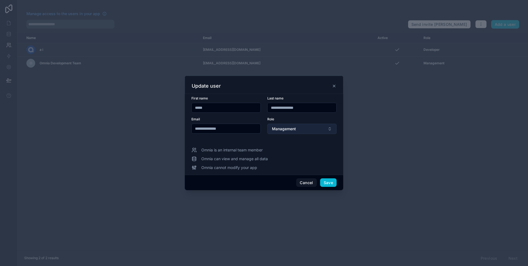
click at [285, 126] on span "Management" at bounding box center [284, 129] width 24 height 6
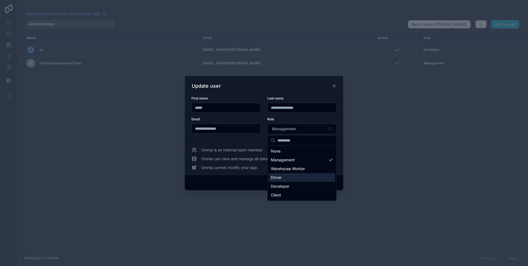
click at [282, 176] on div "Driver" at bounding box center [302, 177] width 67 height 9
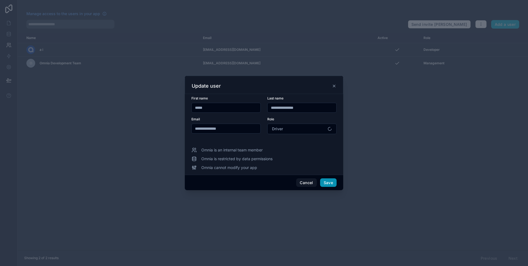
click at [330, 180] on button "Save" at bounding box center [328, 183] width 17 height 9
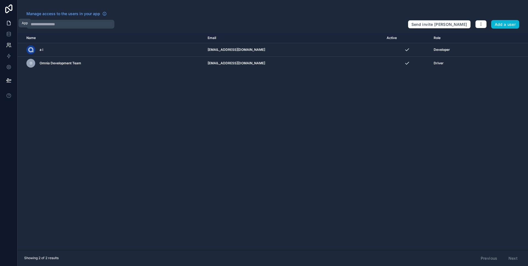
click at [8, 22] on icon at bounding box center [9, 23] width 6 height 6
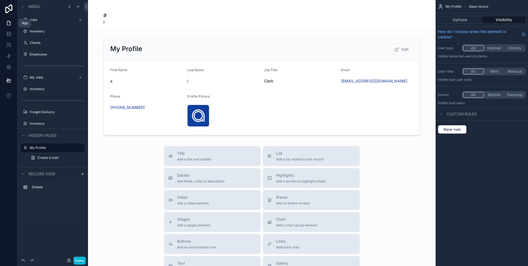
click at [9, 21] on icon at bounding box center [8, 23] width 3 height 4
click at [7, 31] on icon at bounding box center [9, 34] width 6 height 6
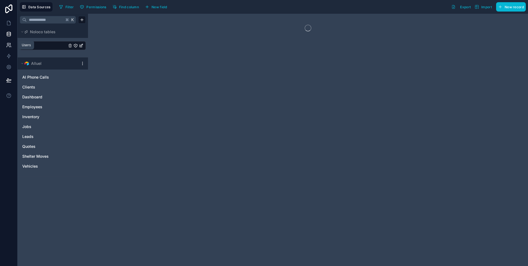
click at [10, 45] on icon at bounding box center [10, 44] width 1 height 2
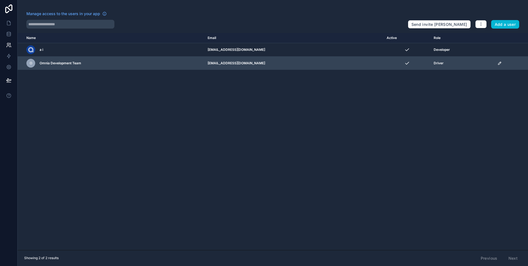
click at [498, 62] on icon "scrollable content" at bounding box center [500, 63] width 4 height 4
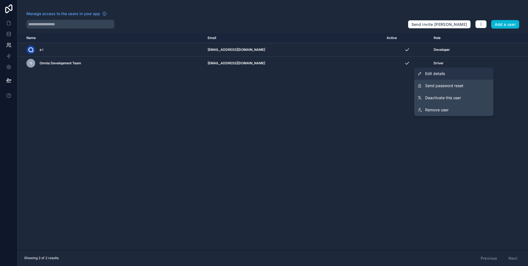
click at [449, 71] on link "Edit details" at bounding box center [453, 74] width 79 height 12
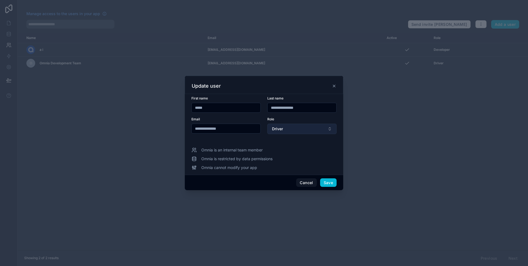
click at [293, 130] on button "Driver" at bounding box center [301, 129] width 69 height 10
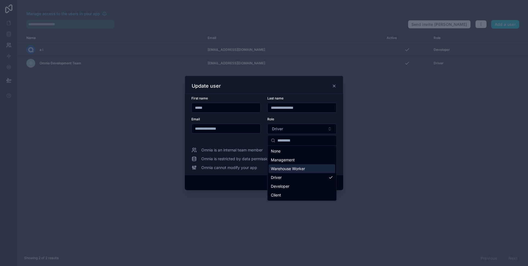
click at [292, 168] on span "Warehouse Worker" at bounding box center [288, 169] width 34 height 6
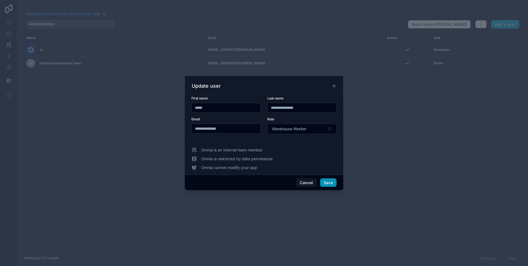
click at [324, 184] on button "Save" at bounding box center [328, 183] width 17 height 9
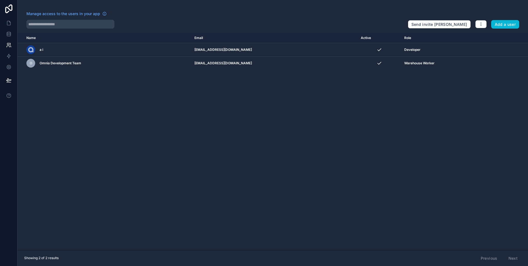
click at [13, 15] on link at bounding box center [9, 9] width 18 height 18
click at [9, 33] on icon at bounding box center [9, 32] width 4 height 1
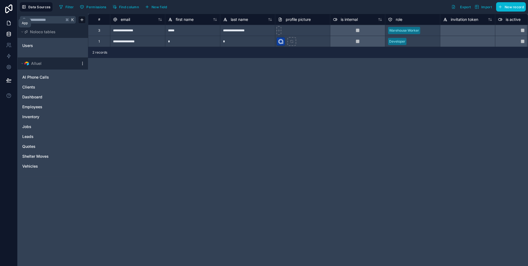
click at [10, 22] on icon at bounding box center [9, 21] width 1 height 1
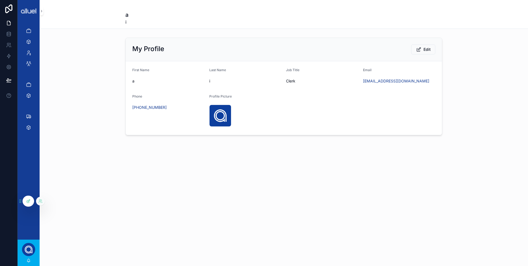
click at [31, 198] on div at bounding box center [28, 201] width 11 height 10
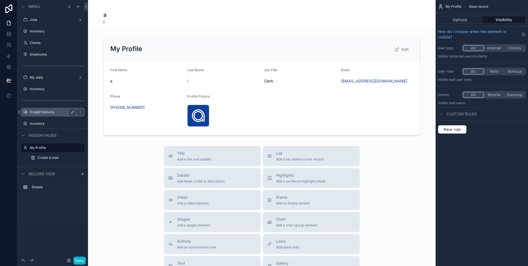
click at [48, 114] on label "Freight Delivery" at bounding box center [52, 112] width 44 height 4
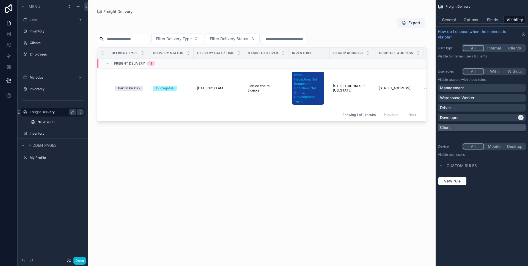
click at [489, 125] on div "Client" at bounding box center [482, 128] width 84 height 6
click at [502, 116] on div "Developer" at bounding box center [478, 118] width 77 height 6
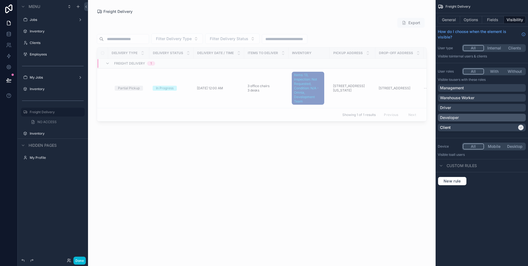
click at [502, 116] on div "Developer" at bounding box center [482, 118] width 84 height 6
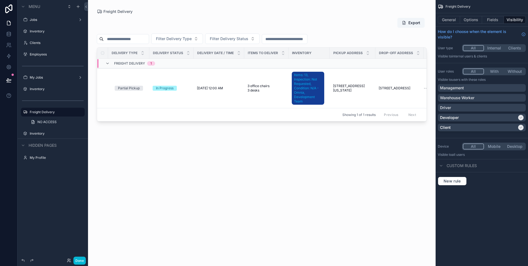
click at [226, 89] on div "scrollable content" at bounding box center [262, 130] width 348 height 260
click at [214, 89] on span "[DATE] 12:00 AM" at bounding box center [210, 88] width 26 height 4
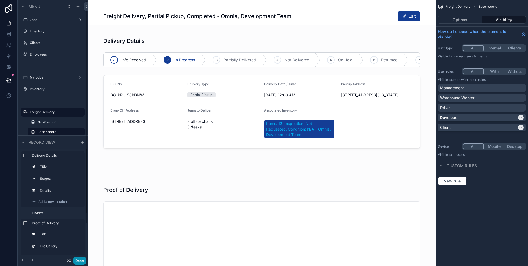
click at [77, 259] on button "Done" at bounding box center [79, 261] width 12 height 8
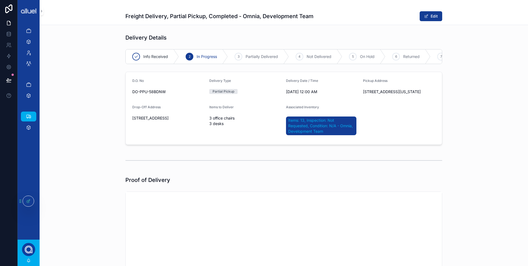
click at [28, 195] on div "Jobs Inventory Clients Employees My Jobs Inventory Freight Delivery Inventory" at bounding box center [29, 131] width 22 height 218
click at [28, 200] on icon at bounding box center [28, 201] width 4 height 4
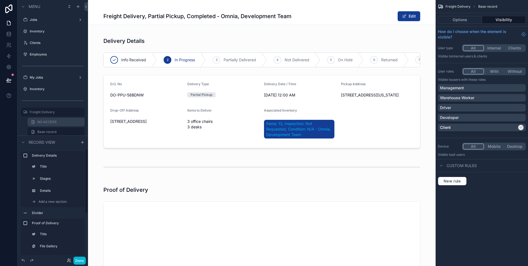
scroll to position [42, 0]
click at [79, 70] on icon "scrollable content" at bounding box center [80, 70] width 4 height 4
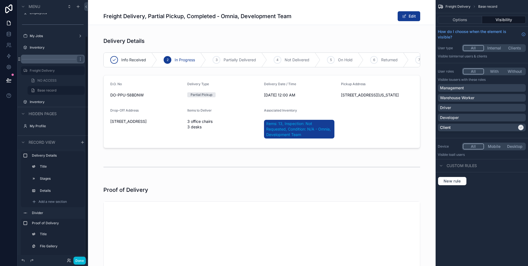
click at [58, 62] on div "scrollable content" at bounding box center [53, 59] width 64 height 9
click at [79, 70] on icon "scrollable content" at bounding box center [80, 70] width 4 height 4
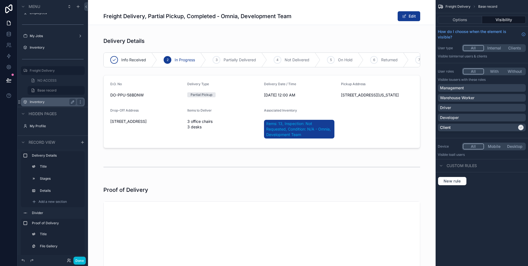
click at [37, 101] on label "Inventory" at bounding box center [52, 102] width 44 height 4
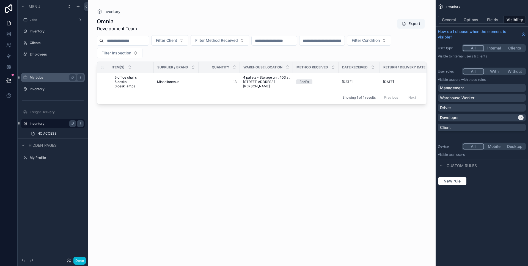
click at [48, 75] on label "My Jobs" at bounding box center [52, 77] width 44 height 4
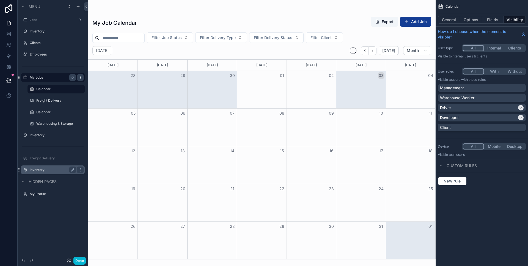
click at [79, 77] on icon "scrollable content" at bounding box center [80, 77] width 4 height 4
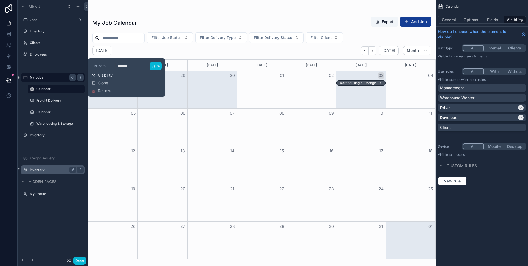
click at [110, 74] on span "Visibility" at bounding box center [105, 76] width 15 height 6
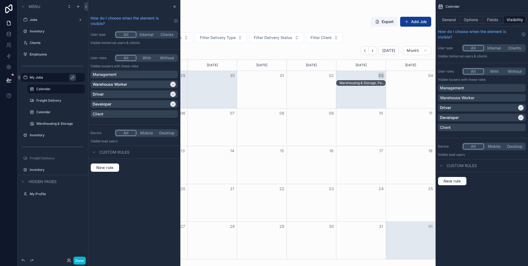
click at [57, 80] on label "My Jobs" at bounding box center [56, 77] width 52 height 4
click at [57, 89] on label "Calendar" at bounding box center [54, 89] width 37 height 4
click at [54, 91] on label "Calendar" at bounding box center [54, 89] width 37 height 4
click at [53, 95] on div "scrollable content" at bounding box center [56, 95] width 57 height 1
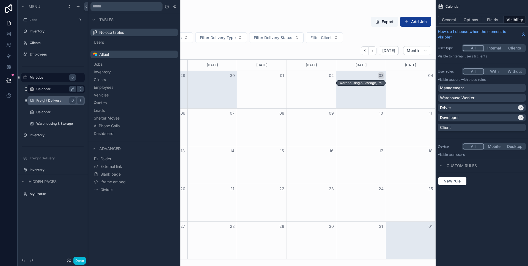
click at [53, 98] on div "Freight Delivery" at bounding box center [56, 100] width 40 height 7
click at [52, 102] on label "Freight Delivery" at bounding box center [54, 100] width 37 height 4
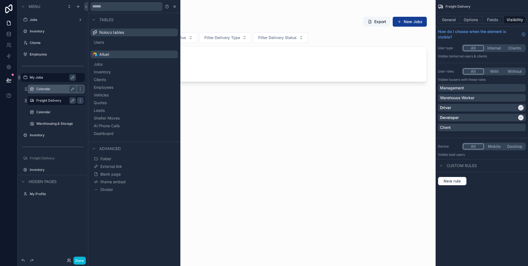
click at [61, 80] on label "My Jobs" at bounding box center [56, 77] width 52 height 4
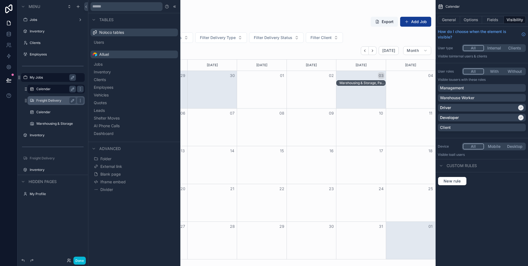
click at [81, 78] on label "My Jobs" at bounding box center [56, 77] width 52 height 4
click at [48, 80] on div "My Jobs" at bounding box center [57, 77] width 54 height 7
click at [61, 76] on label "My Jobs" at bounding box center [56, 77] width 52 height 4
click at [45, 77] on label "My Jobs" at bounding box center [56, 77] width 52 height 4
click at [176, 7] on icon at bounding box center [174, 6] width 4 height 4
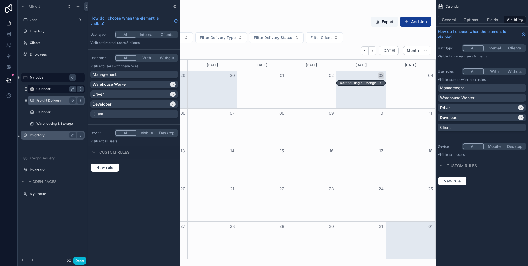
click at [42, 135] on label "Inventory" at bounding box center [52, 135] width 44 height 4
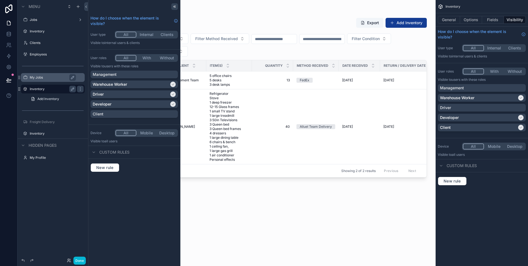
click at [176, 6] on icon at bounding box center [174, 6] width 4 height 4
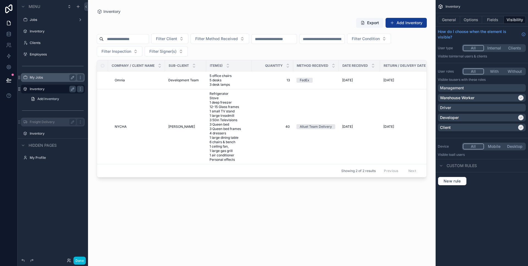
click at [51, 122] on label "Freight Delivery" at bounding box center [52, 122] width 44 height 4
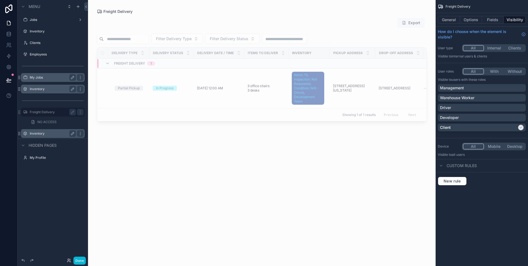
click at [41, 134] on label "Inventory" at bounding box center [52, 133] width 44 height 4
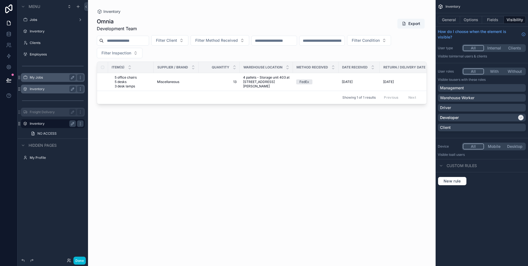
click at [42, 114] on label "Freight Delivery" at bounding box center [52, 112] width 44 height 4
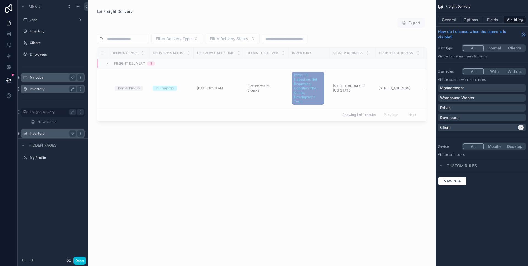
click at [39, 88] on label "Inventory" at bounding box center [52, 89] width 44 height 4
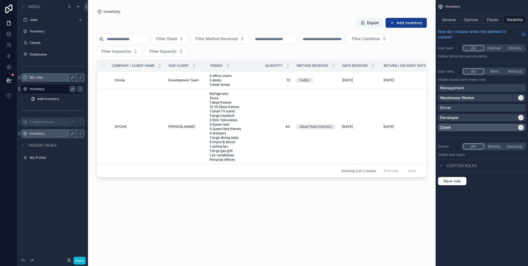
click at [487, 125] on div "Client" at bounding box center [478, 128] width 77 height 6
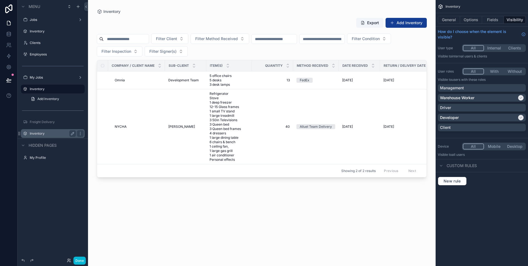
click at [41, 131] on label "Inventory" at bounding box center [52, 133] width 44 height 4
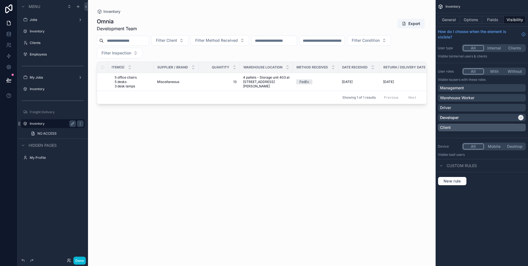
click at [497, 125] on div "Client" at bounding box center [482, 128] width 84 height 6
click at [45, 114] on label "Freight Delivery" at bounding box center [52, 112] width 44 height 4
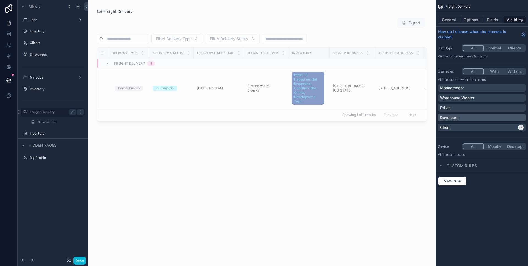
click at [497, 116] on div "Developer" at bounding box center [482, 118] width 84 height 6
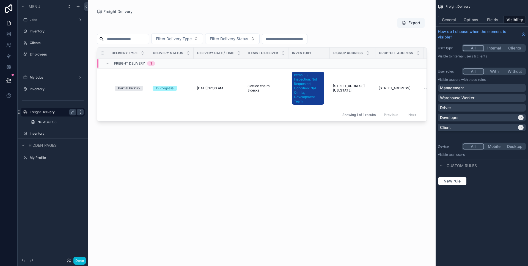
click at [81, 111] on icon "scrollable content" at bounding box center [80, 112] width 4 height 4
click at [44, 133] on label "Inventory" at bounding box center [52, 133] width 44 height 4
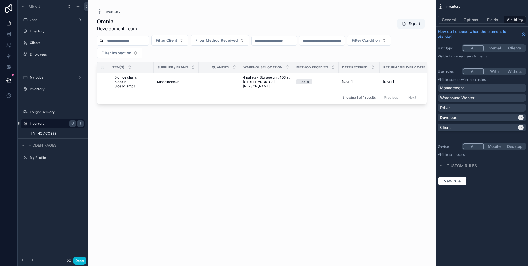
click at [119, 135] on div "scrollable content" at bounding box center [262, 130] width 348 height 260
click at [44, 109] on div "Freight Delivery" at bounding box center [53, 112] width 46 height 7
click at [46, 113] on label "Freight Delivery" at bounding box center [52, 112] width 44 height 4
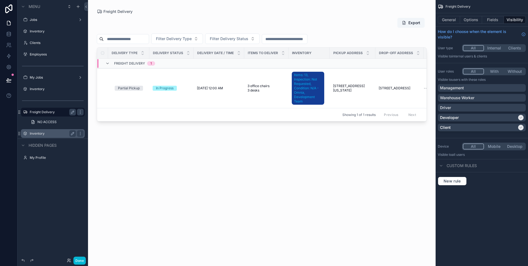
click at [218, 89] on div "scrollable content" at bounding box center [262, 130] width 348 height 260
click at [212, 89] on span "[DATE] 12:00 AM" at bounding box center [210, 88] width 26 height 4
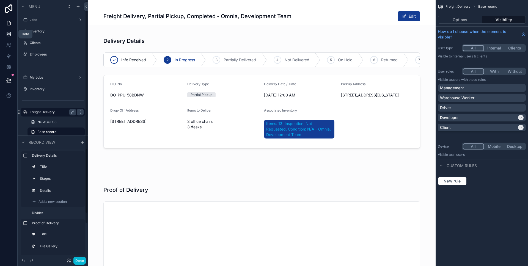
click at [6, 36] on icon at bounding box center [9, 34] width 6 height 6
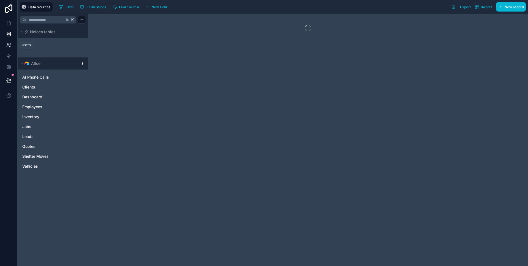
click at [9, 43] on icon at bounding box center [9, 45] width 6 height 6
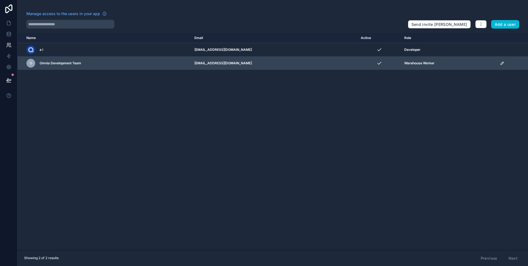
click at [500, 62] on icon "scrollable content" at bounding box center [502, 63] width 4 height 4
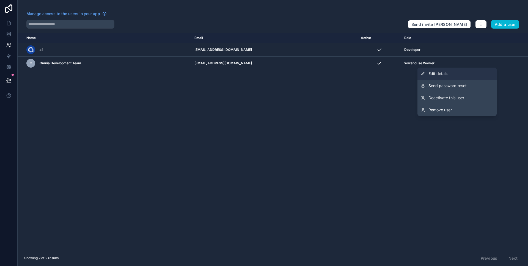
click at [456, 72] on link "Edit details" at bounding box center [457, 74] width 79 height 12
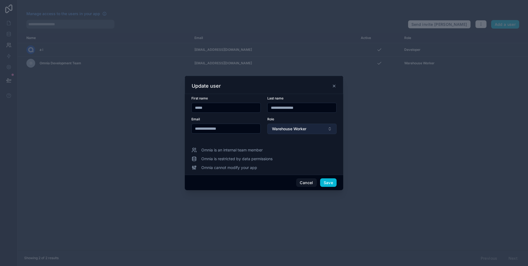
click at [280, 126] on button "Warehouse Worker" at bounding box center [301, 129] width 69 height 10
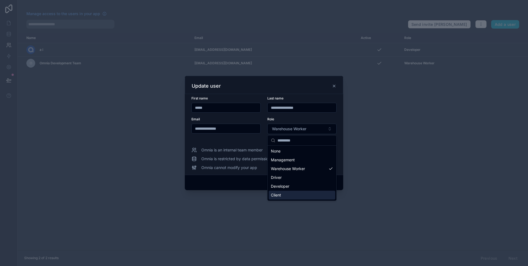
click at [281, 197] on span "Client" at bounding box center [276, 196] width 10 height 6
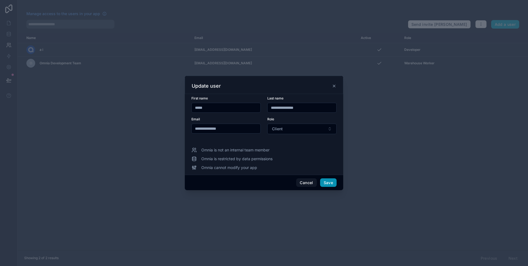
click at [329, 182] on button "Save" at bounding box center [328, 183] width 17 height 9
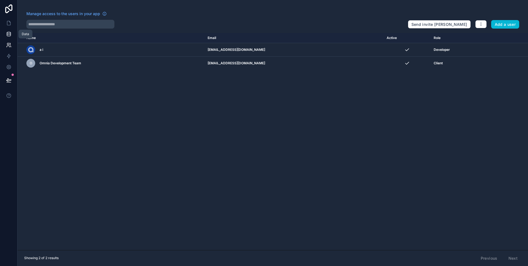
click at [12, 33] on link at bounding box center [8, 34] width 17 height 11
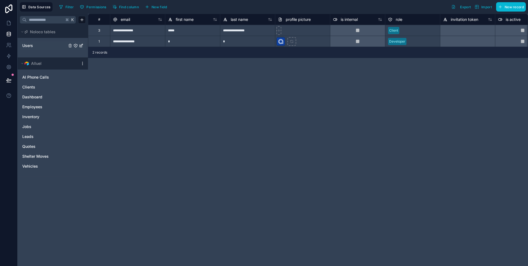
click at [28, 43] on span "Users" at bounding box center [27, 46] width 11 height 6
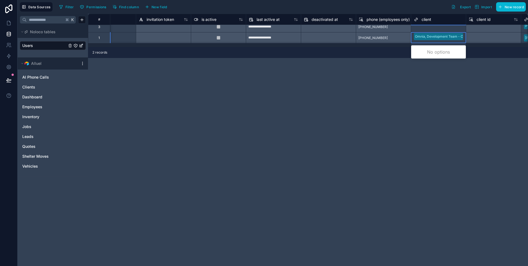
scroll to position [0, 304]
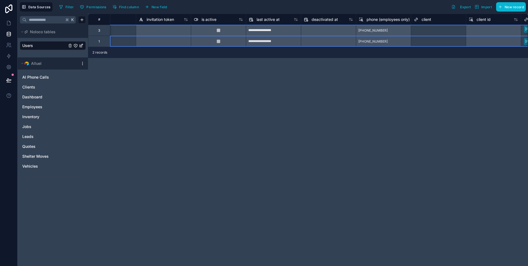
click at [429, 31] on div "Select a client" at bounding box center [425, 30] width 22 height 4
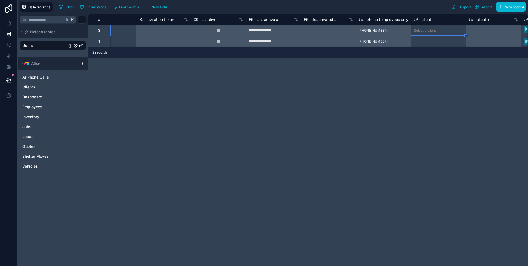
click at [429, 31] on div "Select a client" at bounding box center [425, 30] width 22 height 4
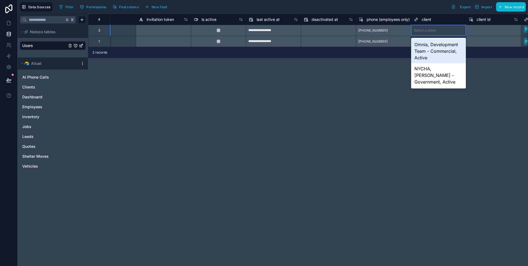
click at [433, 47] on div "Omnia, Development Team - Commercial, Active" at bounding box center [438, 51] width 55 height 24
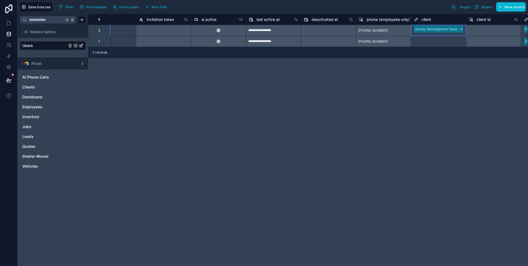
click at [411, 78] on div "**********" at bounding box center [308, 140] width 440 height 253
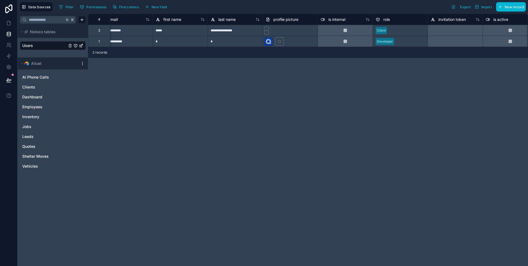
scroll to position [0, 0]
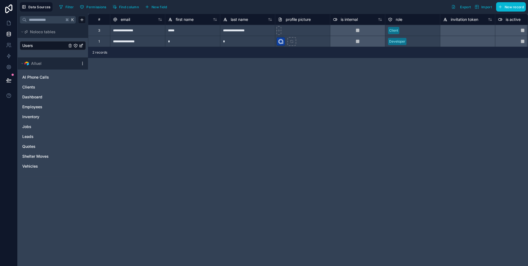
click at [229, 146] on div "**********" at bounding box center [308, 140] width 440 height 253
click at [11, 22] on icon at bounding box center [9, 23] width 6 height 6
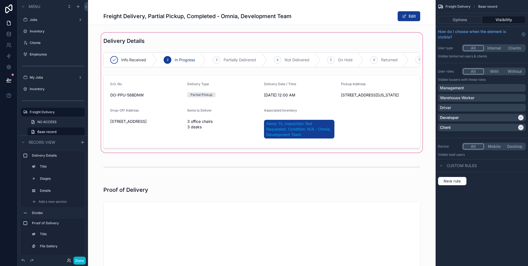
click at [429, 81] on div "scrollable content" at bounding box center [262, 93] width 348 height 122
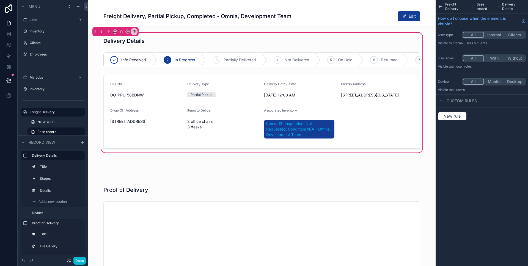
click at [429, 81] on div "Delivery Details Info Received 2 In Progress 3 Partially Delivered 4 Not Delive…" at bounding box center [262, 93] width 348 height 122
click at [463, 134] on div "Freight Delivery Base record Delivery Details How do I choose when the element …" at bounding box center [482, 133] width 92 height 266
click at [482, 150] on div "Freight Delivery Base record Delivery Details How do I choose when the element …" at bounding box center [482, 133] width 92 height 266
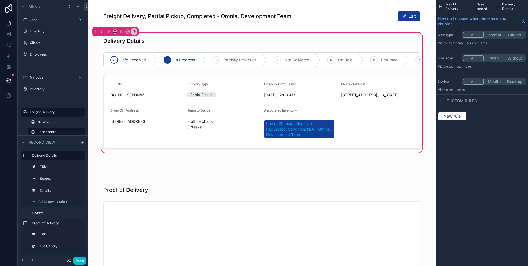
click at [360, 13] on div "Freight Delivery, Partial Pickup, Completed - Omnia, Development Team Edit" at bounding box center [261, 16] width 317 height 10
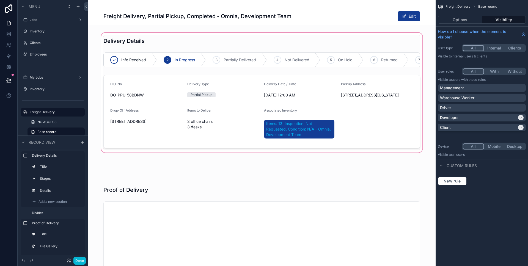
click at [92, 100] on div "scrollable content" at bounding box center [262, 93] width 348 height 122
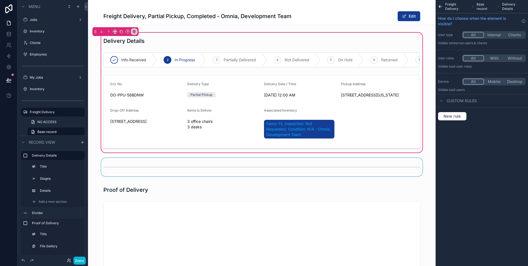
click at [122, 168] on div "scrollable content" at bounding box center [262, 167] width 348 height 18
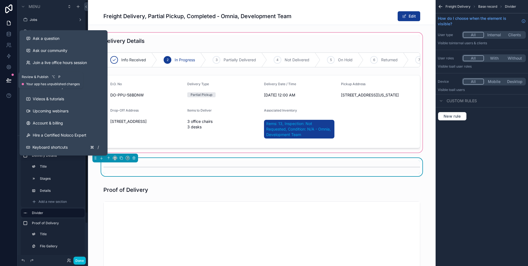
click at [10, 83] on icon at bounding box center [9, 83] width 4 height 0
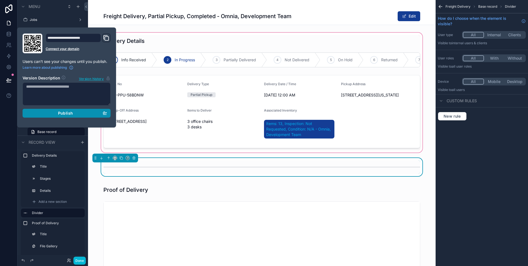
click at [72, 112] on span "Publish" at bounding box center [65, 113] width 15 height 5
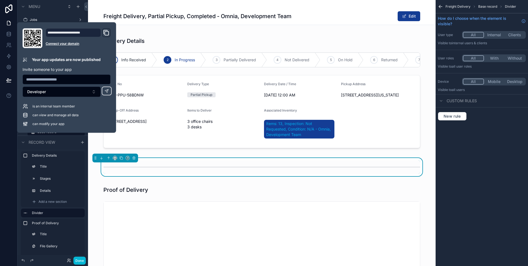
click at [147, 12] on h1 "Freight Delivery, Partial Pickup, Completed - Omnia, Development Team" at bounding box center [197, 16] width 188 height 8
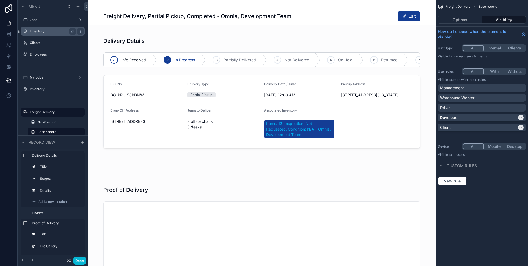
click at [52, 35] on div "Inventory" at bounding box center [53, 31] width 62 height 9
click at [45, 33] on label "Inventory" at bounding box center [52, 31] width 44 height 4
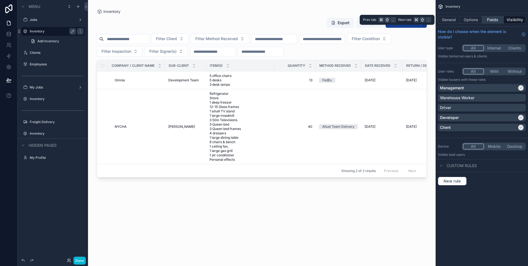
click at [493, 21] on button "Fields" at bounding box center [493, 20] width 22 height 8
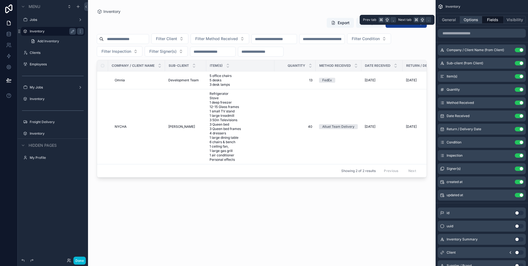
click at [466, 19] on button "Options" at bounding box center [471, 20] width 22 height 8
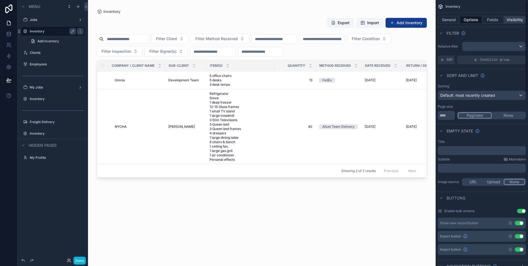
click at [515, 21] on button "Visibility" at bounding box center [515, 20] width 22 height 8
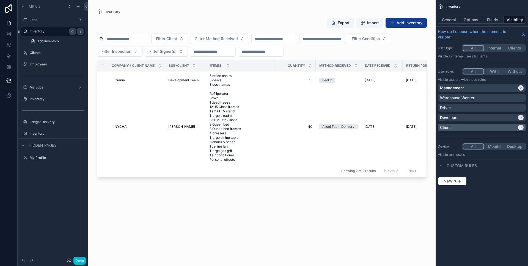
click at [507, 128] on div "Client" at bounding box center [478, 128] width 77 height 6
click at [40, 91] on div "My Jobs" at bounding box center [53, 87] width 62 height 9
click at [43, 97] on label "Inventory" at bounding box center [52, 99] width 44 height 4
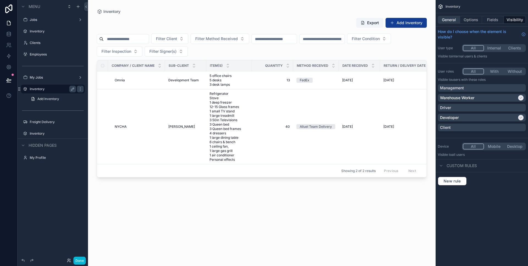
click at [449, 20] on button "General" at bounding box center [449, 20] width 22 height 8
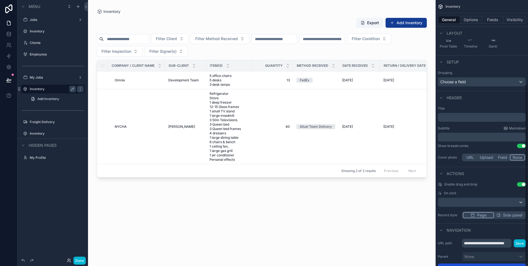
scroll to position [130, 0]
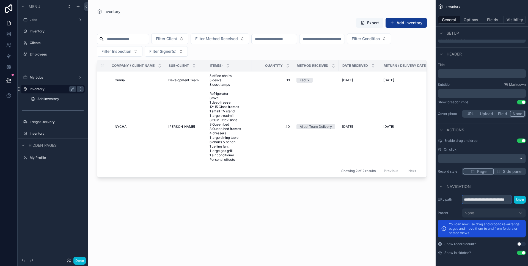
click at [491, 198] on input "**********" at bounding box center [487, 199] width 50 height 9
drag, startPoint x: 484, startPoint y: 200, endPoint x: 509, endPoint y: 200, distance: 25.6
click at [509, 200] on input "**********" at bounding box center [487, 199] width 50 height 9
click at [510, 200] on input "**********" at bounding box center [487, 199] width 50 height 9
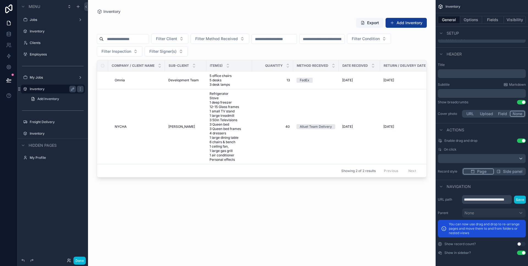
scroll to position [0, 0]
click at [510, 192] on div "Navigation" at bounding box center [482, 186] width 92 height 13
click at [39, 31] on label "Inventory" at bounding box center [52, 31] width 44 height 4
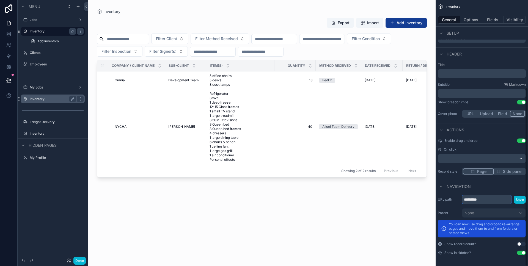
click at [493, 198] on input "*********" at bounding box center [487, 199] width 50 height 9
click at [41, 100] on label "Inventory" at bounding box center [52, 99] width 44 height 4
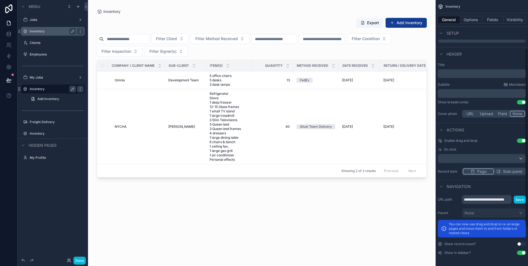
scroll to position [25, 0]
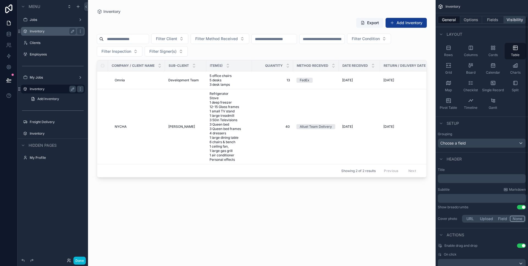
click at [512, 18] on button "Visibility" at bounding box center [515, 20] width 22 height 8
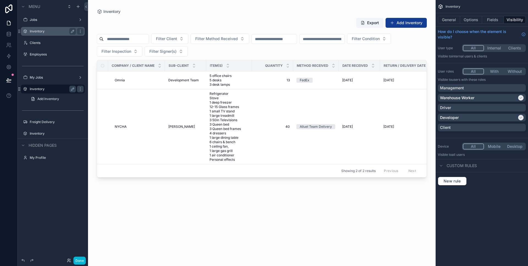
click at [478, 123] on div "Management Warehouse Worker Driver Developer Client" at bounding box center [482, 109] width 88 height 50
click at [476, 126] on div "Client" at bounding box center [482, 128] width 84 height 6
click at [43, 33] on label "Inventory" at bounding box center [52, 31] width 44 height 4
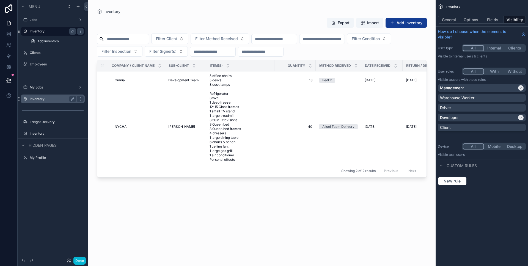
click at [44, 100] on label "Inventory" at bounding box center [52, 99] width 44 height 4
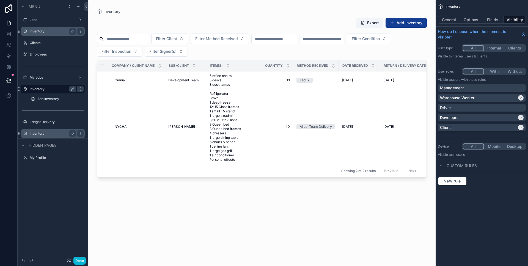
click at [45, 133] on label "Inventory" at bounding box center [52, 133] width 44 height 4
click at [513, 128] on div "Client" at bounding box center [478, 128] width 77 height 6
click at [35, 131] on div "Inventory" at bounding box center [53, 133] width 46 height 7
click at [37, 134] on label "Inventory" at bounding box center [52, 133] width 44 height 4
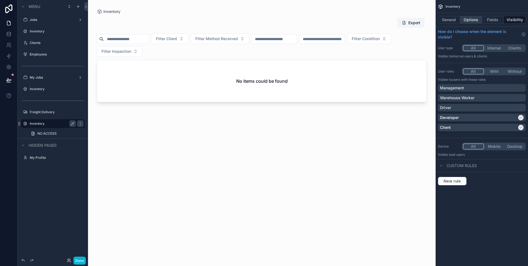
click at [467, 18] on button "Options" at bounding box center [471, 20] width 22 height 8
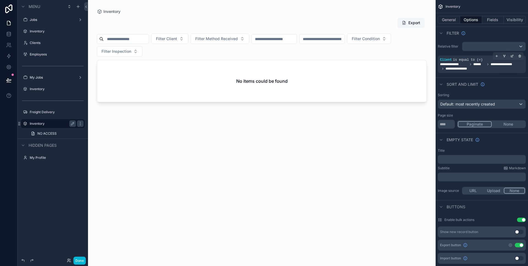
click at [488, 61] on div "**********" at bounding box center [482, 64] width 84 height 13
drag, startPoint x: 522, startPoint y: 58, endPoint x: 450, endPoint y: 54, distance: 71.6
click at [450, 54] on div "**********" at bounding box center [482, 58] width 92 height 36
click at [42, 111] on label "Freight Delivery" at bounding box center [52, 112] width 44 height 4
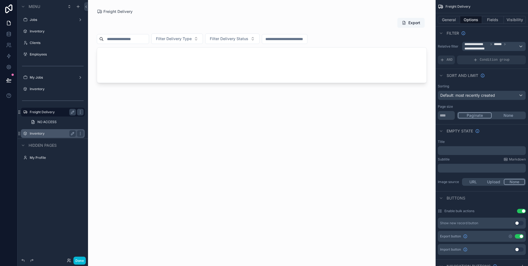
click at [416, 99] on div "Export Filter Delivery Type Filter Delivery Status" at bounding box center [262, 136] width 330 height 245
click at [502, 46] on span "**********" at bounding box center [492, 46] width 54 height 9
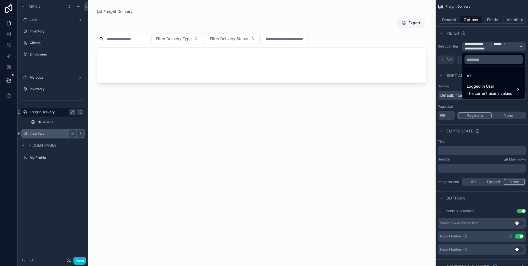
click at [502, 46] on div "scrollable content" at bounding box center [264, 133] width 528 height 266
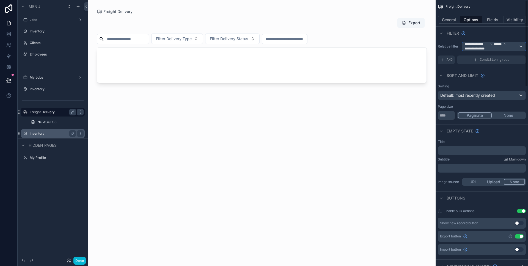
click at [513, 44] on span "**********" at bounding box center [492, 46] width 54 height 9
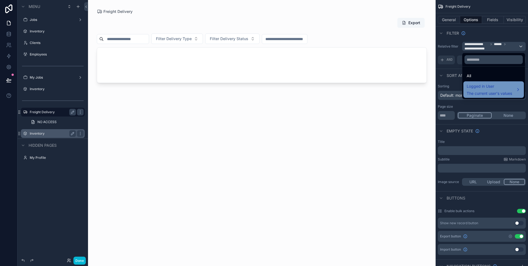
click at [481, 86] on span "Logged in User" at bounding box center [489, 86] width 45 height 7
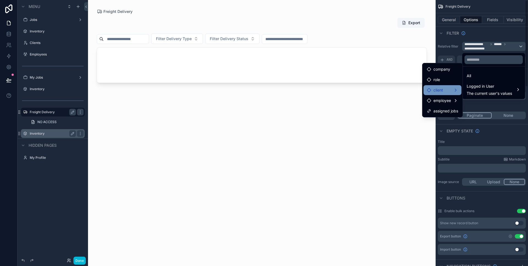
click at [444, 92] on div "client" at bounding box center [442, 90] width 31 height 7
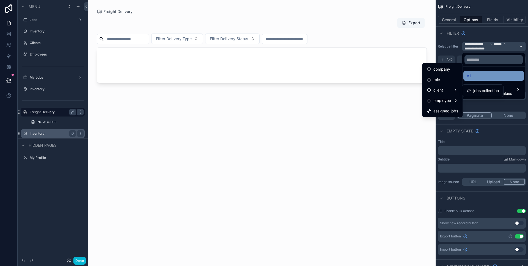
click at [508, 75] on div "All" at bounding box center [494, 76] width 54 height 7
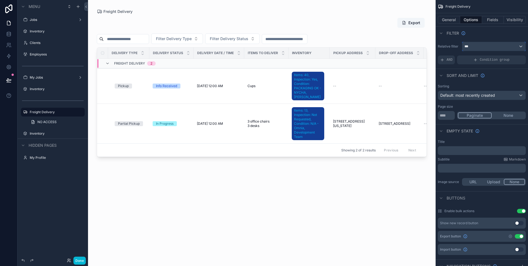
click at [483, 46] on div "***" at bounding box center [493, 46] width 63 height 9
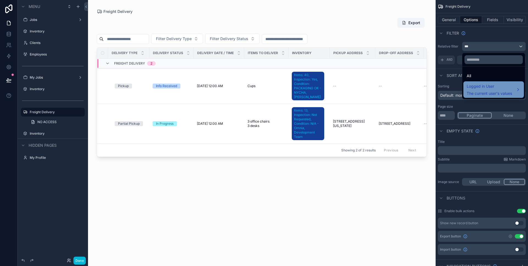
click at [476, 92] on span "The current user's values" at bounding box center [489, 94] width 45 height 6
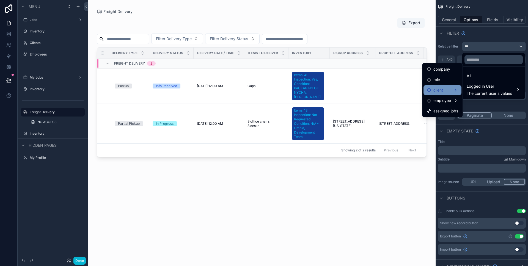
click at [448, 86] on div "client" at bounding box center [443, 90] width 38 height 10
click at [476, 89] on span "jobs collection" at bounding box center [486, 90] width 26 height 7
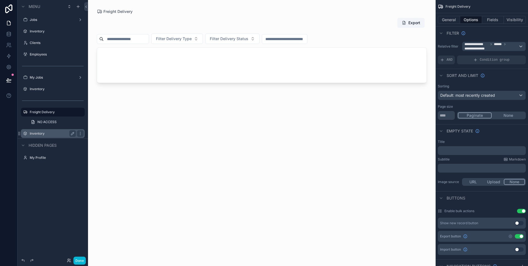
click at [53, 132] on label "Inventory" at bounding box center [52, 133] width 44 height 4
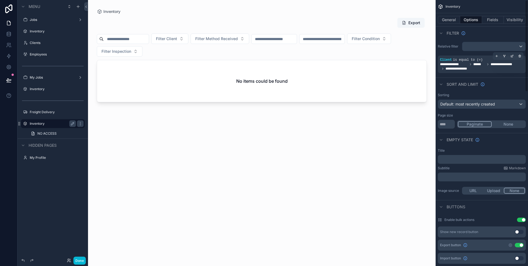
click at [491, 64] on span "**********" at bounding box center [507, 64] width 32 height 4
click at [519, 56] on icon "scrollable content" at bounding box center [519, 55] width 3 height 3
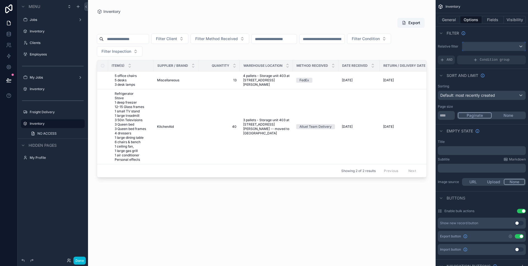
click at [487, 46] on div "scrollable content" at bounding box center [493, 46] width 63 height 9
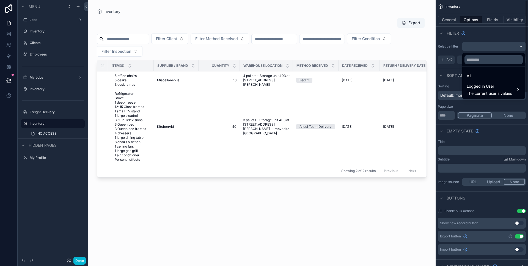
click at [445, 83] on div "scrollable content" at bounding box center [264, 133] width 528 height 266
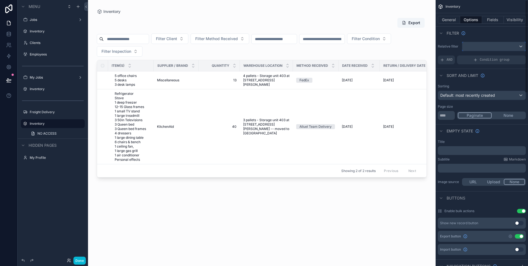
click at [501, 49] on div "scrollable content" at bounding box center [493, 46] width 63 height 9
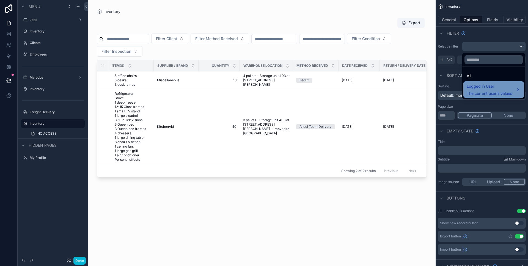
click at [478, 83] on span "Logged in User" at bounding box center [489, 86] width 45 height 7
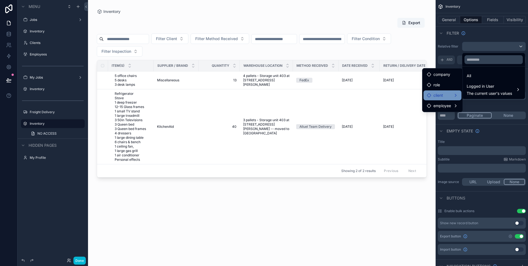
click at [449, 95] on div "client" at bounding box center [442, 95] width 31 height 7
click at [478, 93] on span "inventory collection" at bounding box center [490, 96] width 35 height 7
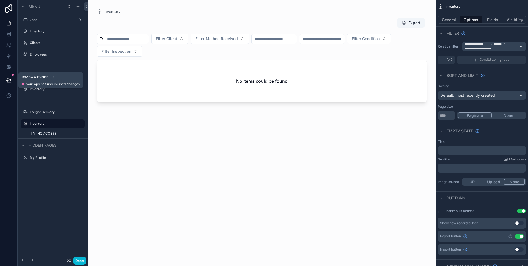
click at [7, 76] on button at bounding box center [9, 80] width 12 height 15
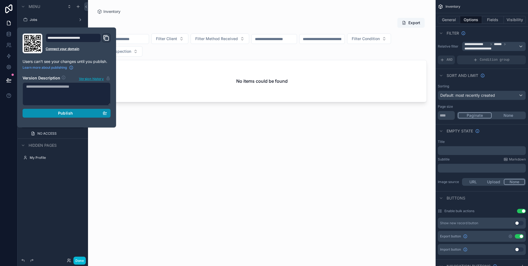
click at [73, 110] on button "Publish" at bounding box center [67, 113] width 88 height 9
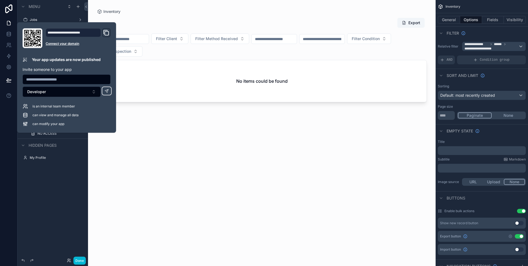
click at [177, 198] on div "scrollable content" at bounding box center [262, 130] width 348 height 260
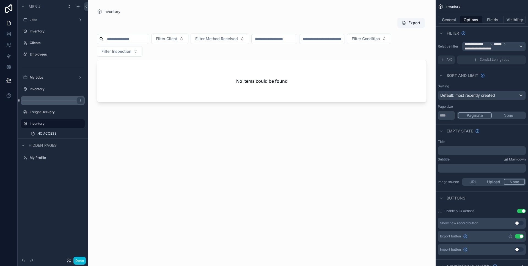
click at [56, 103] on div "scrollable content" at bounding box center [53, 100] width 64 height 9
click at [79, 102] on icon "scrollable content" at bounding box center [80, 100] width 4 height 4
click at [108, 94] on span "Visibility" at bounding box center [105, 93] width 15 height 6
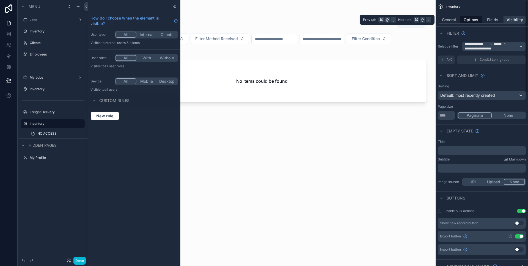
click at [513, 21] on button "Visibility" at bounding box center [515, 20] width 22 height 8
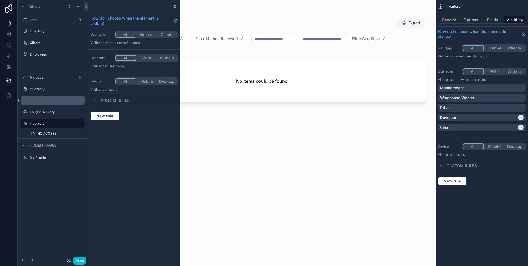
click at [55, 96] on div "scrollable content" at bounding box center [53, 100] width 64 height 9
click at [62, 101] on hr "scrollable content" at bounding box center [53, 101] width 62 height 0
click at [60, 177] on div "Menu Jobs Inventory Clients Employees My Jobs Inventory Freight Delivery Invent…" at bounding box center [53, 130] width 70 height 260
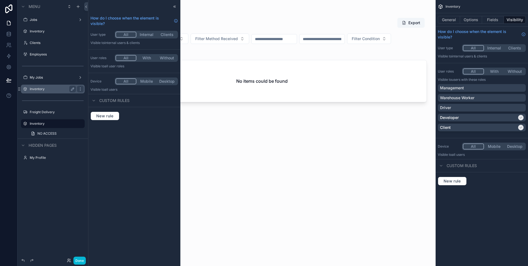
click at [65, 85] on div "Inventory" at bounding box center [53, 89] width 62 height 9
click at [59, 87] on label "Inventory" at bounding box center [52, 89] width 44 height 4
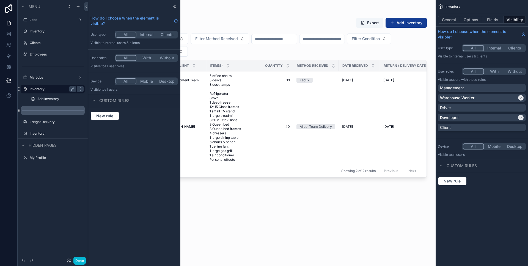
click at [51, 108] on div "scrollable content" at bounding box center [53, 110] width 64 height 9
click at [175, 3] on div at bounding box center [134, 6] width 92 height 13
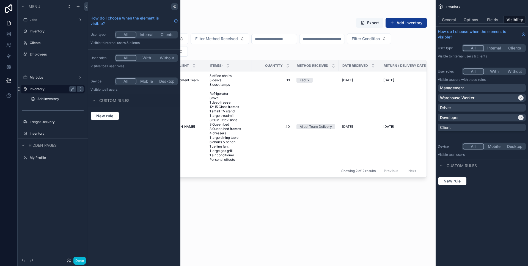
click at [176, 6] on icon at bounding box center [174, 6] width 4 height 4
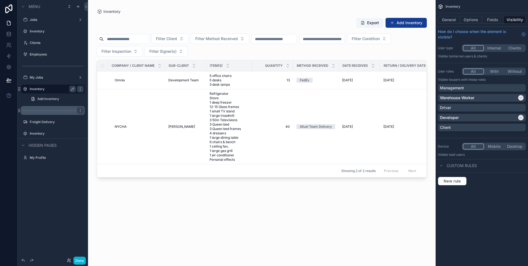
click at [47, 111] on div "scrollable content" at bounding box center [53, 110] width 64 height 9
click at [84, 110] on div "scrollable content" at bounding box center [53, 110] width 64 height 9
click at [82, 110] on icon "scrollable content" at bounding box center [80, 110] width 4 height 4
click at [100, 106] on div "Visibility Clone Remove" at bounding box center [101, 110] width 21 height 23
click at [108, 103] on span "Visibility" at bounding box center [105, 103] width 15 height 6
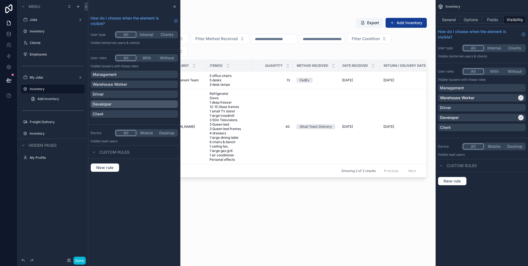
click at [119, 103] on div "Developer" at bounding box center [134, 105] width 83 height 6
click at [78, 67] on div "scrollable content" at bounding box center [80, 66] width 7 height 7
click at [107, 56] on span "Visibility" at bounding box center [105, 59] width 15 height 6
click at [176, 6] on icon at bounding box center [174, 6] width 4 height 4
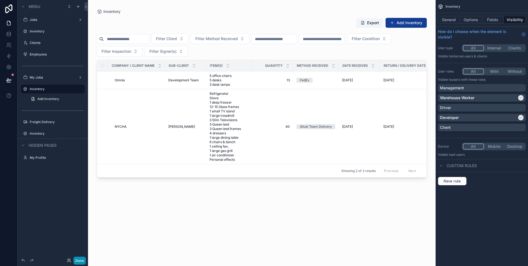
click at [81, 259] on button "Done" at bounding box center [79, 261] width 12 height 8
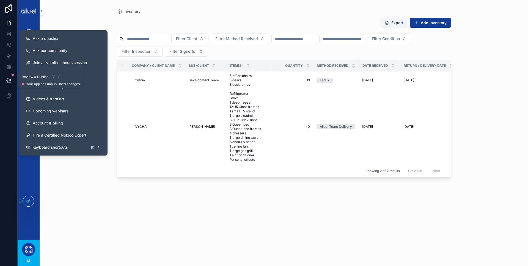
click at [10, 80] on icon at bounding box center [8, 80] width 5 height 3
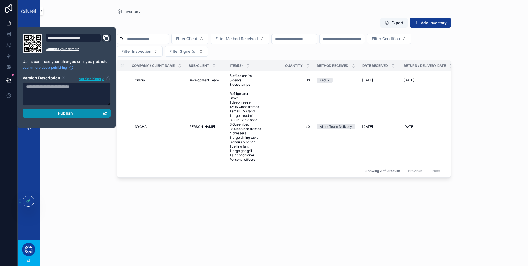
click at [59, 116] on button "Publish" at bounding box center [67, 113] width 88 height 9
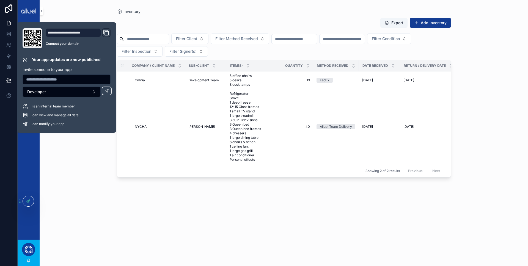
click at [194, 5] on div "Inventory Export Add Inventory Filter Client Filter Method Received Filter Cond…" at bounding box center [284, 130] width 352 height 260
